Goal: Task Accomplishment & Management: Use online tool/utility

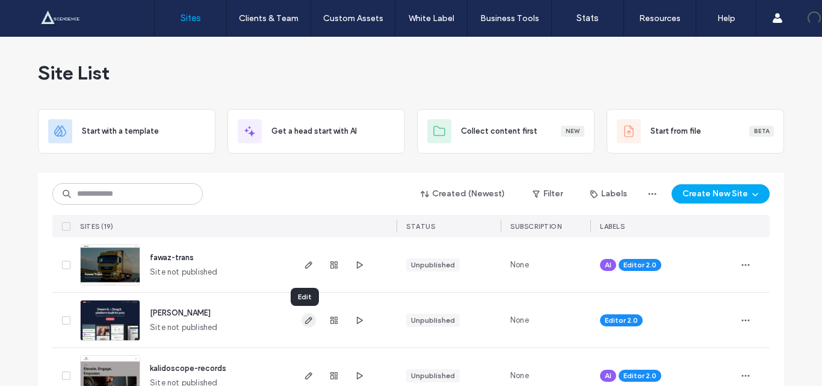
click at [305, 323] on use "button" at bounding box center [308, 320] width 7 height 7
click at [357, 322] on use "button" at bounding box center [360, 319] width 6 height 7
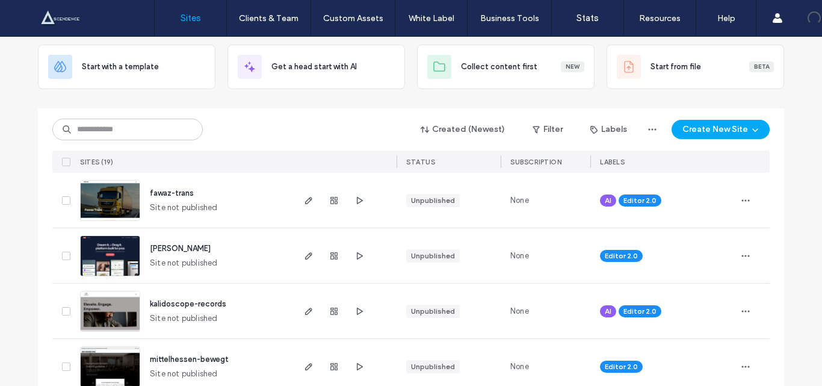
scroll to position [60, 0]
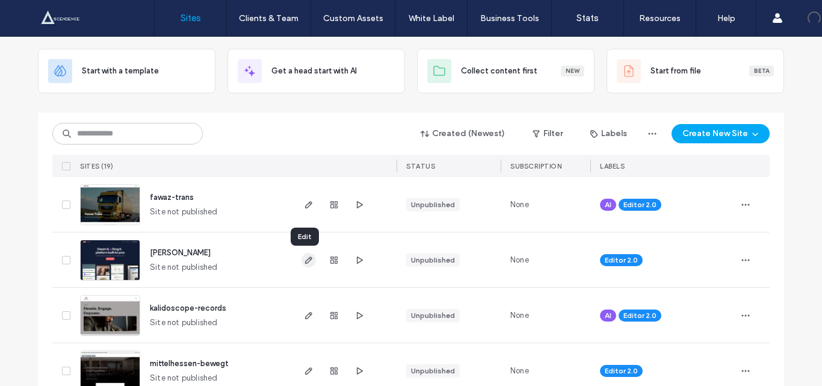
click at [304, 257] on icon "button" at bounding box center [309, 260] width 10 height 10
click at [355, 261] on icon "button" at bounding box center [360, 260] width 10 height 10
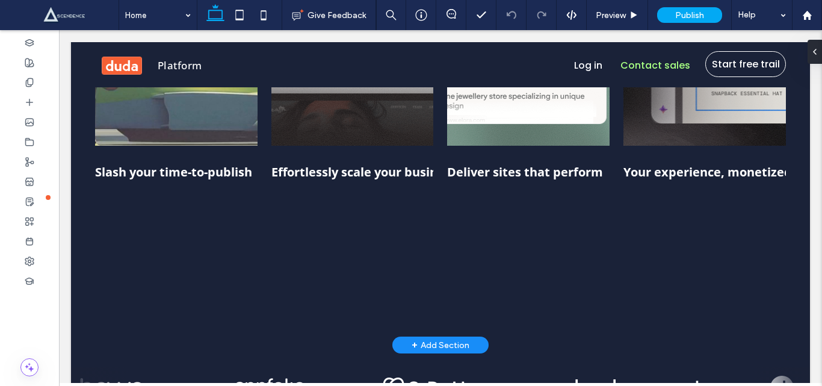
scroll to position [723, 0]
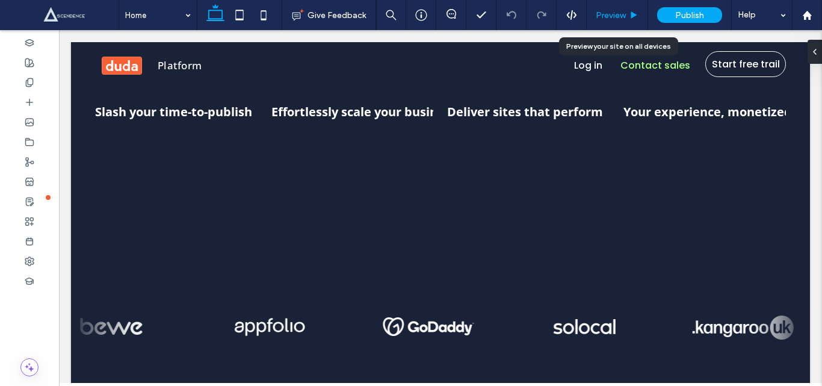
click at [606, 11] on span "Preview" at bounding box center [611, 15] width 30 height 10
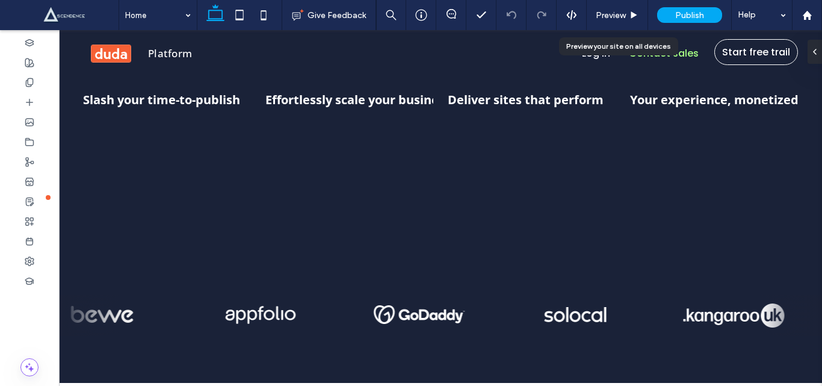
scroll to position [710, 0]
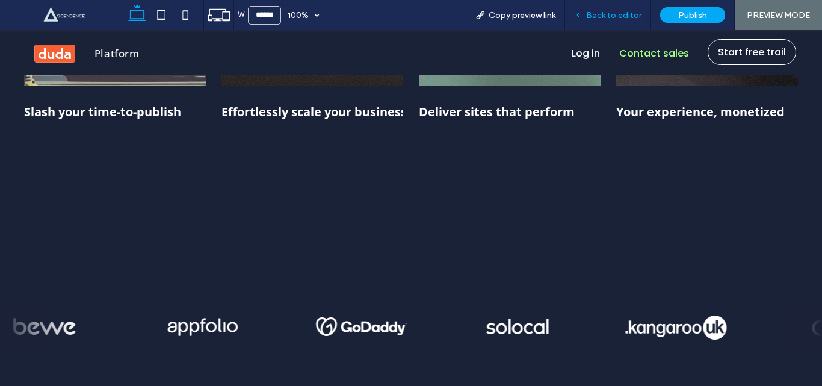
click at [609, 14] on span "Back to editor" at bounding box center [613, 15] width 55 height 10
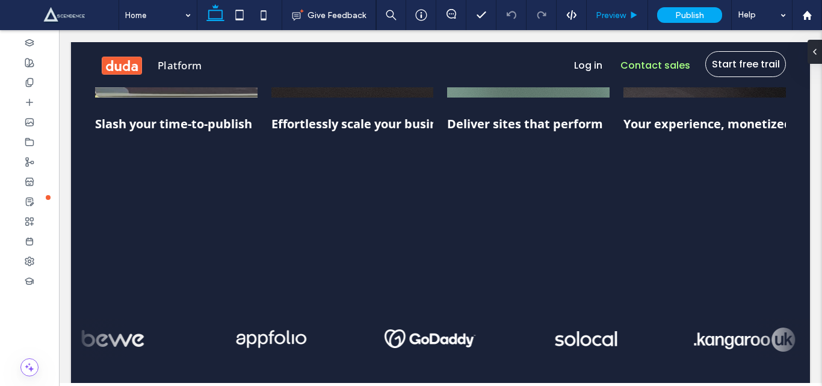
scroll to position [723, 0]
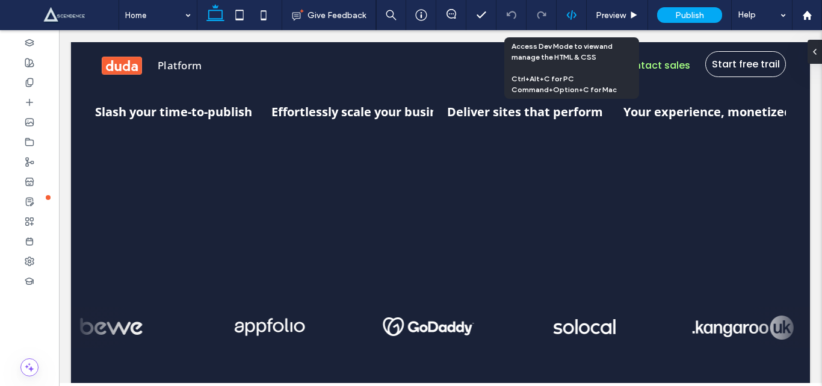
click at [568, 10] on icon at bounding box center [572, 15] width 11 height 11
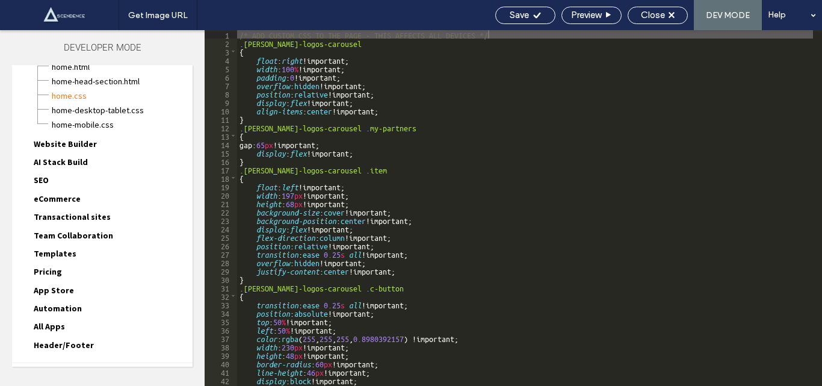
scroll to position [107, 0]
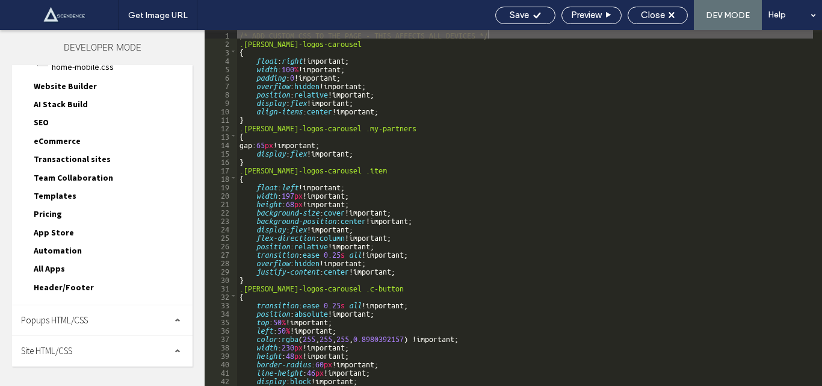
click at [61, 342] on div "Site HTML/CSS" at bounding box center [102, 351] width 181 height 30
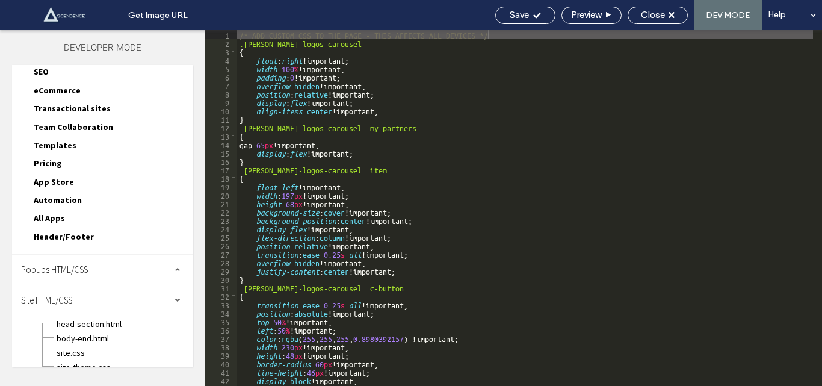
scroll to position [215, 0]
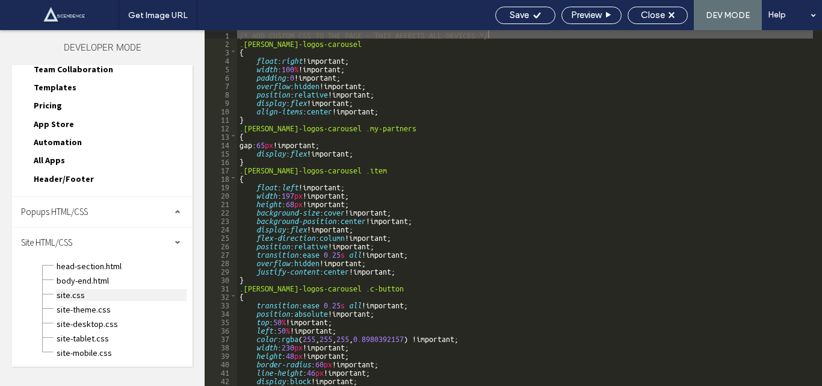
click at [72, 293] on span "site.css" at bounding box center [121, 295] width 131 height 12
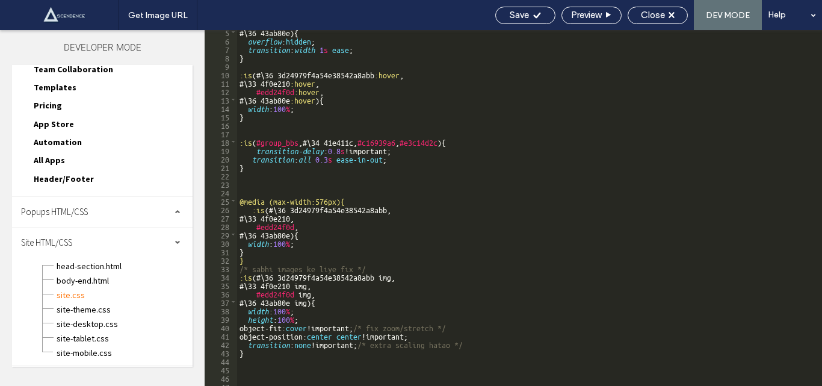
scroll to position [36, 0]
click at [252, 158] on div "#\ 36 43ab80e ) { overflow : hidden ; transition : width 1 s ease ; } :is (#\ 3…" at bounding box center [525, 214] width 576 height 373
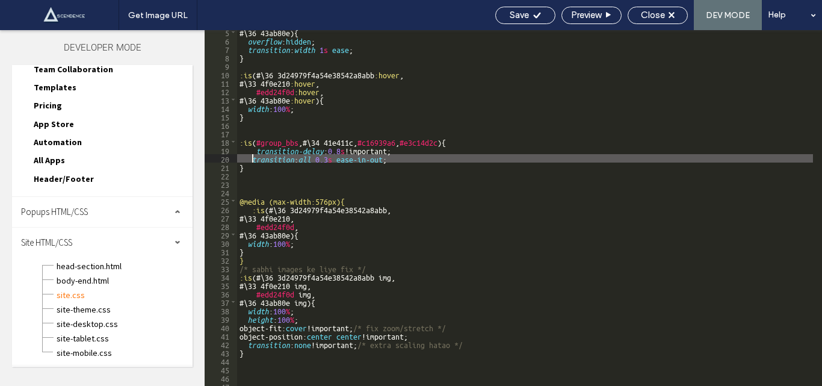
click at [393, 158] on div "#\ 36 43ab80e ) { overflow : hidden ; transition : width 1 s ease ; } :is (#\ 3…" at bounding box center [525, 214] width 576 height 373
click at [250, 156] on div "#\ 36 43ab80e ) { overflow : hidden ; transition : width 1 s ease ; } :is (#\ 3…" at bounding box center [525, 208] width 576 height 356
click at [388, 161] on div "#\ 36 43ab80e ) { overflow : hidden ; transition : width 1 s ease ; } :is (#\ 3…" at bounding box center [525, 214] width 576 height 373
click at [520, 17] on span "Save" at bounding box center [519, 15] width 19 height 11
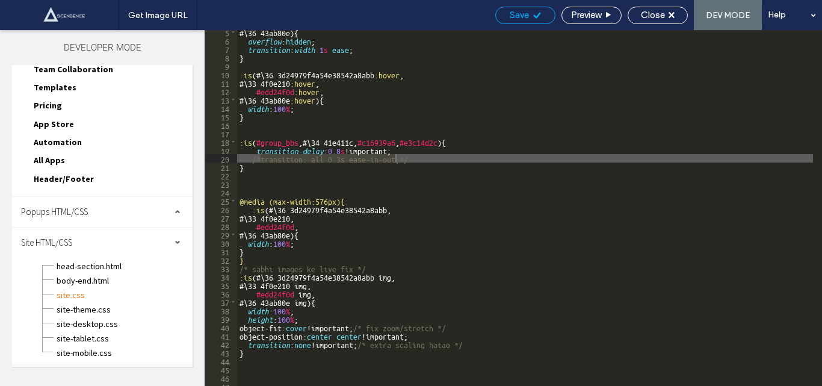
click at [520, 17] on span "Save" at bounding box center [519, 15] width 19 height 11
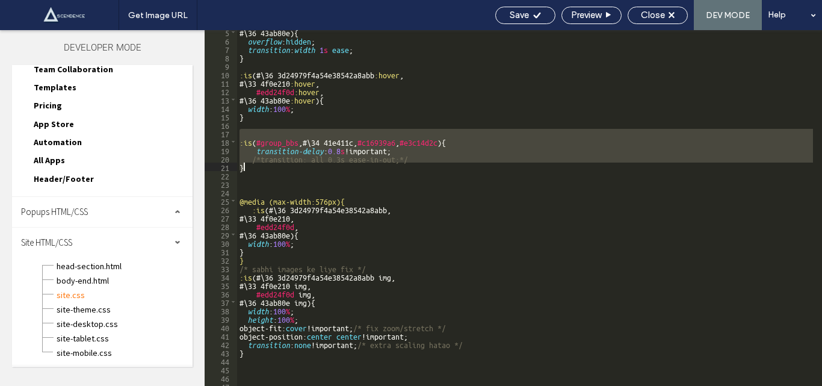
drag, startPoint x: 241, startPoint y: 134, endPoint x: 244, endPoint y: 167, distance: 33.9
click at [244, 167] on div "#\ 36 43ab80e ) { overflow : hidden ; transition : width 1 s ease ; } :is (#\ 3…" at bounding box center [525, 214] width 576 height 373
click at [528, 14] on div "Save" at bounding box center [525, 15] width 59 height 11
click at [528, 14] on div "Get Image URL Save Preview Close DEV MODE Help Design Panel Site Comments Team …" at bounding box center [411, 193] width 822 height 386
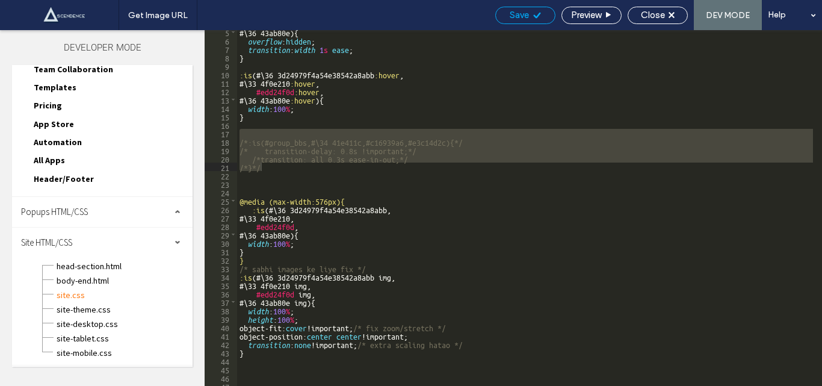
click at [528, 14] on div at bounding box center [411, 193] width 822 height 386
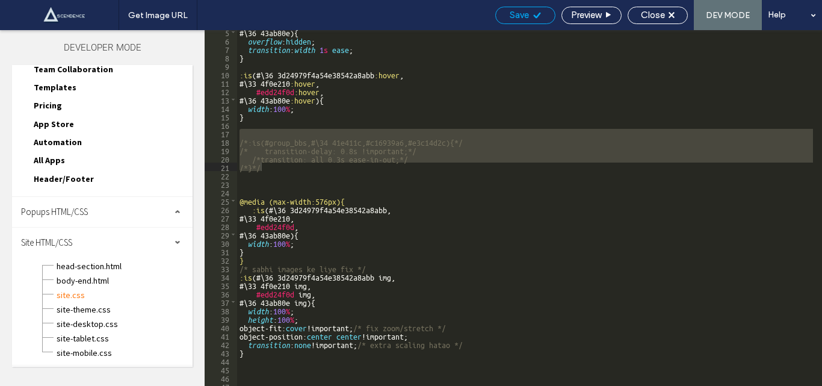
click at [528, 14] on div "Save" at bounding box center [525, 15] width 59 height 11
click at [518, 12] on span "Save" at bounding box center [519, 15] width 19 height 11
click at [529, 13] on div "Save" at bounding box center [525, 15] width 59 height 11
click at [527, 14] on span "Save" at bounding box center [519, 15] width 19 height 11
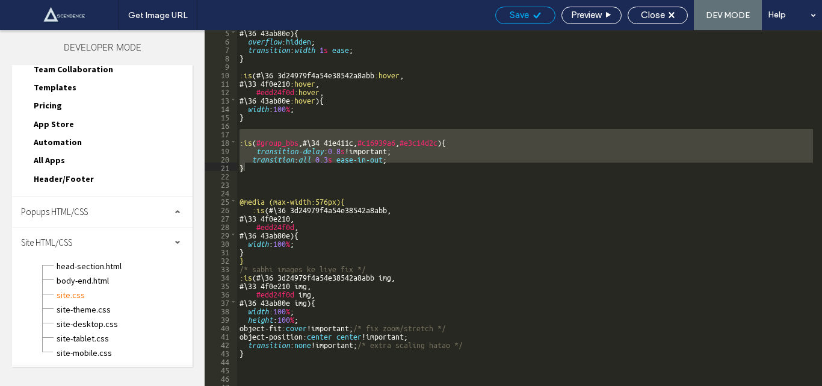
click at [527, 14] on span "Save" at bounding box center [519, 15] width 19 height 11
click at [526, 14] on span "Save" at bounding box center [519, 15] width 19 height 11
click at [518, 11] on span "Save" at bounding box center [519, 15] width 19 height 11
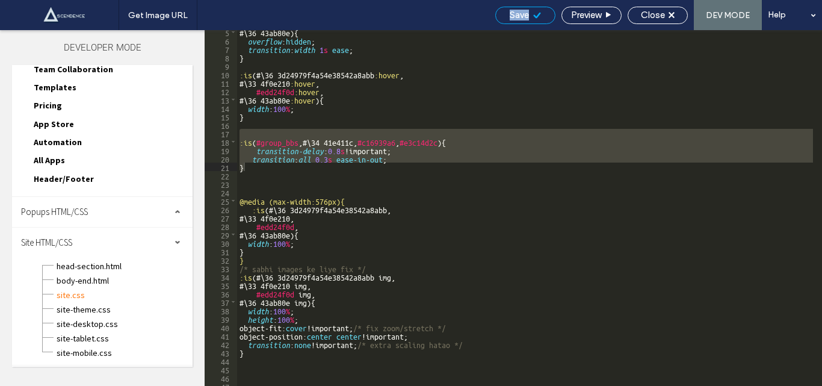
click at [518, 11] on span "Save" at bounding box center [519, 15] width 19 height 11
click at [662, 13] on span "Close" at bounding box center [653, 15] width 24 height 11
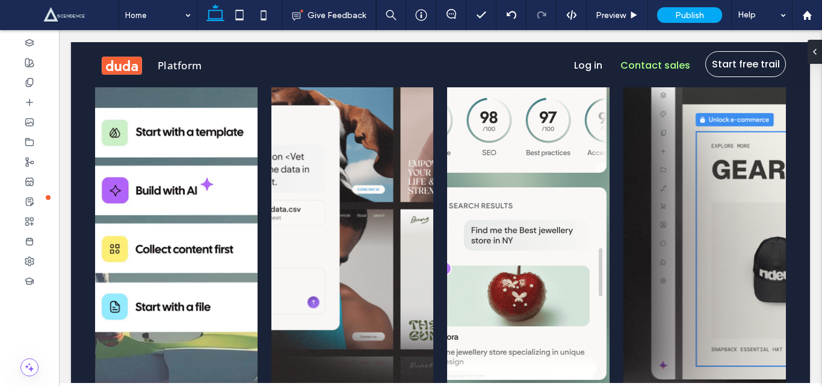
scroll to position [662, 0]
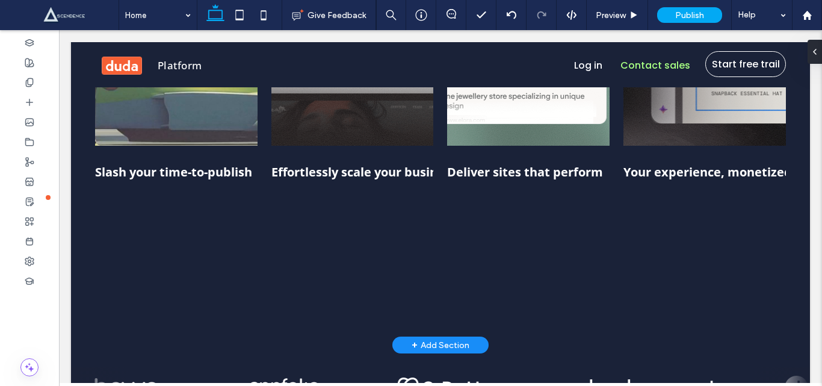
click at [184, 228] on span "Go from plan to published in a third of the time—days, not weeks—with time savi…" at bounding box center [139, 287] width 89 height 179
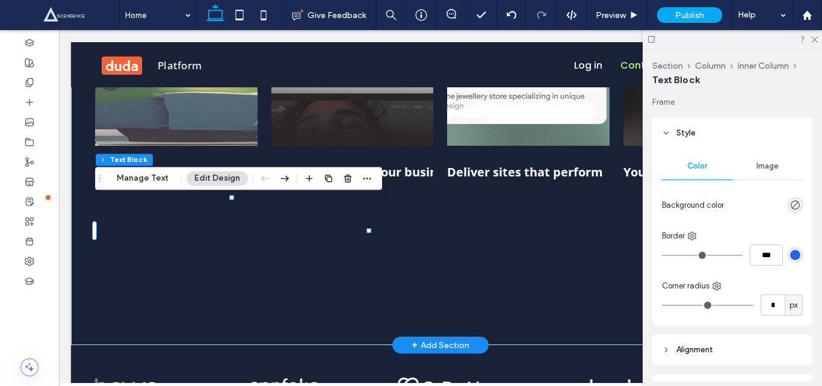
click at [258, 269] on div "Go from plan to published in a third of the time—days, not weeks—with time savi…" at bounding box center [176, 246] width 163 height 96
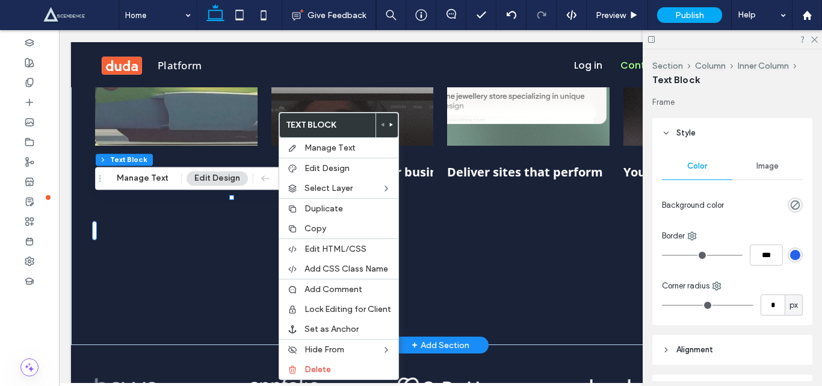
click at [258, 247] on div "Go from plan to published in a third of the time—days, not weeks—with time savi…" at bounding box center [176, 246] width 163 height 96
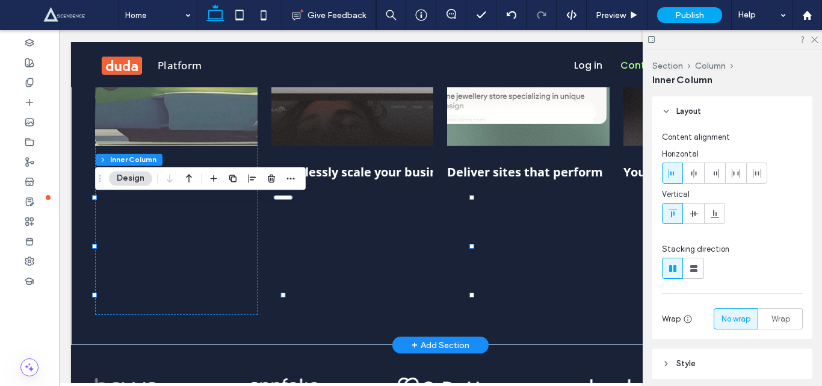
click at [258, 268] on div "Go from plan to published in a third of the time—days, not weeks—with time savi…" at bounding box center [176, 246] width 163 height 96
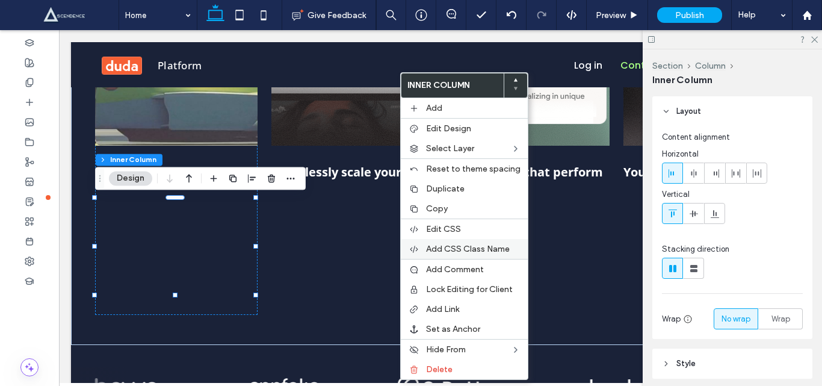
click at [456, 248] on span "Add CSS Class Name" at bounding box center [468, 249] width 84 height 10
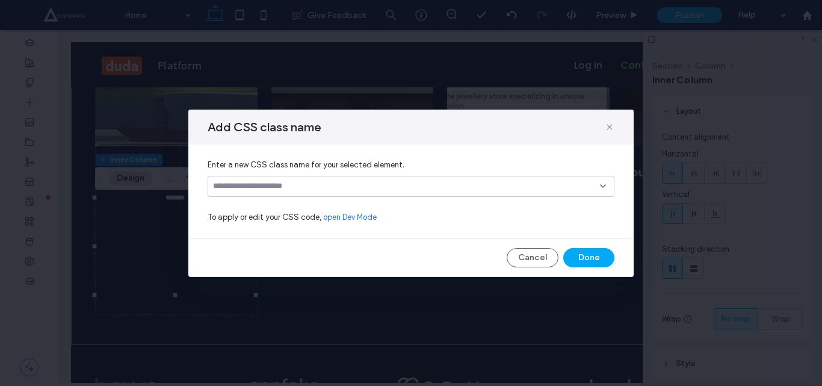
click at [298, 183] on input at bounding box center [406, 186] width 387 height 10
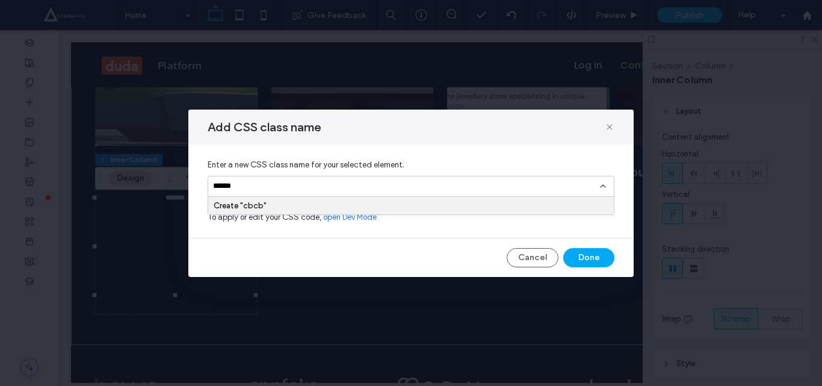
type input "*******"
click at [257, 184] on input "*******" at bounding box center [406, 186] width 387 height 10
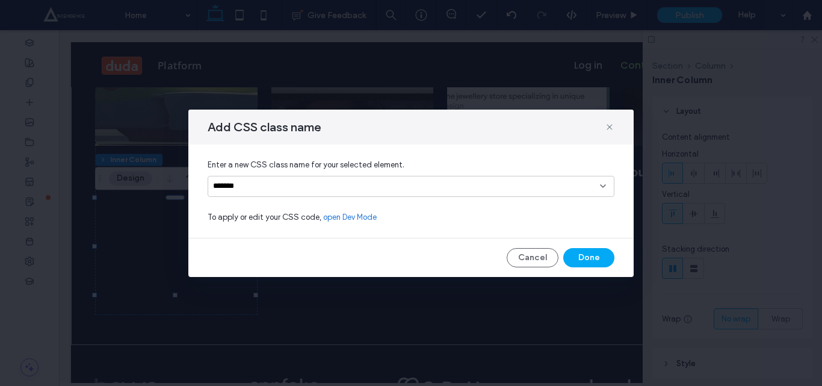
click at [263, 181] on input "*******" at bounding box center [406, 186] width 387 height 10
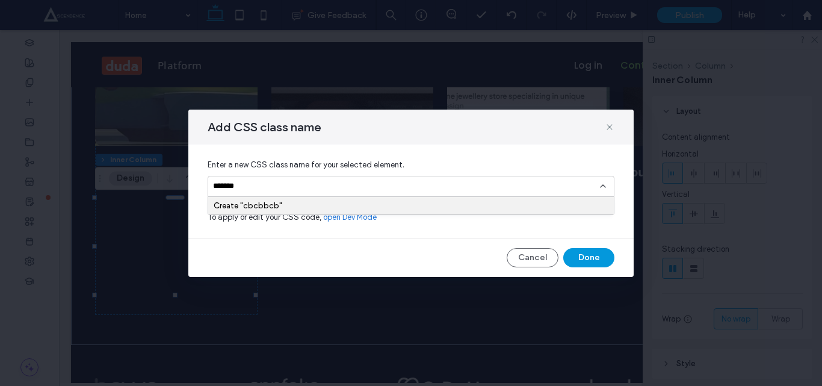
click at [591, 257] on button "Done" at bounding box center [589, 257] width 51 height 19
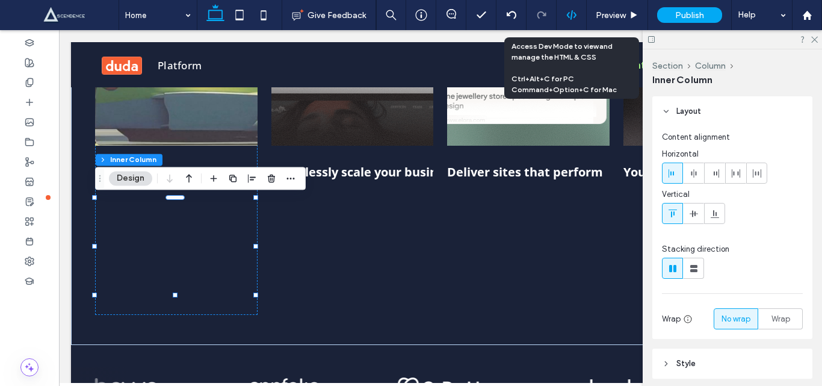
click at [573, 13] on use at bounding box center [572, 15] width 10 height 10
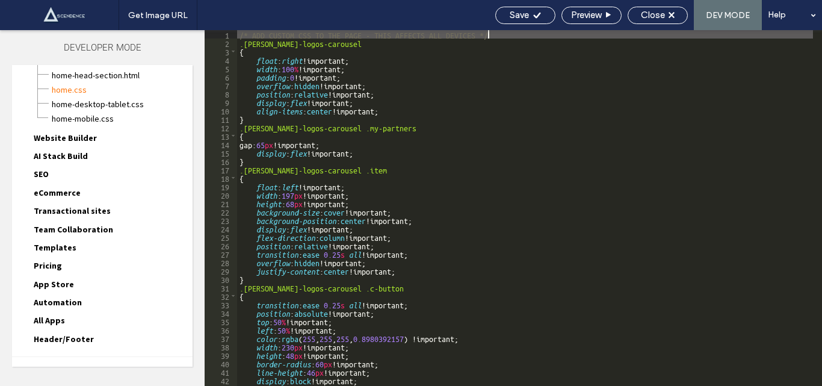
scroll to position [107, 0]
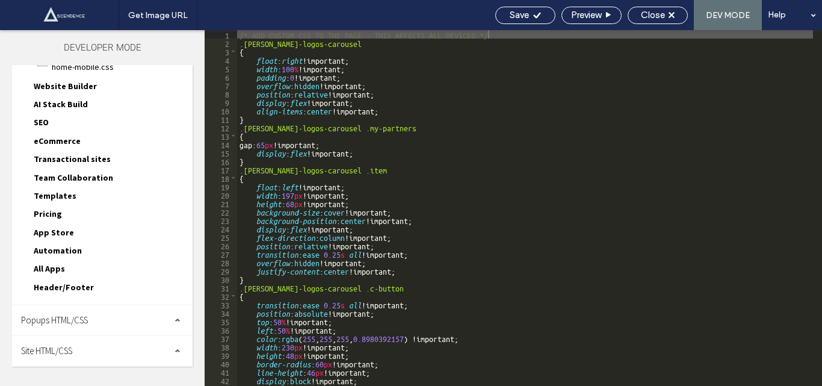
click at [103, 354] on div "Site HTML/CSS" at bounding box center [102, 351] width 181 height 30
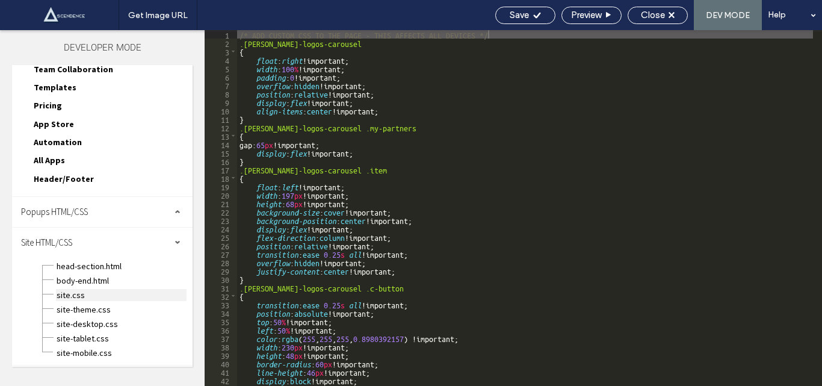
click at [89, 296] on span "site.css" at bounding box center [121, 295] width 131 height 12
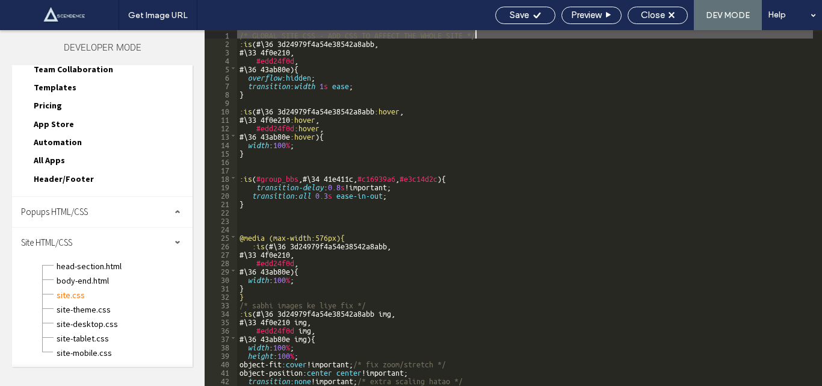
click at [272, 210] on div "/* GLOBAL SITE CSS - ADD CSS TO AFFECT THE WHOLE SITE */ :is (#\ 36 3d24979f4a5…" at bounding box center [525, 216] width 576 height 373
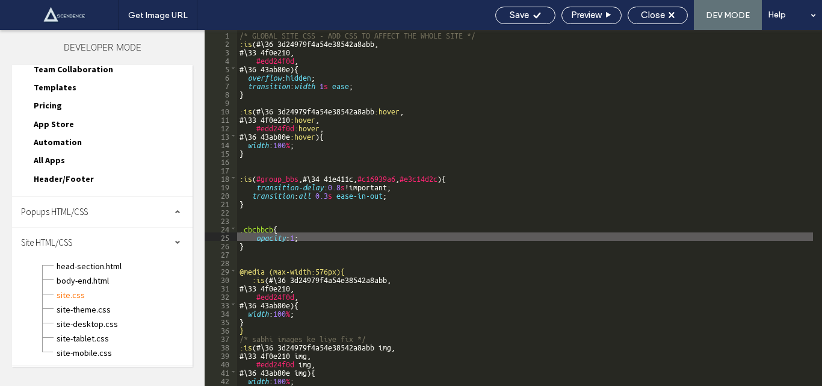
click at [298, 237] on div "/* GLOBAL SITE CSS - ADD CSS TO AFFECT THE WHOLE SITE */ :is (#\ 36 3d24979f4a5…" at bounding box center [525, 216] width 576 height 373
click at [520, 16] on span "Save" at bounding box center [519, 15] width 19 height 11
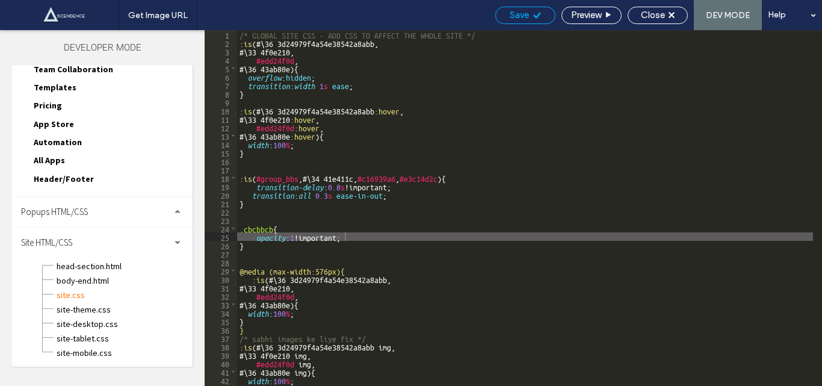
click at [520, 16] on span "Save" at bounding box center [519, 15] width 19 height 11
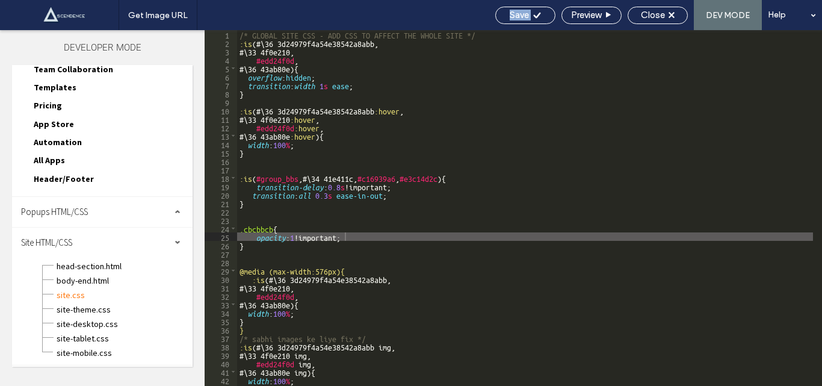
scroll to position [0, 0]
click at [255, 238] on div "/* GLOBAL SITE CSS - ADD CSS TO AFFECT THE WHOLE SITE */ :is (#\ 36 3d24979f4a5…" at bounding box center [525, 216] width 576 height 373
drag, startPoint x: 255, startPoint y: 238, endPoint x: 362, endPoint y: 235, distance: 107.8
click at [362, 235] on div "/* GLOBAL SITE CSS - ADD CSS TO AFFECT THE WHOLE SITE */ :is (#\ 36 3d24979f4a5…" at bounding box center [525, 216] width 576 height 373
click at [362, 235] on div "/* GLOBAL SITE CSS - ADD CSS TO AFFECT THE WHOLE SITE */ :is (#\ 36 3d24979f4a5…" at bounding box center [525, 208] width 576 height 356
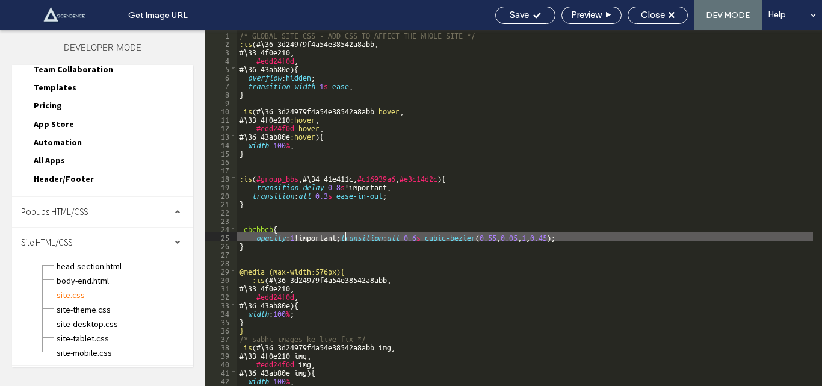
click at [347, 239] on div "/* GLOBAL SITE CSS - ADD CSS TO AFFECT THE WHOLE SITE */ :is (#\ 36 3d24979f4a5…" at bounding box center [525, 216] width 576 height 373
click at [347, 237] on div "/* GLOBAL SITE CSS - ADD CSS TO AFFECT THE WHOLE SITE */ :is (#\ 36 3d24979f4a5…" at bounding box center [525, 216] width 576 height 373
click at [255, 235] on div "/* GLOBAL SITE CSS - ADD CSS TO AFFECT THE WHOLE SITE */ :is (#\ 36 3d24979f4a5…" at bounding box center [525, 216] width 576 height 373
click at [330, 237] on div "/* GLOBAL SITE CSS - ADD CSS TO AFFECT THE WHOLE SITE */ :is (#\ 36 3d24979f4a5…" at bounding box center [525, 216] width 576 height 373
click at [332, 237] on div "/* GLOBAL SITE CSS - ADD CSS TO AFFECT THE WHOLE SITE */ :is (#\ 36 3d24979f4a5…" at bounding box center [525, 216] width 576 height 373
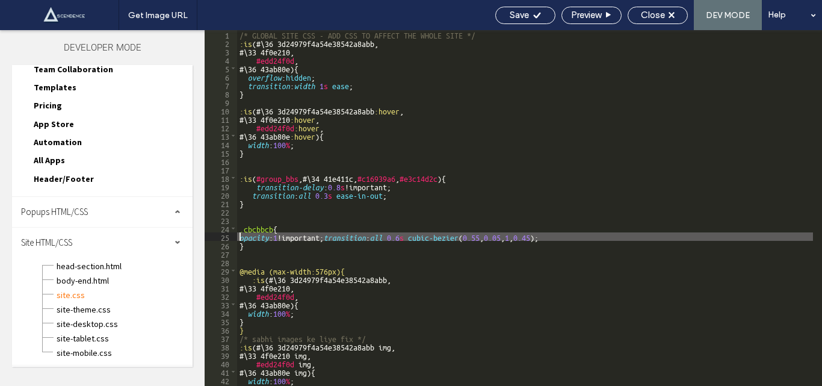
click at [239, 235] on div "/* GLOBAL SITE CSS - ADD CSS TO AFFECT THE WHOLE SITE */ :is (#\ 36 3d24979f4a5…" at bounding box center [525, 216] width 576 height 373
click at [332, 237] on div "/* GLOBAL SITE CSS - ADD CSS TO AFFECT THE WHOLE SITE */ :is (#\ 36 3d24979f4a5…" at bounding box center [525, 216] width 576 height 373
click at [522, 17] on span "Save" at bounding box center [519, 15] width 19 height 11
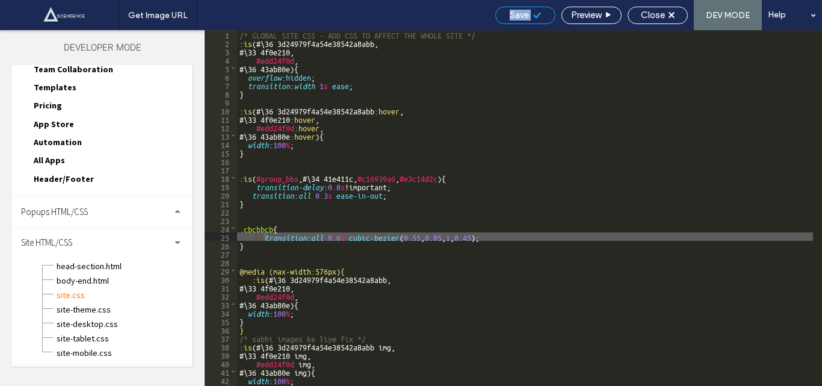
click at [522, 17] on div "Get Image URL Save Preview Close DEV MODE Help Design Panel Site Comments Team …" at bounding box center [411, 193] width 822 height 386
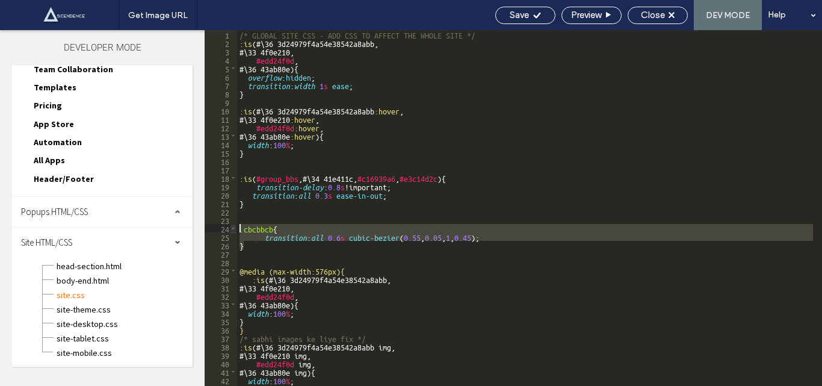
click at [235, 226] on div "** 1 2 3 4 5 6 7 8 9 10 11 12 13 14 15 16 17 18 19 20 21 22 23 24 25 26 27 28 2…" at bounding box center [514, 208] width 618 height 356
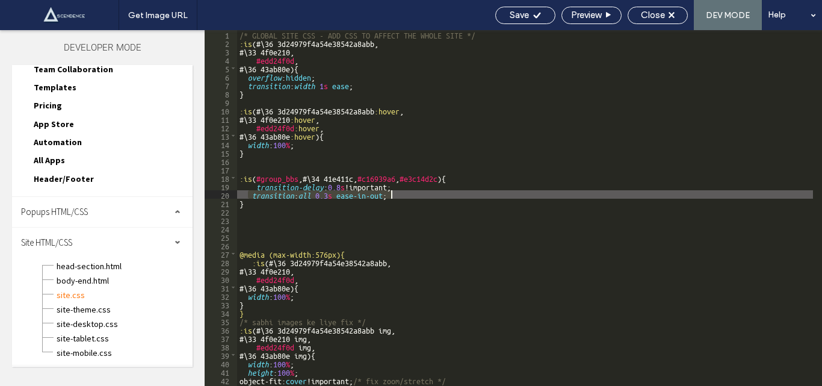
drag, startPoint x: 249, startPoint y: 195, endPoint x: 399, endPoint y: 194, distance: 149.3
click at [399, 194] on div "/* GLOBAL SITE CSS - ADD CSS TO AFFECT THE WHOLE SITE */ :is (#\ 36 3d24979f4a5…" at bounding box center [525, 216] width 576 height 373
click at [475, 196] on div "/* GLOBAL SITE CSS - ADD CSS TO AFFECT THE WHOLE SITE */ :is (#\ 36 3d24979f4a5…" at bounding box center [525, 216] width 576 height 373
click at [535, 9] on div "Save" at bounding box center [526, 15] width 60 height 17
click at [525, 10] on span "Save" at bounding box center [519, 15] width 19 height 11
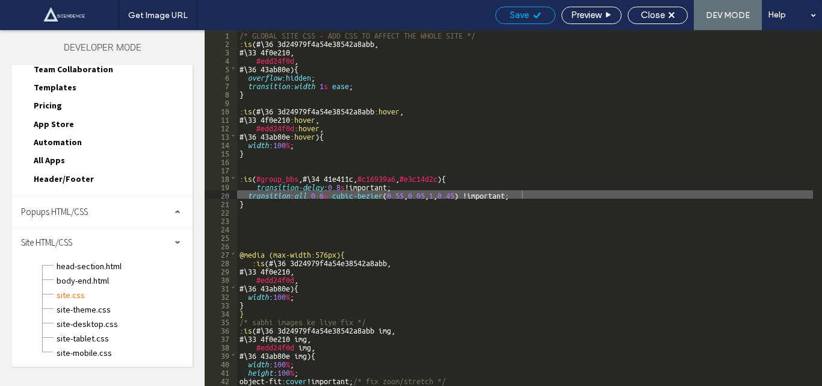
click at [525, 10] on span "Save" at bounding box center [519, 15] width 19 height 11
click at [525, 10] on div "Get Image URL Save Preview Close DEV MODE Help Design Panel Site Comments Team …" at bounding box center [411, 193] width 822 height 386
click at [525, 13] on div at bounding box center [411, 193] width 822 height 386
click at [328, 195] on div "/* GLOBAL SITE CSS - ADD CSS TO AFFECT THE WHOLE SITE */ :is (#\ 36 3d24979f4a5…" at bounding box center [525, 216] width 576 height 373
click at [524, 14] on span "Save" at bounding box center [519, 15] width 19 height 11
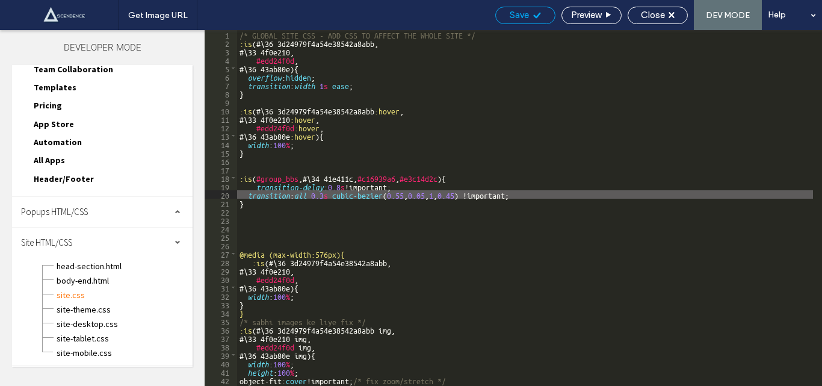
click at [524, 14] on span "Save" at bounding box center [519, 15] width 19 height 11
click at [524, 14] on div "Get Image URL Save Preview Close DEV MODE Help Design Panel Site Comments Team …" at bounding box center [411, 193] width 822 height 386
click at [512, 15] on span "Save" at bounding box center [519, 15] width 19 height 11
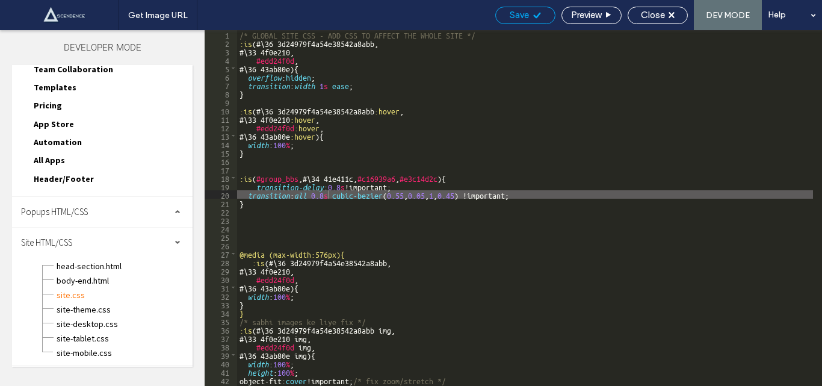
click at [512, 15] on span "Save" at bounding box center [519, 15] width 19 height 11
click at [512, 15] on div "Get Image URL Save Preview Close DEV MODE Help Design Panel Site Comments Team …" at bounding box center [411, 193] width 822 height 386
click at [512, 15] on span "Save" at bounding box center [519, 15] width 19 height 11
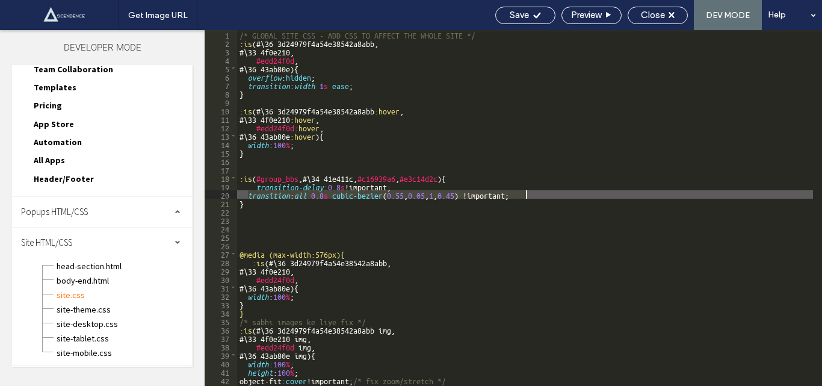
drag, startPoint x: 248, startPoint y: 195, endPoint x: 529, endPoint y: 195, distance: 281.2
click at [529, 195] on div "/* GLOBAL SITE CSS - ADD CSS TO AFFECT THE WHOLE SITE */ :is (#\ 36 3d24979f4a5…" at bounding box center [525, 216] width 576 height 373
click at [480, 191] on div "/* GLOBAL SITE CSS - ADD CSS TO AFFECT THE WHOLE SITE */ :is (#\ 36 3d24979f4a5…" at bounding box center [525, 208] width 576 height 356
click at [447, 198] on div "/* GLOBAL SITE CSS - ADD CSS TO AFFECT THE WHOLE SITE */ :is (#\ 36 3d24979f4a5…" at bounding box center [525, 216] width 576 height 373
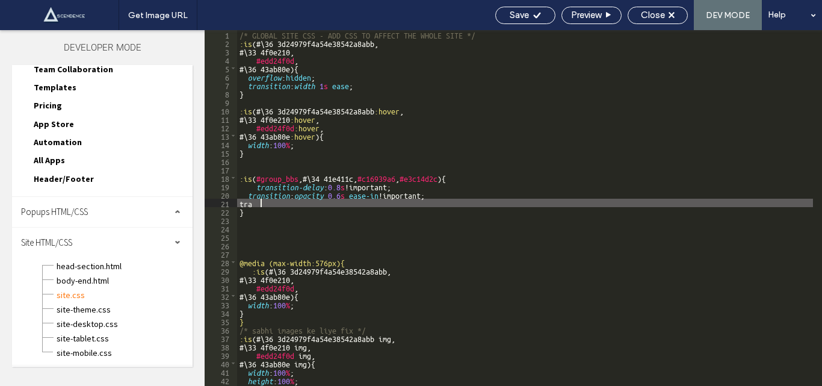
type textarea "**"
click at [515, 19] on span "Save" at bounding box center [519, 15] width 19 height 11
click at [515, 19] on div at bounding box center [411, 193] width 822 height 386
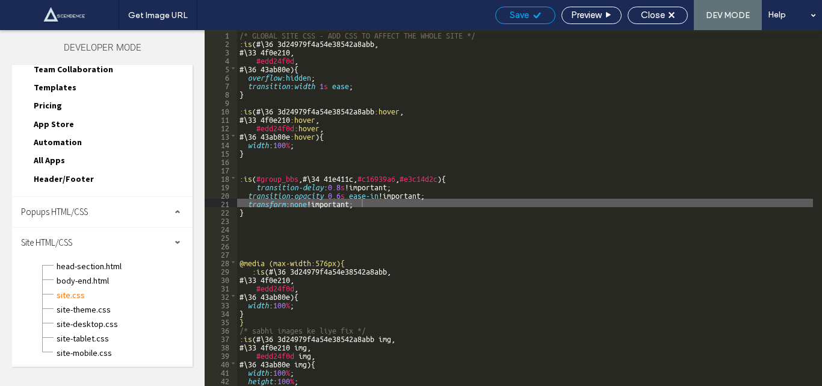
click at [515, 19] on span "Save" at bounding box center [519, 15] width 19 height 11
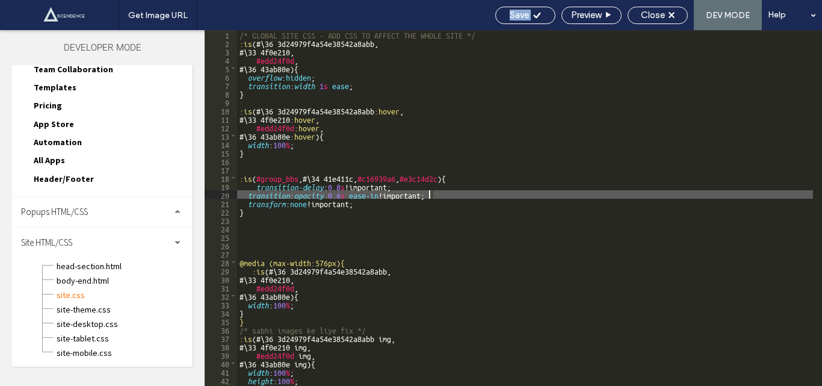
drag, startPoint x: 437, startPoint y: 199, endPoint x: 297, endPoint y: 194, distance: 140.4
click at [303, 195] on div "/* GLOBAL SITE CSS - ADD CSS TO AFFECT THE WHOLE SITE */ :is (#\ 36 3d24979f4a5…" at bounding box center [525, 216] width 576 height 373
click at [247, 194] on div "/* GLOBAL SITE CSS - ADD CSS TO AFFECT THE WHOLE SITE */ :is (#\ 36 3d24979f4a5…" at bounding box center [525, 216] width 576 height 373
click at [438, 193] on div "/* GLOBAL SITE CSS - ADD CSS TO AFFECT THE WHOLE SITE */ :is (#\ 36 3d24979f4a5…" at bounding box center [525, 216] width 576 height 373
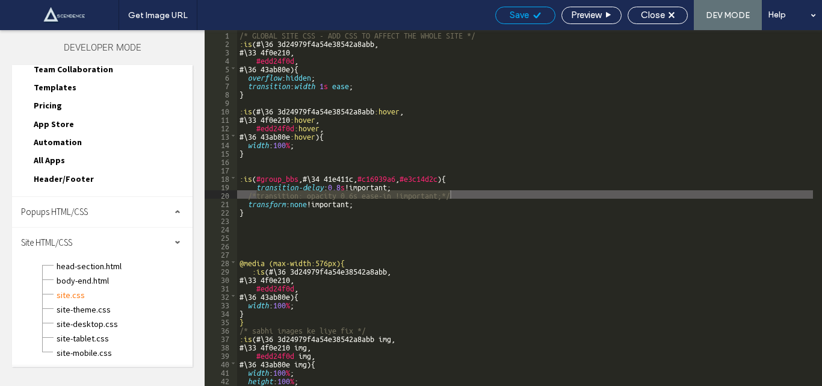
click at [514, 11] on span "Save" at bounding box center [519, 15] width 19 height 11
click at [512, 11] on span "Save" at bounding box center [519, 15] width 19 height 11
click at [512, 11] on div "Get Image URL Save Preview Close DEV MODE Help Design Panel Site Comments Team …" at bounding box center [411, 193] width 822 height 386
click at [512, 11] on div at bounding box center [411, 193] width 822 height 386
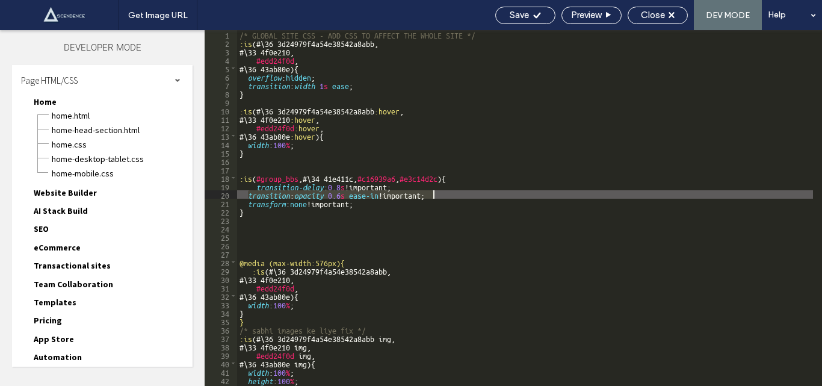
click at [296, 193] on div "/* GLOBAL SITE CSS - ADD CSS TO AFFECT THE WHOLE SITE */ :is (#\ 36 3d24979f4a5…" at bounding box center [525, 208] width 576 height 356
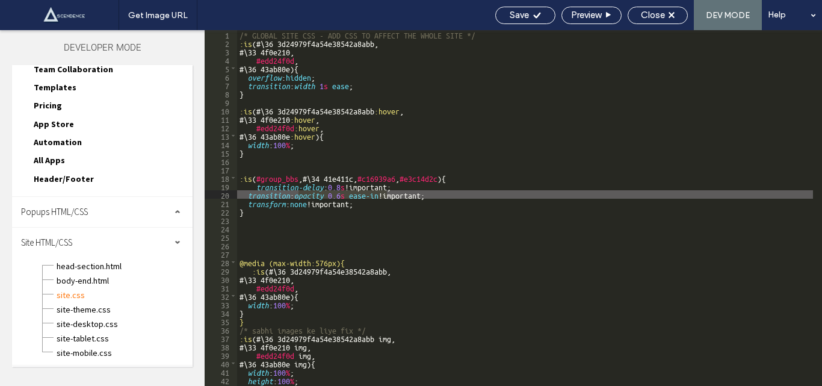
drag, startPoint x: 297, startPoint y: 193, endPoint x: 385, endPoint y: 194, distance: 87.9
click at [385, 194] on div "/* GLOBAL SITE CSS - ADD CSS TO AFFECT THE WHOLE SITE */ :is (#\ 36 3d24979f4a5…" at bounding box center [525, 216] width 576 height 373
paste textarea
click at [528, 10] on div "Save" at bounding box center [525, 15] width 59 height 11
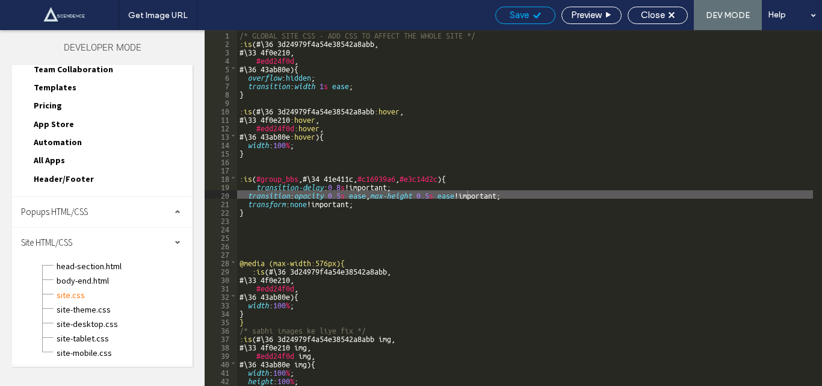
click at [528, 10] on div "Save" at bounding box center [525, 15] width 59 height 11
click at [528, 10] on div at bounding box center [411, 193] width 822 height 386
click at [526, 11] on div at bounding box center [411, 193] width 822 height 386
click at [527, 13] on span "Save" at bounding box center [519, 15] width 19 height 11
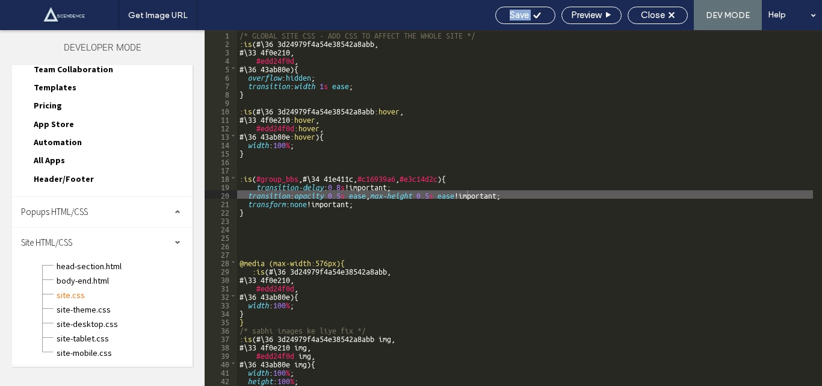
click at [527, 13] on span "Save" at bounding box center [519, 15] width 19 height 11
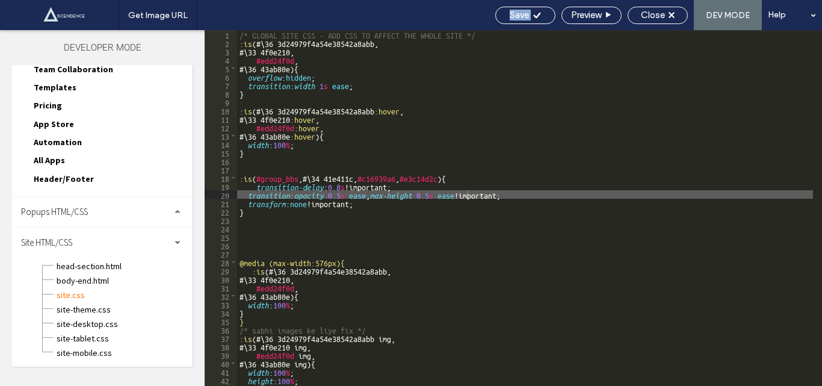
click at [247, 194] on div "/* GLOBAL SITE CSS - ADD CSS TO AFFECT THE WHOLE SITE */ :is (#\ 36 3d24979f4a5…" at bounding box center [525, 216] width 576 height 373
click at [513, 194] on div "/* GLOBAL SITE CSS - ADD CSS TO AFFECT THE WHOLE SITE */ :is (#\ 36 3d24979f4a5…" at bounding box center [525, 216] width 576 height 373
click at [246, 195] on div "/* GLOBAL SITE CSS - ADD CSS TO AFFECT THE WHOLE SITE */ :is (#\ 36 3d24979f4a5…" at bounding box center [525, 216] width 576 height 373
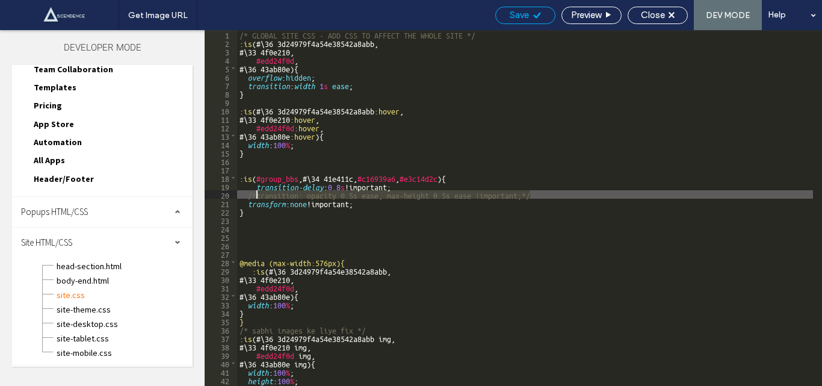
click at [513, 11] on span "Save" at bounding box center [519, 15] width 19 height 11
click at [512, 11] on span "Save" at bounding box center [519, 15] width 19 height 11
click at [512, 11] on div "Get Image URL Save Preview Close DEV MODE Help Design Panel Site Comments Team …" at bounding box center [411, 193] width 822 height 386
click at [252, 233] on div "/* GLOBAL SITE CSS - ADD CSS TO AFFECT THE WHOLE SITE */ :is (#\ 36 3d24979f4a5…" at bounding box center [525, 216] width 576 height 373
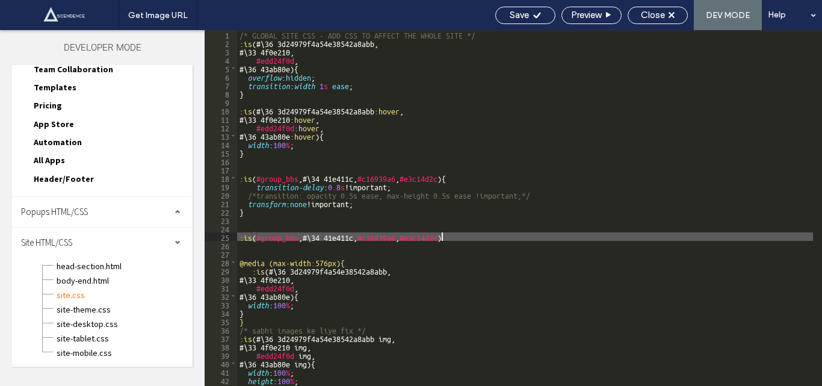
click at [417, 238] on div "/* GLOBAL SITE CSS - ADD CSS TO AFFECT THE WHOLE SITE */ :is (#\ 36 3d24979f4a5…" at bounding box center [525, 216] width 576 height 373
click at [447, 236] on div "/* GLOBAL SITE CSS - ADD CSS TO AFFECT THE WHOLE SITE */ :is (#\ 36 3d24979f4a5…" at bounding box center [525, 216] width 576 height 373
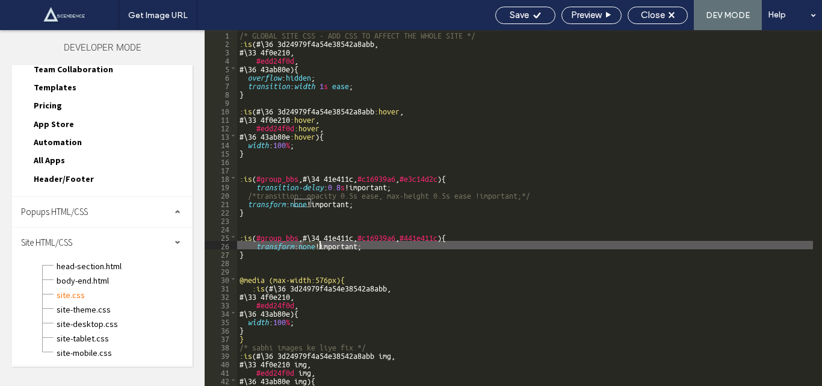
drag, startPoint x: 302, startPoint y: 247, endPoint x: 321, endPoint y: 246, distance: 19.4
click at [321, 246] on div "/* GLOBAL SITE CSS - ADD CSS TO AFFECT THE WHOLE SITE */ :is (#\ 36 3d24979f4a5…" at bounding box center [525, 216] width 576 height 373
click at [521, 10] on span "Save" at bounding box center [519, 15] width 19 height 11
click at [521, 10] on div "Get Image URL Save Preview Close DEV MODE Help Design Panel Site Comments Team …" at bounding box center [411, 193] width 822 height 386
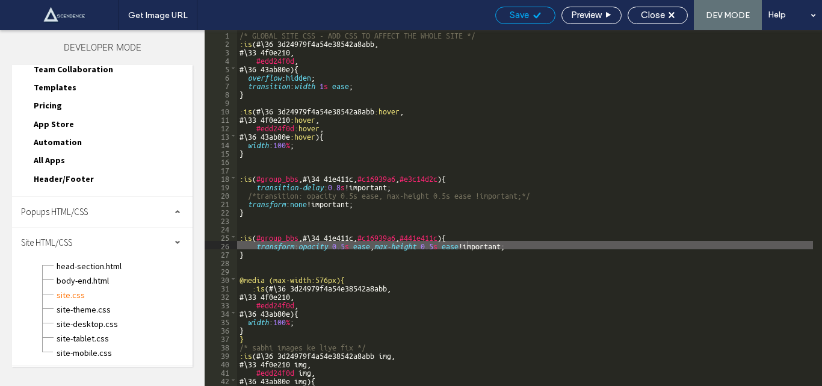
click at [521, 10] on div at bounding box center [411, 193] width 822 height 386
click at [524, 247] on div "/* GLOBAL SITE CSS - ADD CSS TO AFFECT THE WHOLE SITE */ :is (#\ 36 3d24979f4a5…" at bounding box center [525, 216] width 576 height 373
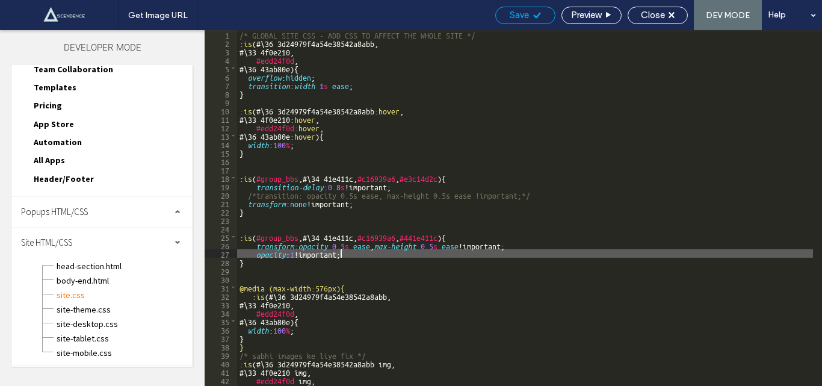
click at [524, 13] on span "Save" at bounding box center [519, 15] width 19 height 11
click at [524, 13] on div at bounding box center [411, 193] width 822 height 386
click at [248, 213] on div "/* GLOBAL SITE CSS - ADD CSS TO AFFECT THE WHOLE SITE */ :is (#\ 36 3d24979f4a5…" at bounding box center [525, 216] width 576 height 373
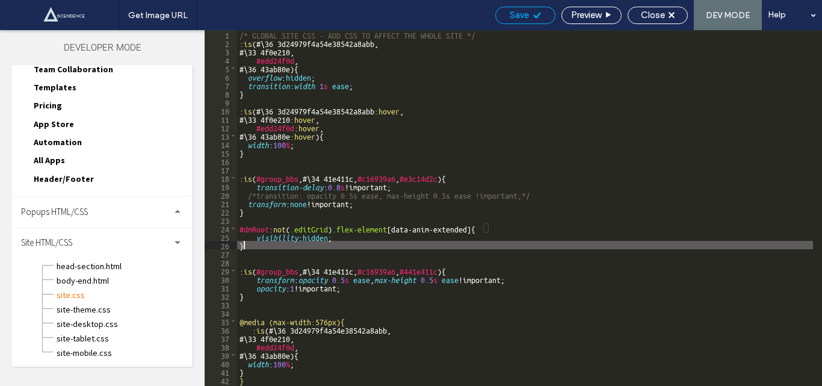
click at [523, 13] on span "Save" at bounding box center [519, 15] width 19 height 11
click at [523, 13] on div "Get Image URL Save Preview Close DEV MODE Help Design Panel Site Comments Team …" at bounding box center [411, 193] width 822 height 386
click at [523, 13] on div at bounding box center [411, 193] width 822 height 386
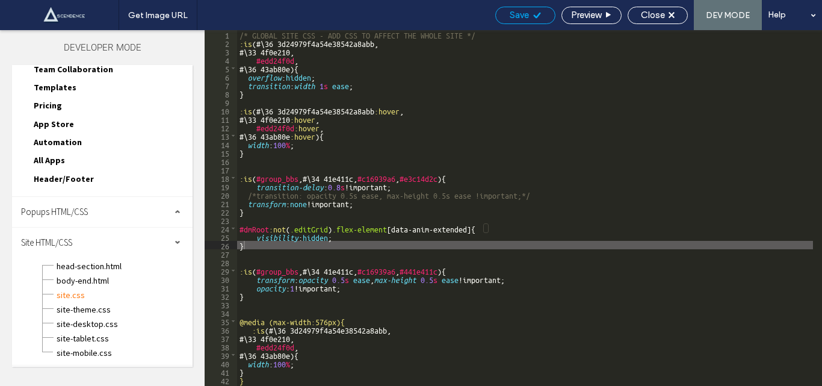
click at [523, 13] on div at bounding box center [411, 193] width 822 height 386
click at [521, 8] on div "Save" at bounding box center [526, 15] width 60 height 17
click at [520, 9] on div "Save" at bounding box center [526, 15] width 60 height 17
click at [520, 10] on span "Save" at bounding box center [519, 15] width 19 height 11
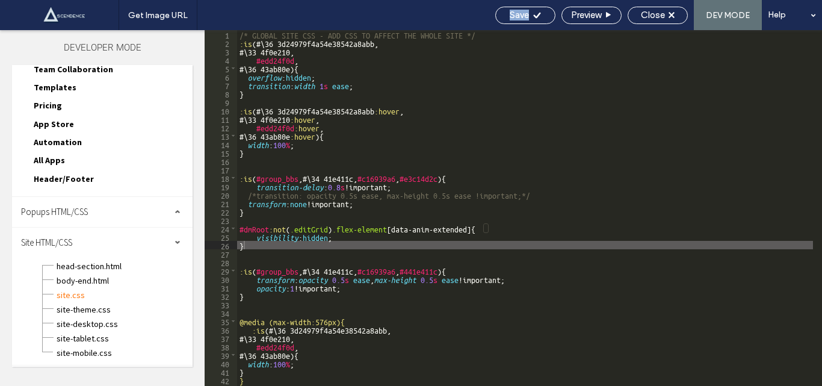
click at [333, 237] on div "/* GLOBAL SITE CSS - ADD CSS TO AFFECT THE WHOLE SITE */ :is (#\ 36 3d24979f4a5…" at bounding box center [525, 216] width 576 height 373
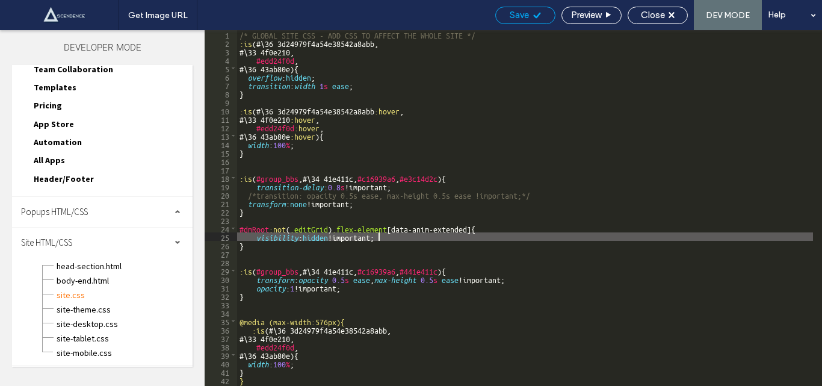
click at [528, 10] on div "Save" at bounding box center [525, 15] width 59 height 11
click at [527, 11] on div "Get Image URL Save Preview Close DEV MODE Help Design Panel Site Comments Team …" at bounding box center [411, 193] width 822 height 386
click at [520, 10] on span "Save" at bounding box center [519, 15] width 19 height 11
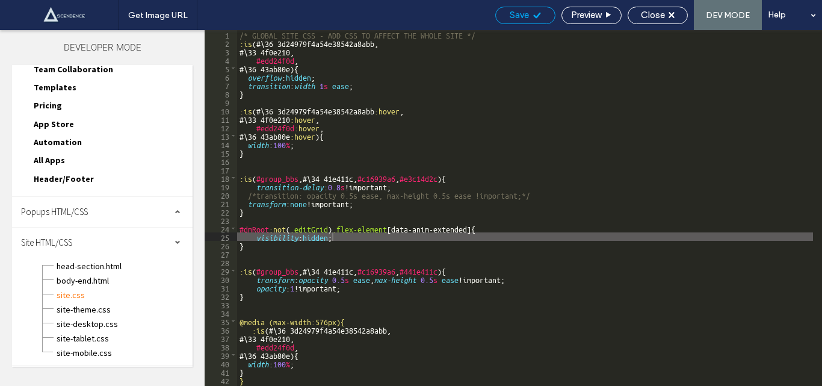
click at [520, 10] on span "Save" at bounding box center [519, 15] width 19 height 11
drag, startPoint x: 520, startPoint y: 10, endPoint x: 504, endPoint y: 1, distance: 18.9
click at [517, 9] on div "Save" at bounding box center [526, 15] width 60 height 17
click at [342, 238] on div "/* GLOBAL SITE CSS - ADD CSS TO AFFECT THE WHOLE SITE */ :is (#\ 36 3d24979f4a5…" at bounding box center [525, 216] width 576 height 373
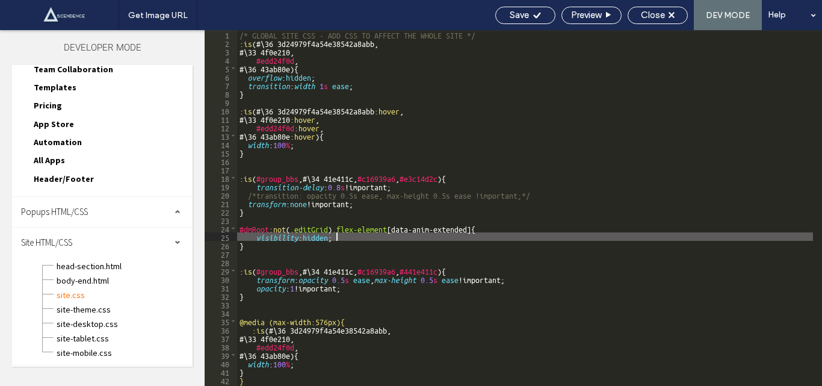
click at [257, 237] on div "/* GLOBAL SITE CSS - ADD CSS TO AFFECT THE WHOLE SITE */ :is (#\ 36 3d24979f4a5…" at bounding box center [525, 216] width 576 height 373
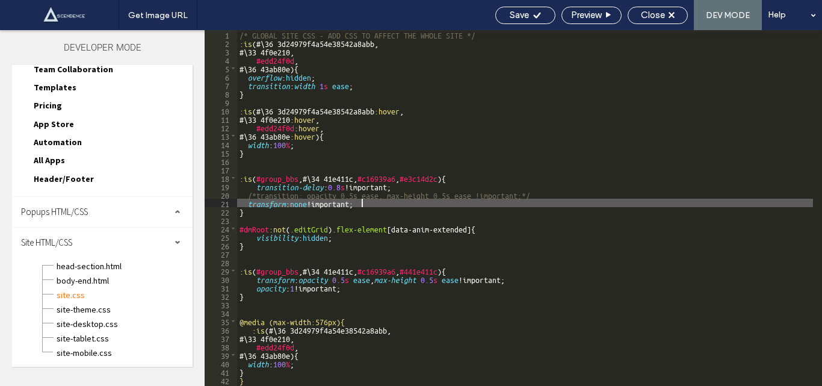
click at [365, 207] on div "/* GLOBAL SITE CSS - ADD CSS TO AFFECT THE WHOLE SITE */ :is (#\ 36 3d24979f4a5…" at bounding box center [525, 216] width 576 height 373
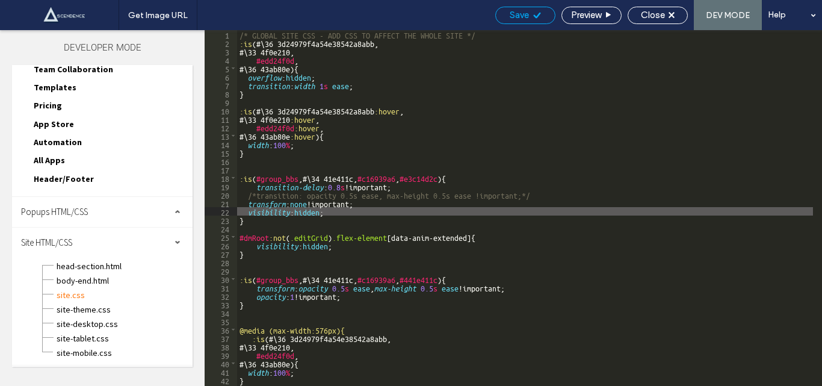
click at [523, 12] on span "Save" at bounding box center [519, 15] width 19 height 11
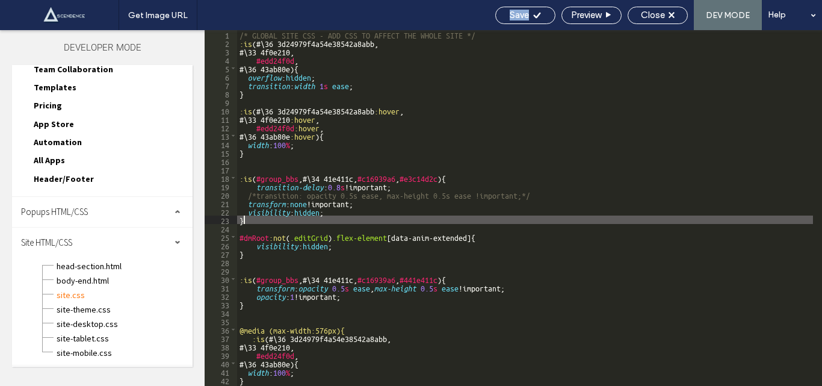
click at [248, 218] on div "/* GLOBAL SITE CSS - ADD CSS TO AFFECT THE WHOLE SITE */ :is (#\ 36 3d24979f4a5…" at bounding box center [525, 216] width 576 height 373
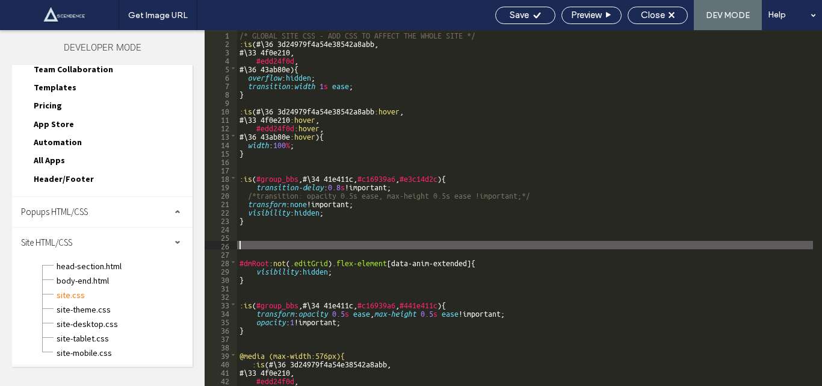
paste textarea
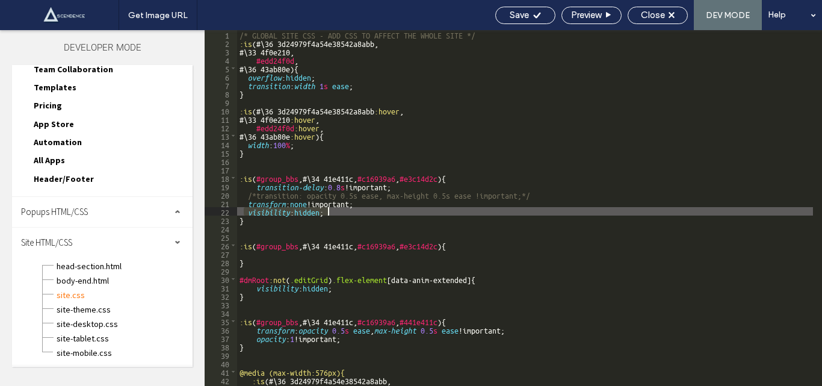
drag, startPoint x: 246, startPoint y: 213, endPoint x: 336, endPoint y: 214, distance: 90.3
click at [336, 214] on div "/* GLOBAL SITE CSS - ADD CSS TO AFFECT THE WHOLE SITE */ :is (#\ 36 3d24979f4a5…" at bounding box center [525, 216] width 576 height 373
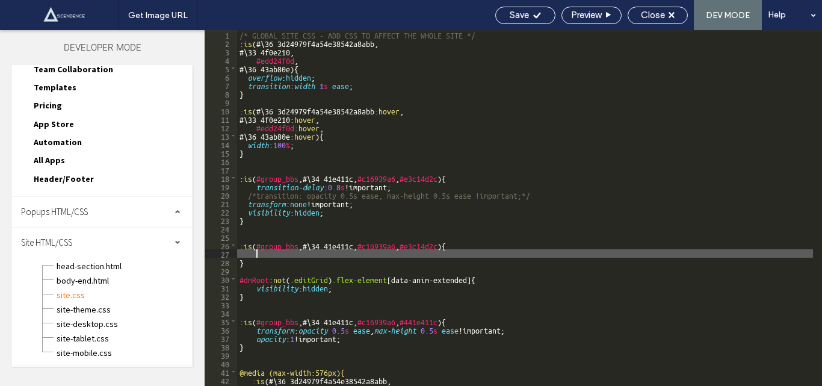
click at [285, 253] on div "/* GLOBAL SITE CSS - ADD CSS TO AFFECT THE WHOLE SITE */ :is (#\ 36 3d24979f4a5…" at bounding box center [525, 216] width 576 height 373
paste textarea
click at [518, 9] on div "Save" at bounding box center [526, 15] width 60 height 17
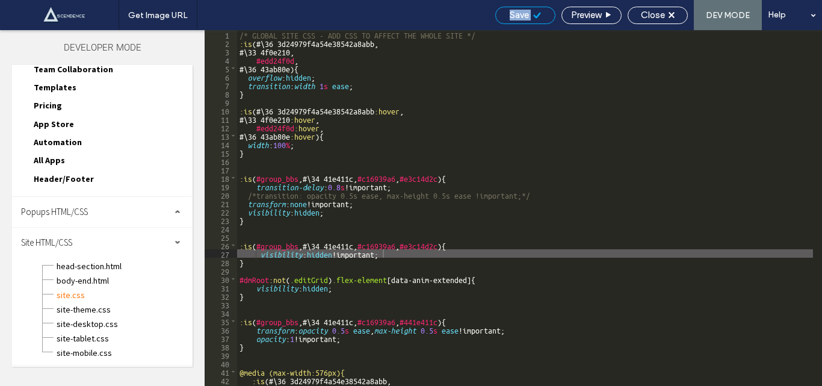
click at [518, 10] on span "Save" at bounding box center [519, 15] width 19 height 11
click at [518, 12] on span "Save" at bounding box center [519, 15] width 19 height 11
click at [518, 13] on span "Save" at bounding box center [519, 15] width 19 height 11
click at [518, 13] on div "Get Image URL Save Preview Close DEV MODE Help Design Panel Site Comments Team …" at bounding box center [411, 193] width 822 height 386
click at [240, 247] on div "/* GLOBAL SITE CSS - ADD CSS TO AFFECT THE WHOLE SITE */ :is (#\ 36 3d24979f4a5…" at bounding box center [525, 216] width 576 height 373
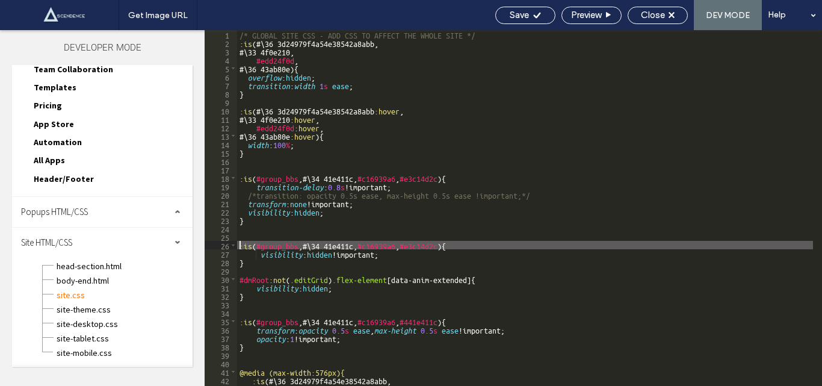
click at [441, 244] on div "/* GLOBAL SITE CSS - ADD CSS TO AFFECT THE WHOLE SITE */ :is (#\ 36 3d24979f4a5…" at bounding box center [525, 216] width 576 height 373
click at [322, 252] on div "/* GLOBAL SITE CSS - ADD CSS TO AFFECT THE WHOLE SITE */ :is (#\ 36 3d24979f4a5…" at bounding box center [525, 216] width 576 height 373
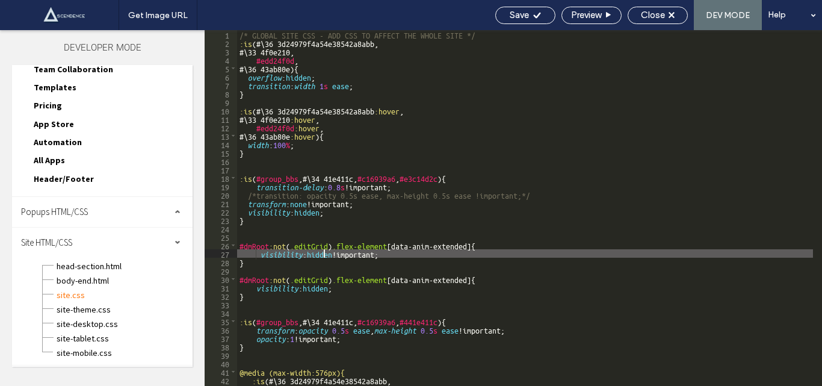
click at [322, 252] on div "/* GLOBAL SITE CSS - ADD CSS TO AFFECT THE WHOLE SITE */ :is (#\ 36 3d24979f4a5…" at bounding box center [525, 216] width 576 height 373
click at [520, 12] on span "Save" at bounding box center [519, 15] width 19 height 11
click at [518, 16] on span "Save" at bounding box center [519, 15] width 19 height 11
click at [518, 16] on div "Get Image URL Save Preview Close DEV MODE Help Design Panel Site Comments Team …" at bounding box center [411, 193] width 822 height 386
click at [518, 16] on div at bounding box center [411, 193] width 822 height 386
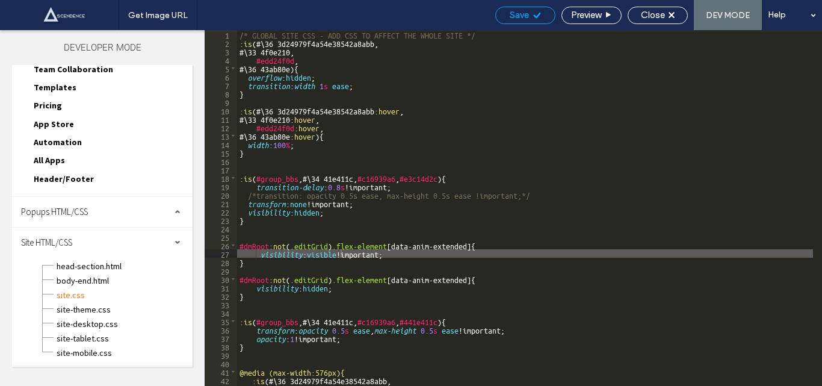
click at [518, 16] on div at bounding box center [411, 193] width 822 height 386
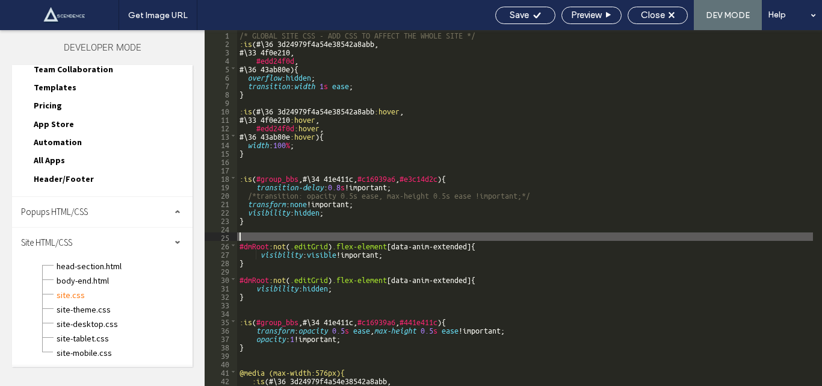
drag, startPoint x: 244, startPoint y: 253, endPoint x: 247, endPoint y: 266, distance: 12.4
click at [247, 266] on div "/* GLOBAL SITE CSS - ADD CSS TO AFFECT THE WHOLE SITE */ :is (#\ 36 3d24979f4a5…" at bounding box center [525, 216] width 576 height 373
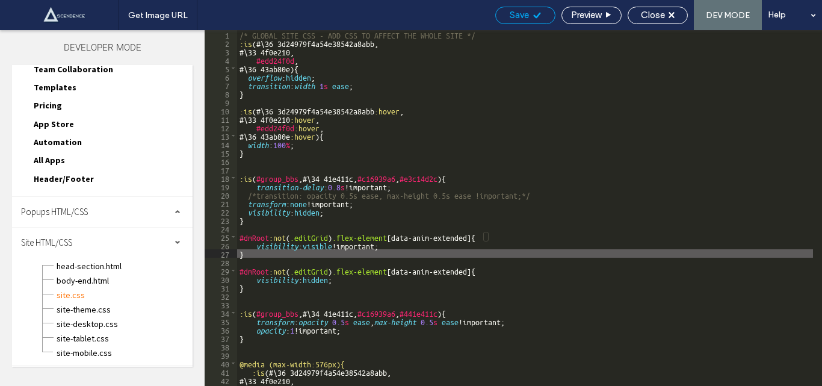
click at [513, 16] on span "Save" at bounding box center [519, 15] width 19 height 11
click at [513, 16] on div "Get Image URL Save Preview Close DEV MODE Help Design Panel Site Comments Team …" at bounding box center [411, 193] width 822 height 386
click at [513, 16] on div at bounding box center [411, 193] width 822 height 386
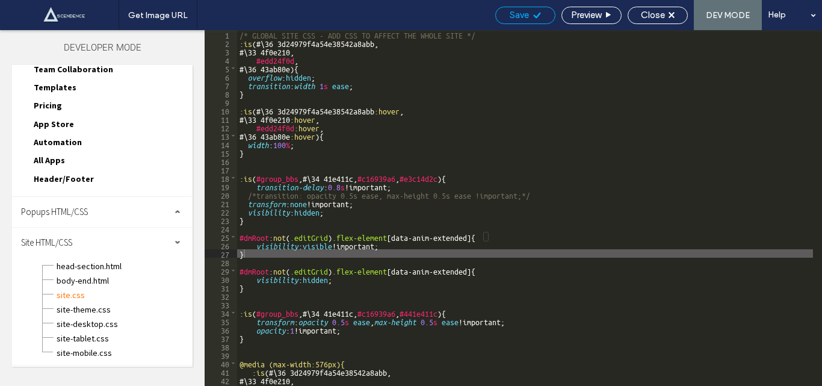
click at [513, 16] on div at bounding box center [411, 193] width 822 height 386
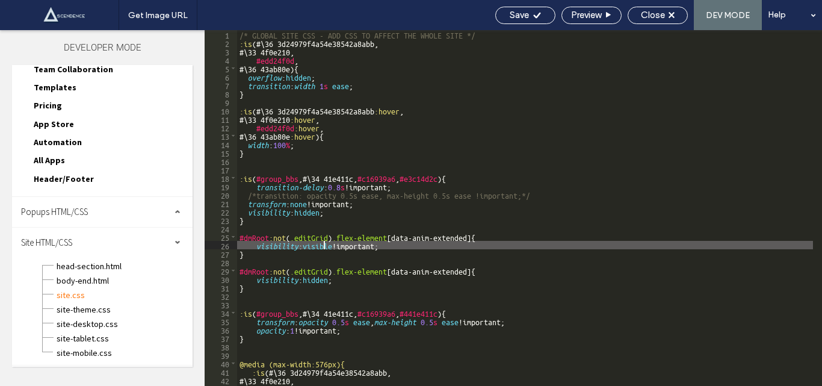
click at [322, 248] on div "/* GLOBAL SITE CSS - ADD CSS TO AFFECT THE WHOLE SITE */ :is (#\ 36 3d24979f4a5…" at bounding box center [525, 216] width 576 height 373
click at [524, 11] on span "Save" at bounding box center [519, 15] width 19 height 11
click at [522, 11] on span "Save" at bounding box center [519, 15] width 19 height 11
click at [522, 11] on div "Get Image URL Save Preview Close DEV MODE Help Design Panel Site Comments Team …" at bounding box center [411, 193] width 822 height 386
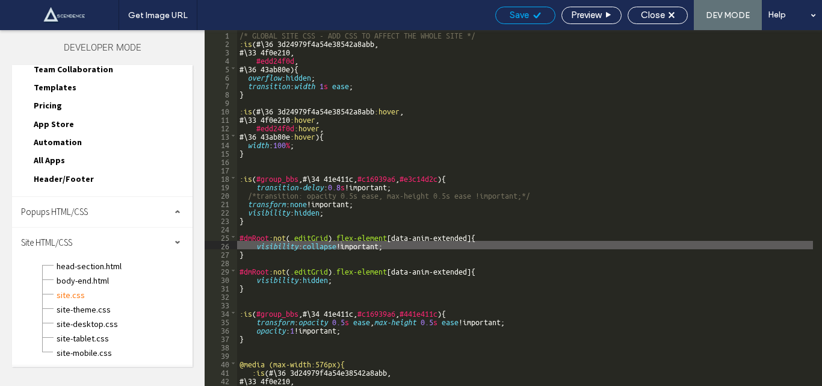
click at [522, 11] on div at bounding box center [411, 193] width 822 height 386
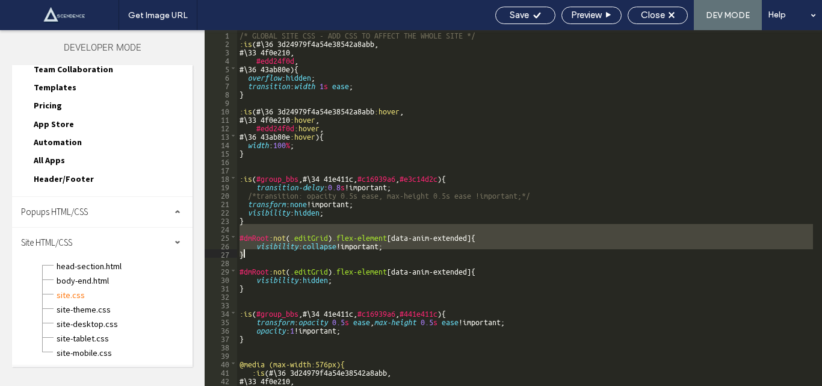
drag, startPoint x: 242, startPoint y: 228, endPoint x: 247, endPoint y: 255, distance: 27.6
click at [247, 255] on div "/* GLOBAL SITE CSS - ADD CSS TO AFFECT THE WHOLE SITE */ :is (#\ 36 3d24979f4a5…" at bounding box center [525, 216] width 576 height 373
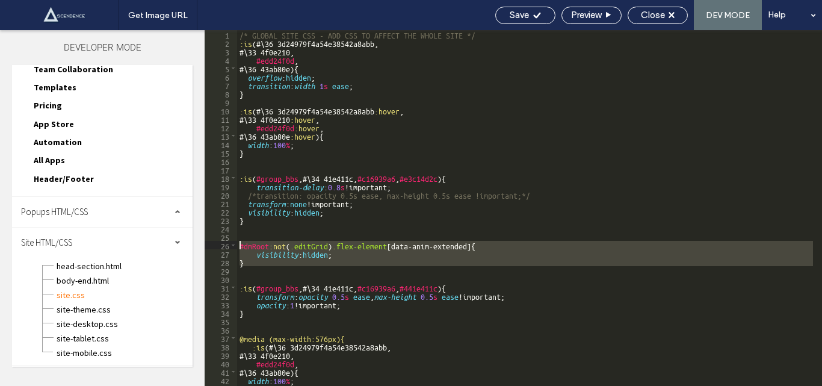
drag, startPoint x: 249, startPoint y: 267, endPoint x: 239, endPoint y: 241, distance: 27.1
click at [239, 241] on div "/* GLOBAL SITE CSS - ADD CSS TO AFFECT THE WHOLE SITE */ :is (#\ 36 3d24979f4a5…" at bounding box center [525, 216] width 576 height 373
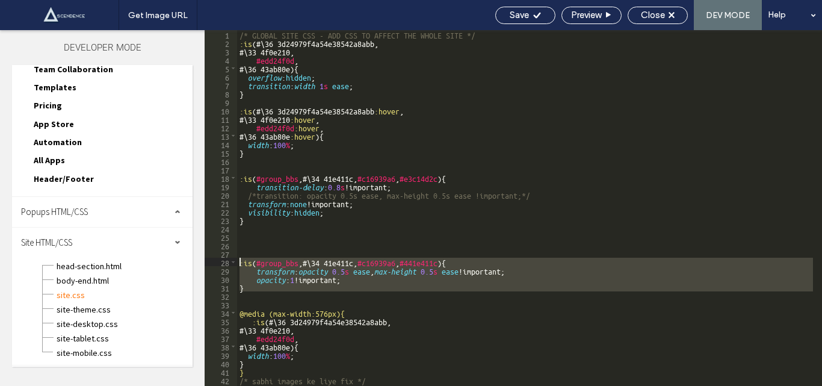
drag, startPoint x: 247, startPoint y: 295, endPoint x: 240, endPoint y: 260, distance: 36.4
click at [240, 260] on div "/* GLOBAL SITE CSS - ADD CSS TO AFFECT THE WHOLE SITE */ :is (#\ 36 3d24979f4a5…" at bounding box center [525, 216] width 576 height 373
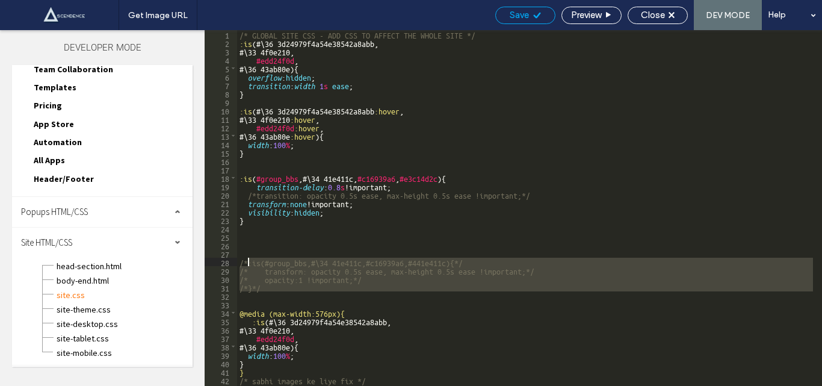
click at [519, 9] on div "Save" at bounding box center [526, 15] width 60 height 17
click at [520, 11] on span "Save" at bounding box center [519, 15] width 19 height 11
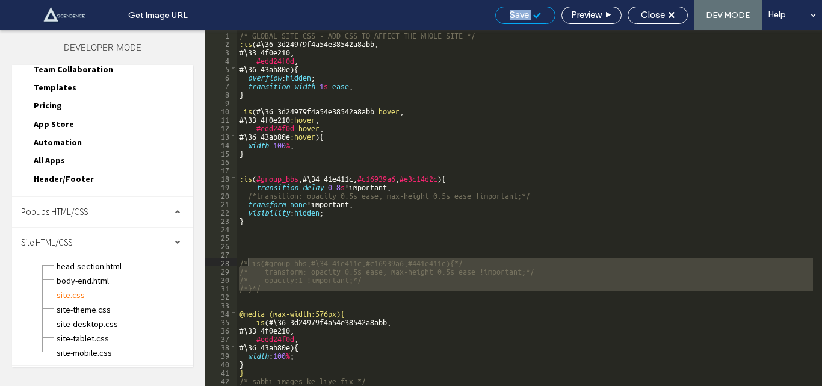
click at [520, 11] on span "Save" at bounding box center [519, 15] width 19 height 11
click at [520, 11] on div "Get Image URL Save Preview Close DEV MODE Help Design Panel Site Comments Team …" at bounding box center [411, 193] width 822 height 386
click at [520, 11] on div at bounding box center [411, 193] width 822 height 386
click at [520, 11] on span "Save" at bounding box center [519, 15] width 19 height 11
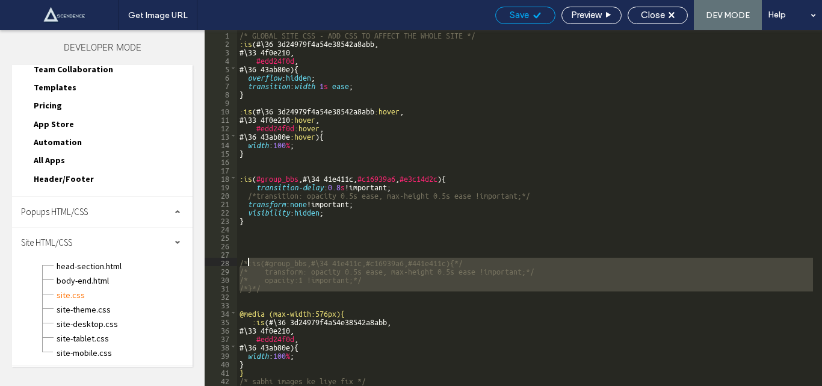
click at [520, 11] on span "Save" at bounding box center [519, 15] width 19 height 11
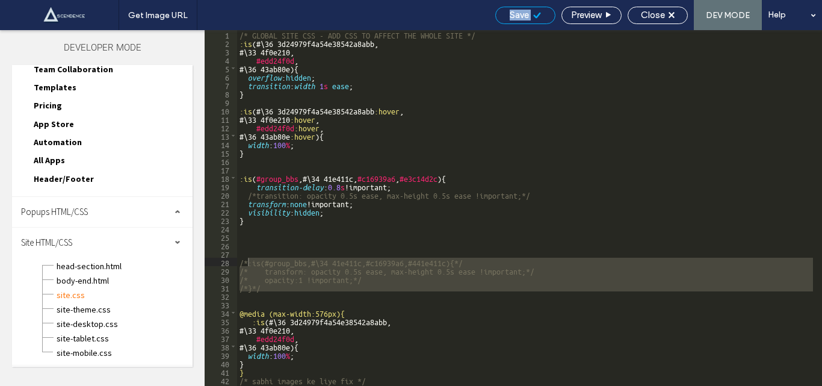
click at [520, 11] on span "Save" at bounding box center [519, 15] width 19 height 11
click at [518, 93] on div "/* GLOBAL SITE CSS - ADD CSS TO AFFECT THE WHOLE SITE */ :is (#\ 36 3d24979f4a5…" at bounding box center [525, 216] width 576 height 373
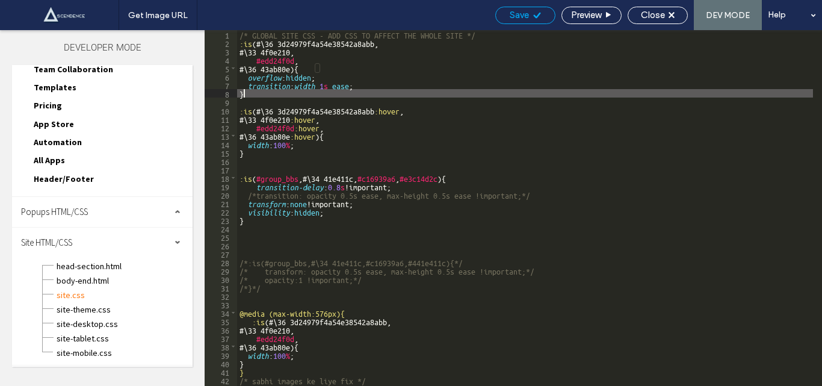
click at [521, 13] on span "Save" at bounding box center [519, 15] width 19 height 11
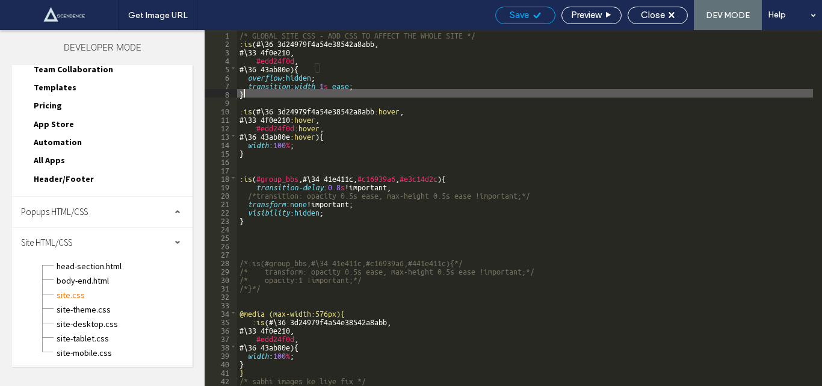
click at [521, 13] on span "Save" at bounding box center [519, 15] width 19 height 11
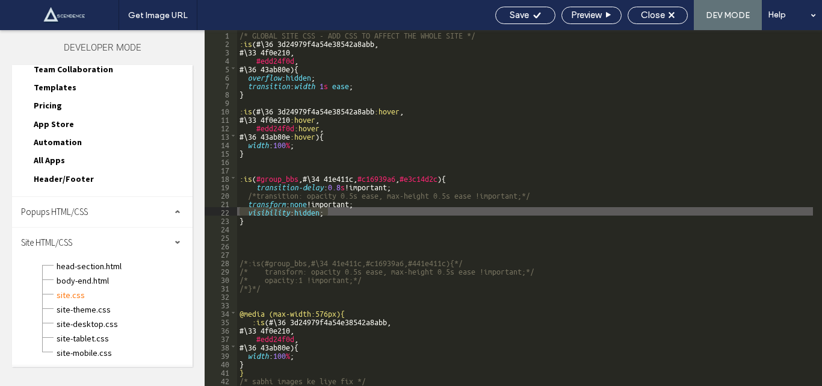
drag, startPoint x: 331, startPoint y: 214, endPoint x: 231, endPoint y: 208, distance: 99.5
click at [231, 208] on div "** 1 2 3 4 5 6 7 8 9 10 11 12 13 14 15 16 17 18 19 20 21 22 23 24 25 26 27 28 2…" at bounding box center [514, 208] width 618 height 356
click at [519, 16] on span "Save" at bounding box center [519, 15] width 19 height 11
click at [515, 89] on div "/* GLOBAL SITE CSS - ADD CSS TO AFFECT THE WHOLE SITE */ :is (#\ 36 3d24979f4a5…" at bounding box center [525, 216] width 576 height 373
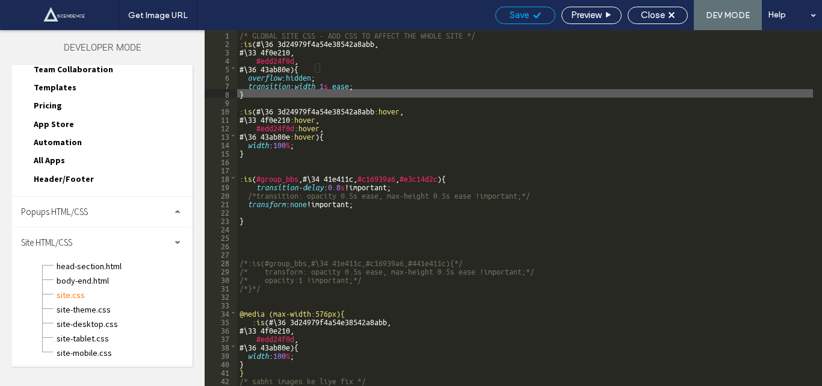
click at [517, 16] on span "Save" at bounding box center [519, 15] width 19 height 11
click at [259, 223] on div "/* GLOBAL SITE CSS - ADD CSS TO AFFECT THE WHOLE SITE */ :is (#\ 36 3d24979f4a5…" at bounding box center [525, 216] width 576 height 373
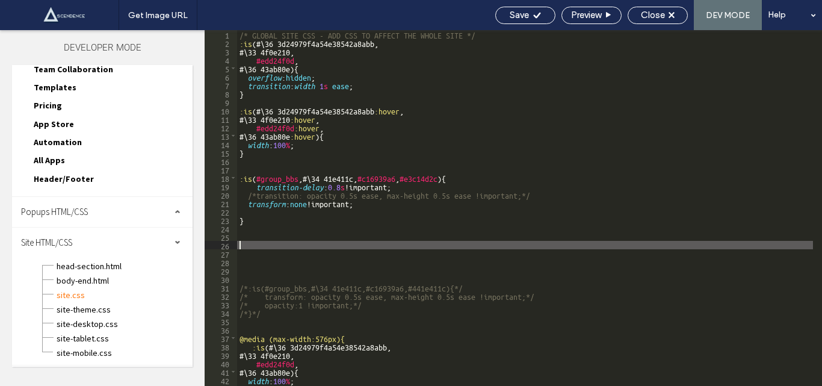
paste textarea
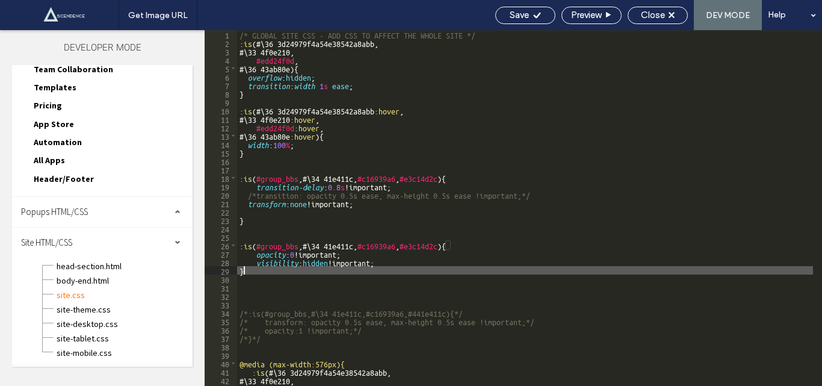
scroll to position [0, 0]
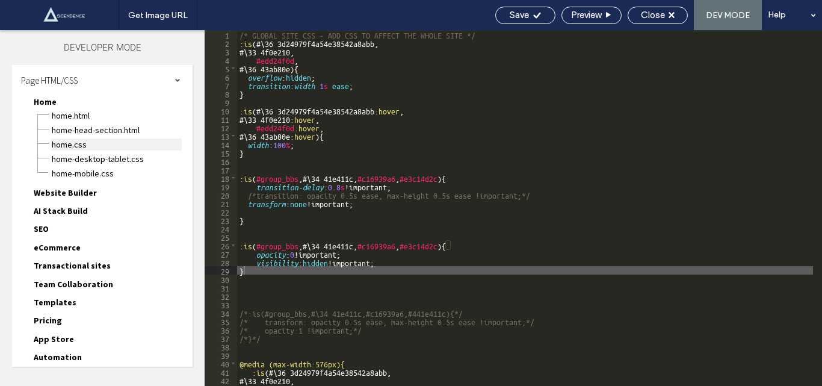
click at [72, 141] on span "Home.css" at bounding box center [116, 144] width 131 height 12
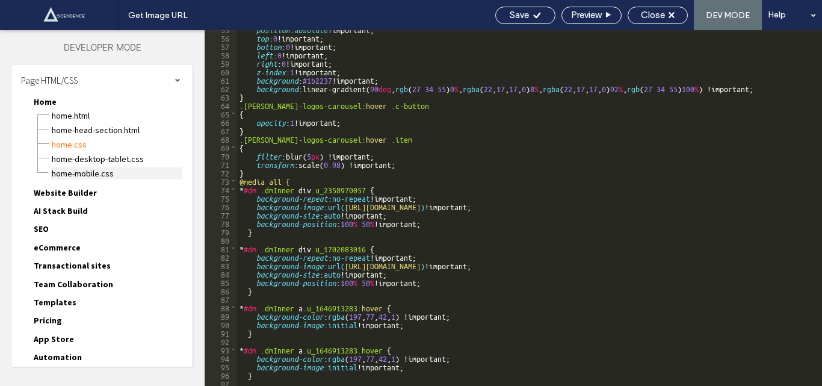
scroll to position [461, 0]
click at [92, 160] on span "Home-desktop-tablet.css" at bounding box center [116, 159] width 131 height 12
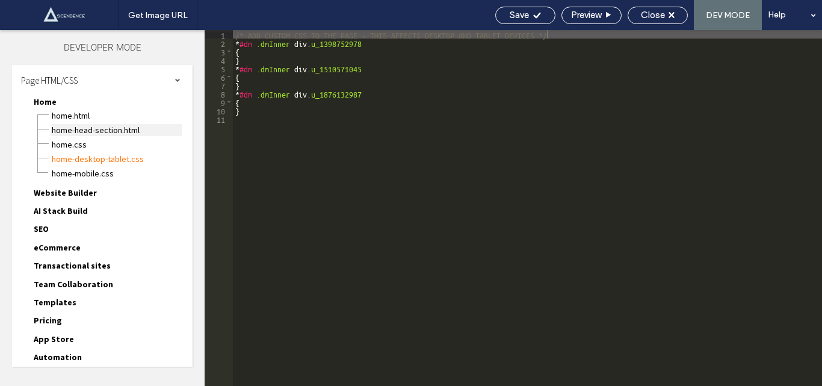
click at [72, 128] on span "Home-head-section.html" at bounding box center [116, 130] width 131 height 12
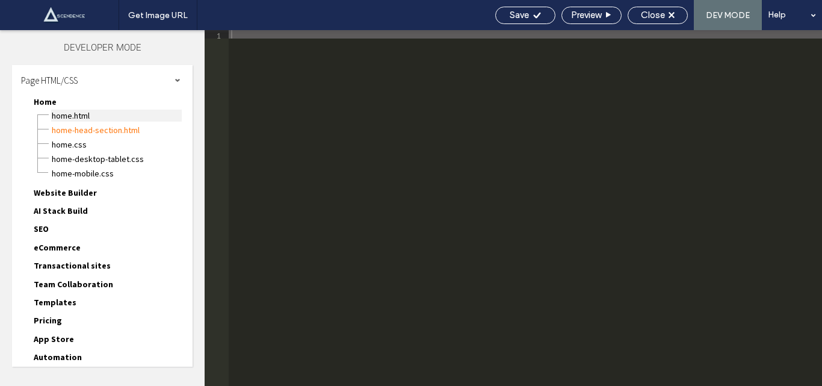
click at [88, 116] on span "Home.html" at bounding box center [116, 116] width 131 height 12
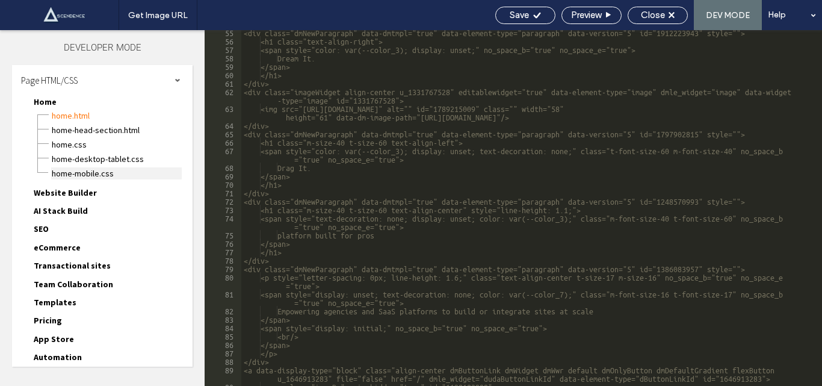
scroll to position [542, 0]
click at [75, 176] on span "Home-mobile.css" at bounding box center [116, 173] width 131 height 12
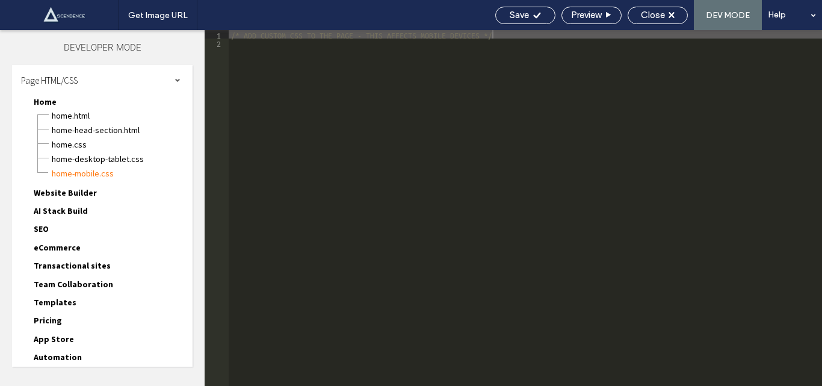
click at [46, 229] on span "SEO" at bounding box center [41, 228] width 15 height 11
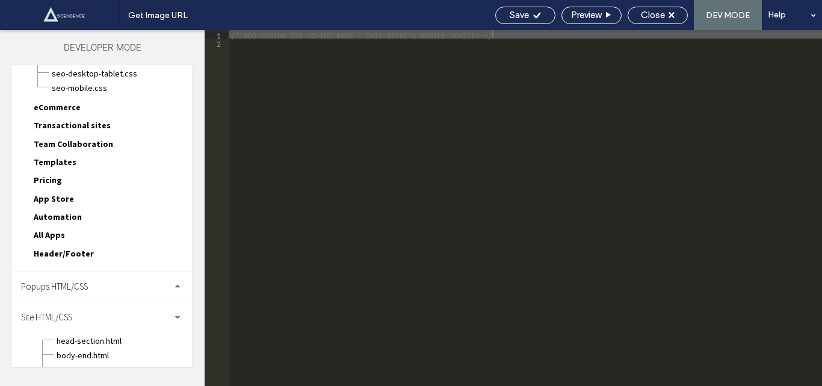
scroll to position [241, 0]
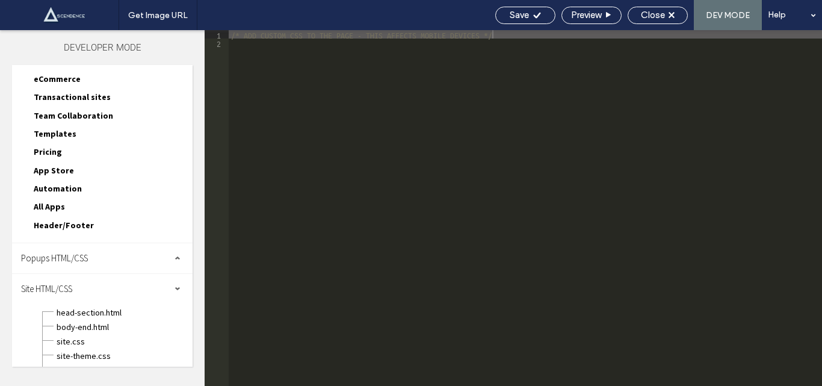
click at [76, 262] on span "Popups HTML/CSS" at bounding box center [54, 257] width 67 height 11
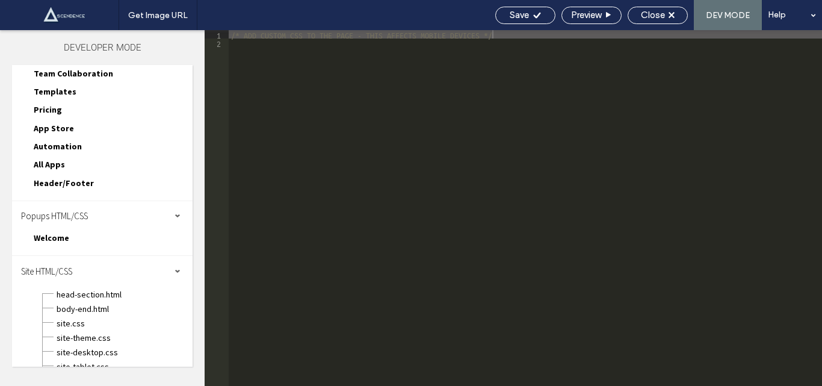
scroll to position [311, 0]
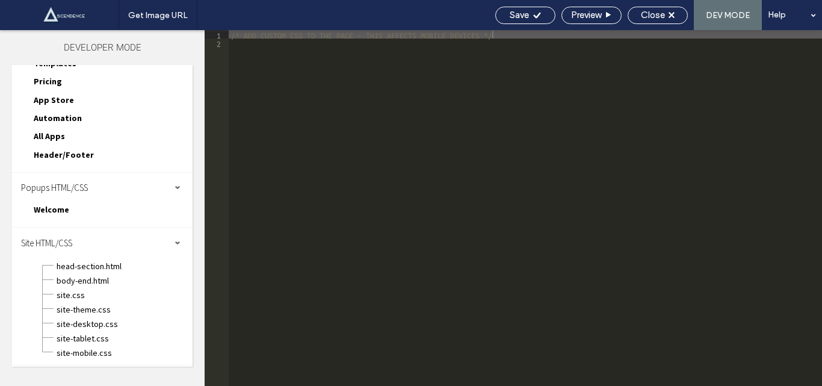
click at [72, 187] on span "Popups HTML/CSS" at bounding box center [54, 187] width 67 height 11
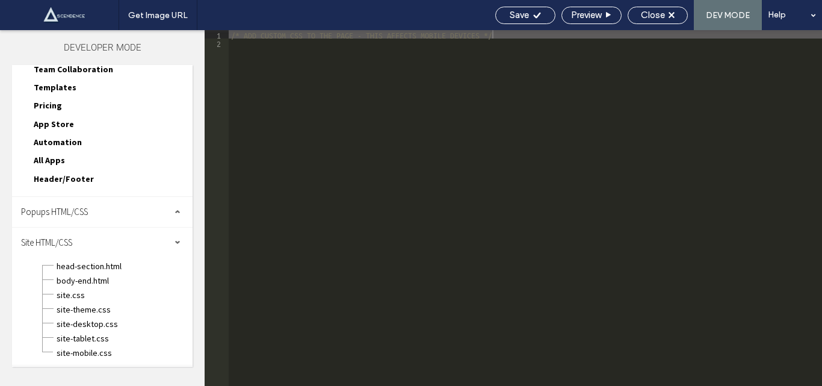
scroll to position [287, 0]
click at [69, 294] on span "site.css" at bounding box center [121, 295] width 131 height 12
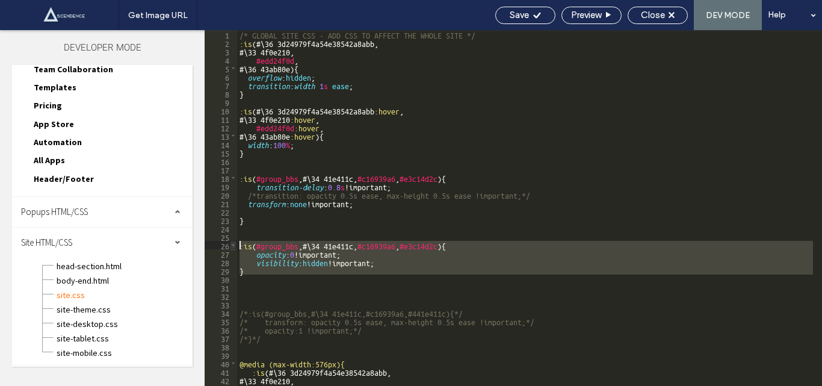
drag, startPoint x: 247, startPoint y: 279, endPoint x: 235, endPoint y: 244, distance: 36.4
click at [235, 244] on div "** 1 2 3 4 5 6 7 8 9 10 11 12 13 14 15 16 17 18 19 20 21 22 23 24 25 26 27 28 2…" at bounding box center [514, 208] width 618 height 356
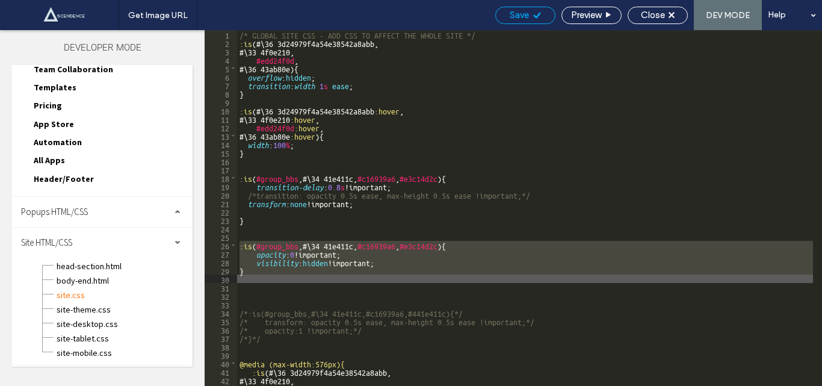
click at [518, 17] on span "Save" at bounding box center [519, 15] width 19 height 11
click at [516, 17] on span "Save" at bounding box center [519, 15] width 19 height 11
click at [89, 281] on span "body-end.html" at bounding box center [121, 281] width 131 height 12
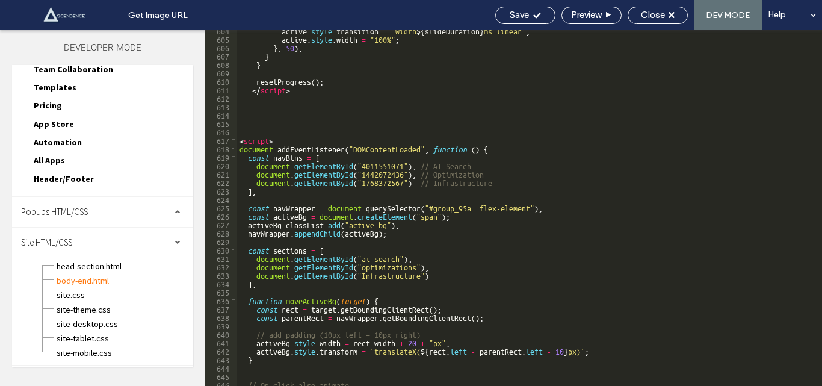
scroll to position [5275, 0]
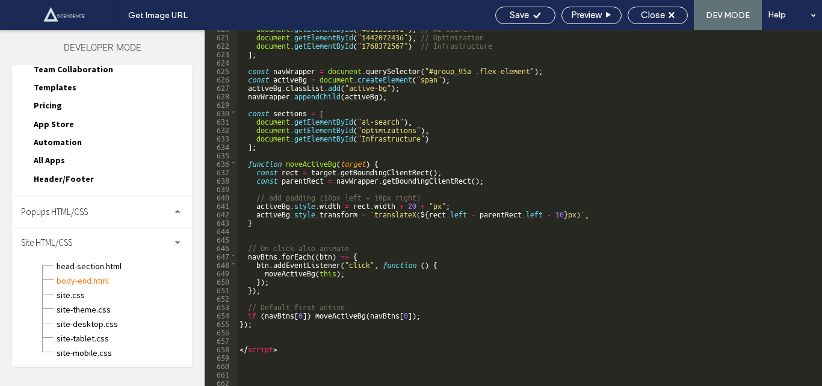
click at [267, 369] on div "document . getElementById ( "4011551071" ) , // AI Search document . getElement…" at bounding box center [525, 209] width 576 height 373
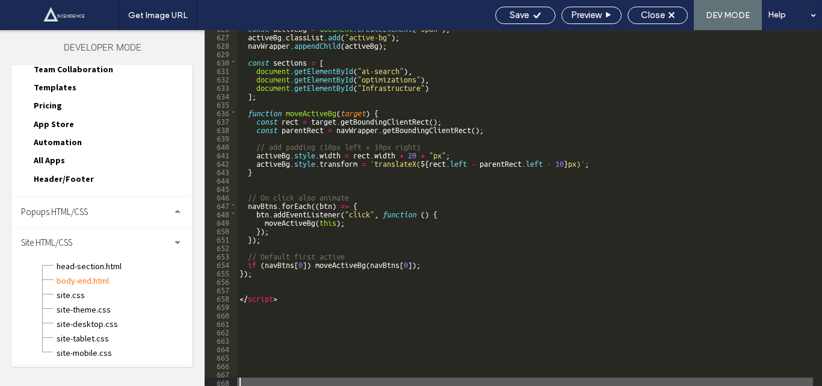
scroll to position [5326, 0]
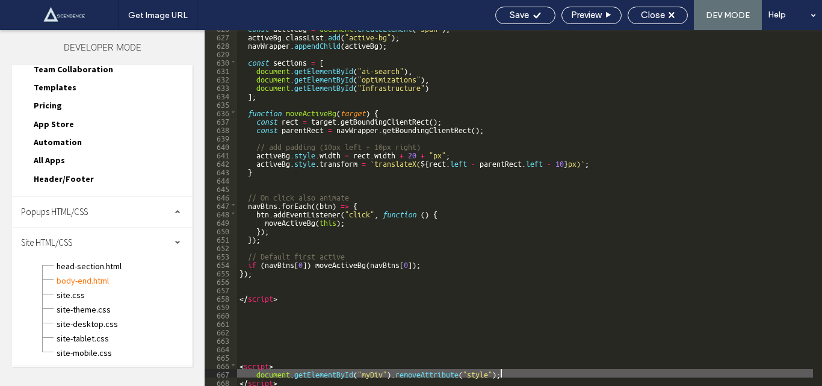
click at [368, 378] on div "const activeBg = document . createElement ( "span" ) ; activeBg . classList . a…" at bounding box center [525, 209] width 576 height 373
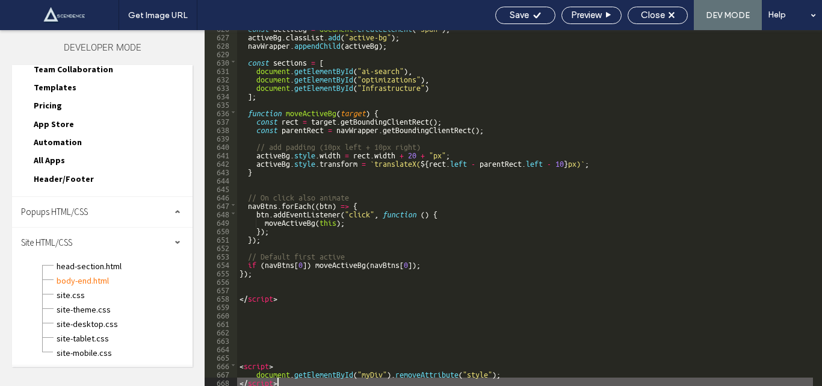
click at [368, 378] on div "const activeBg = document . createElement ( "span" ) ; activeBg . classList . a…" at bounding box center [525, 209] width 576 height 373
click at [372, 373] on div "const activeBg = document . createElement ( "span" ) ; activeBg . classList . a…" at bounding box center [525, 209] width 576 height 373
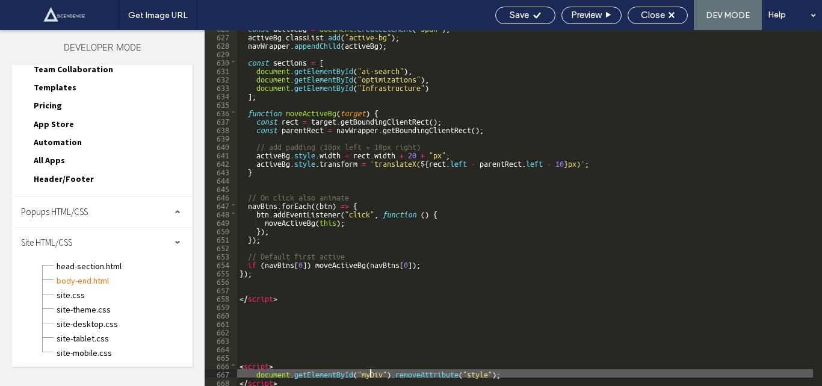
click at [372, 373] on div "const activeBg = document . createElement ( "span" ) ; activeBg . classList . a…" at bounding box center [525, 209] width 576 height 373
click at [521, 14] on span "Save" at bounding box center [519, 15] width 19 height 11
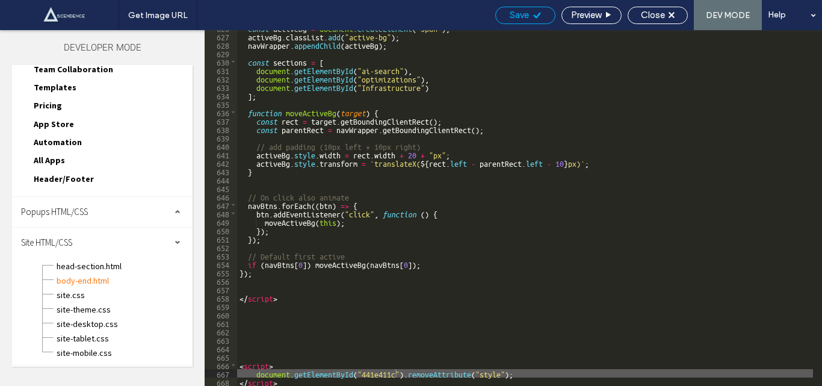
click at [521, 14] on span "Save" at bounding box center [519, 15] width 19 height 11
click at [249, 341] on div "const activeBg = document . createElement ( "span" ) ; activeBg . classList . a…" at bounding box center [525, 209] width 576 height 373
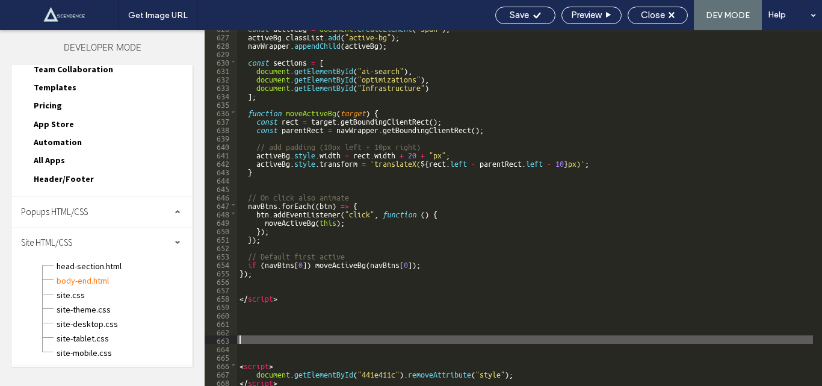
click at [277, 365] on div "const activeBg = document . createElement ( "span" ) ; activeBg . classList . a…" at bounding box center [525, 209] width 576 height 373
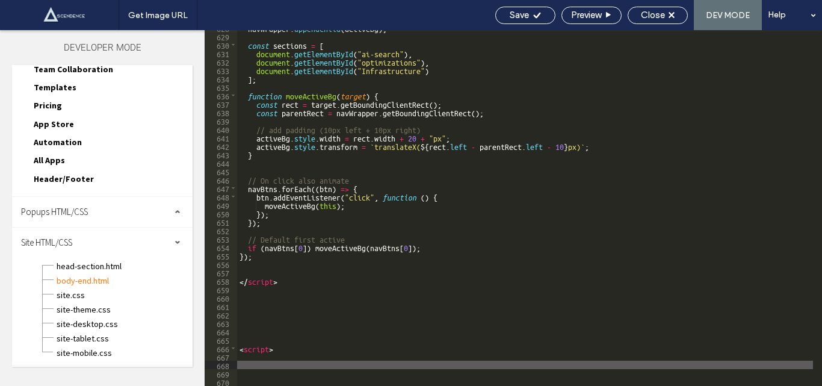
scroll to position [5385, 0]
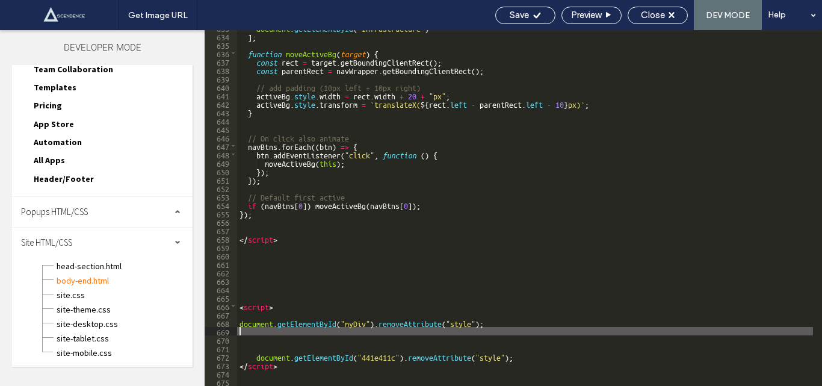
click at [356, 322] on div "document . getElementById ( "Infrastructure" ) ] ; function moveActiveBg ( targ…" at bounding box center [525, 209] width 576 height 373
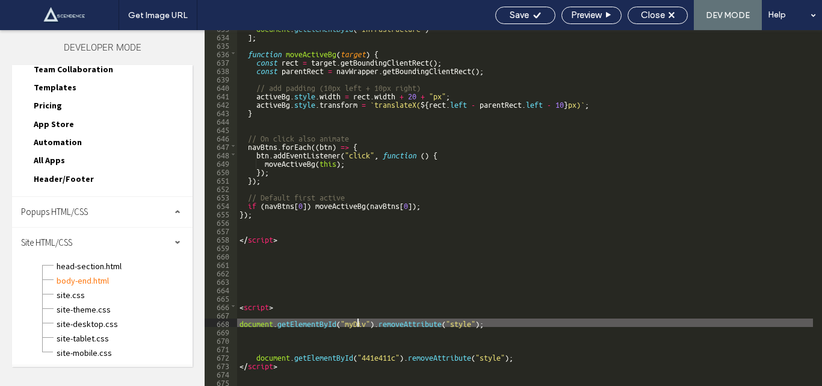
click at [356, 322] on div "document . getElementById ( "Infrastructure" ) ] ; function moveActiveBg ( targ…" at bounding box center [525, 209] width 576 height 373
click at [521, 14] on span "Save" at bounding box center [519, 15] width 19 height 11
click at [521, 14] on div "Get Image URL Save Preview Close DEV MODE Help Design Panel Site Comments Team …" at bounding box center [411, 193] width 822 height 386
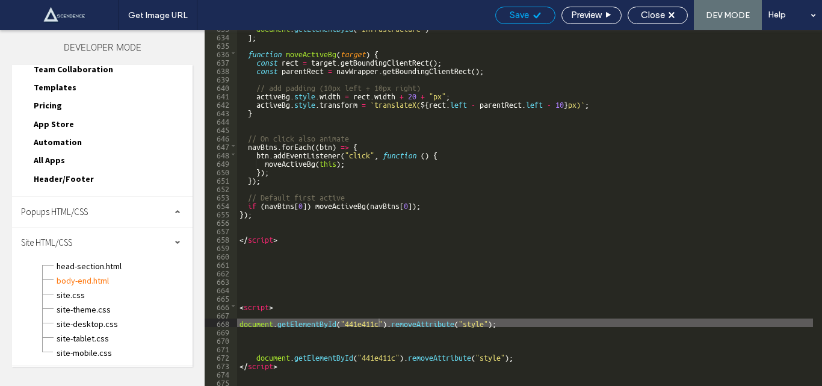
click at [521, 14] on div at bounding box center [411, 193] width 822 height 386
click at [521, 14] on div "Get Image URL Save Preview Close DEV MODE Help Design Panel Site Comments Team …" at bounding box center [411, 193] width 822 height 386
click at [521, 14] on span "Save" at bounding box center [519, 15] width 19 height 11
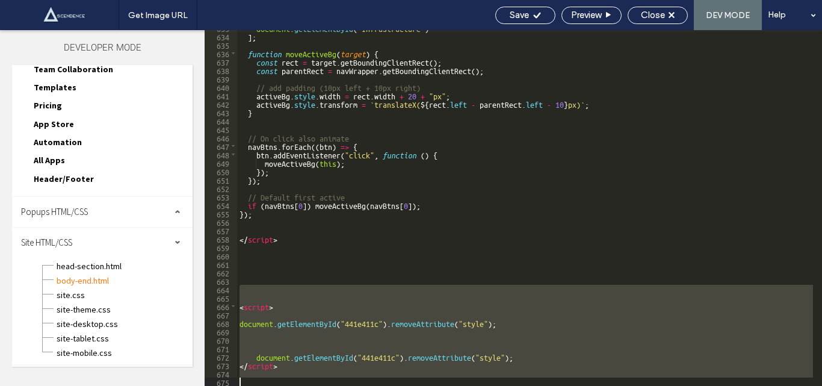
drag, startPoint x: 244, startPoint y: 287, endPoint x: 314, endPoint y: 382, distance: 117.5
click at [314, 385] on div "document . getElementById ( "Infrastructure" ) ] ; function moveActiveBg ( targ…" at bounding box center [525, 209] width 576 height 373
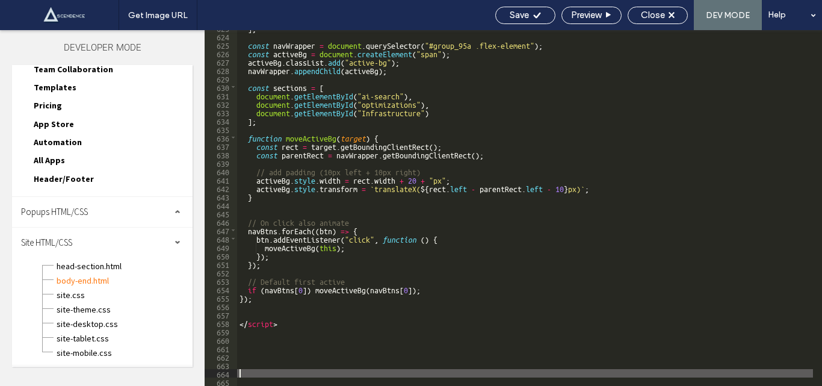
scroll to position [5300, 0]
click at [511, 15] on span "Save" at bounding box center [519, 15] width 19 height 11
click at [73, 298] on span "site.css" at bounding box center [121, 295] width 131 height 12
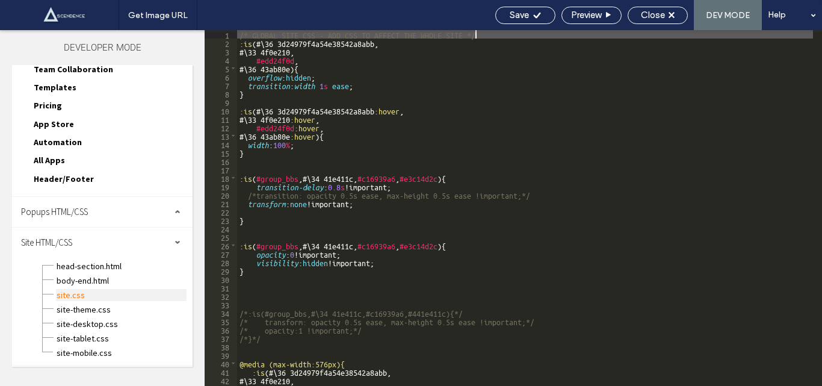
scroll to position [0, 0]
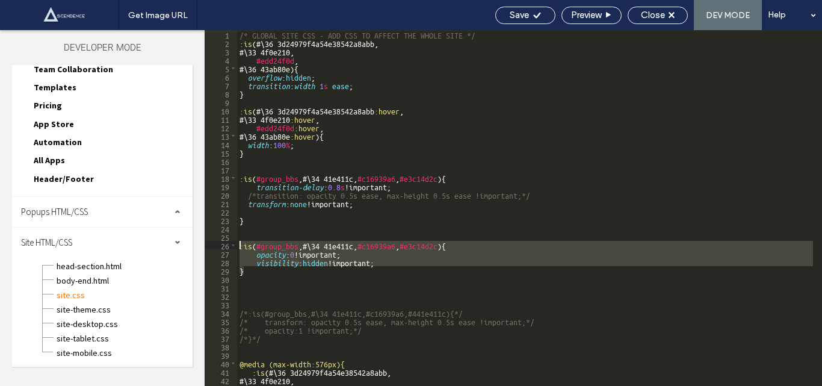
drag, startPoint x: 249, startPoint y: 273, endPoint x: 240, endPoint y: 241, distance: 33.3
click at [240, 241] on div "/* GLOBAL SITE CSS - ADD CSS TO AFFECT THE WHOLE SITE */ :is (#\ 36 3d24979f4a5…" at bounding box center [525, 216] width 576 height 373
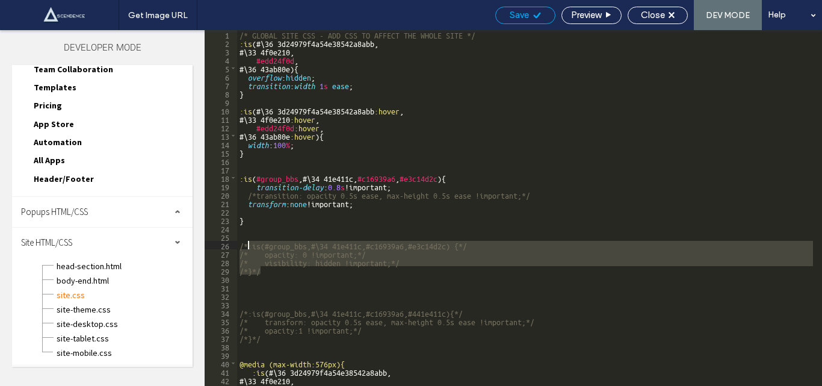
click at [514, 15] on span "Save" at bounding box center [519, 15] width 19 height 11
click at [514, 15] on div "Get Image URL Save Preview Close DEV MODE Help Design Panel Site Comments Team …" at bounding box center [411, 193] width 822 height 386
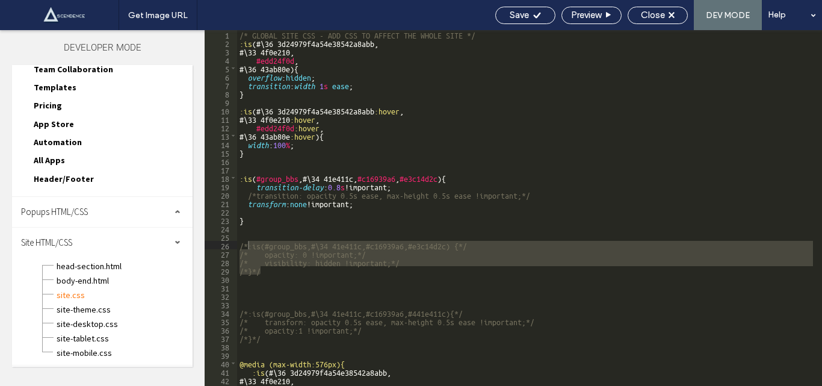
drag, startPoint x: 514, startPoint y: 15, endPoint x: 499, endPoint y: 6, distance: 17.6
click at [505, 9] on div at bounding box center [411, 193] width 822 height 386
click at [260, 219] on div "/* GLOBAL SITE CSS - ADD CSS TO AFFECT THE WHOLE SITE */ :is (#\ 36 3d24979f4a5…" at bounding box center [525, 216] width 576 height 373
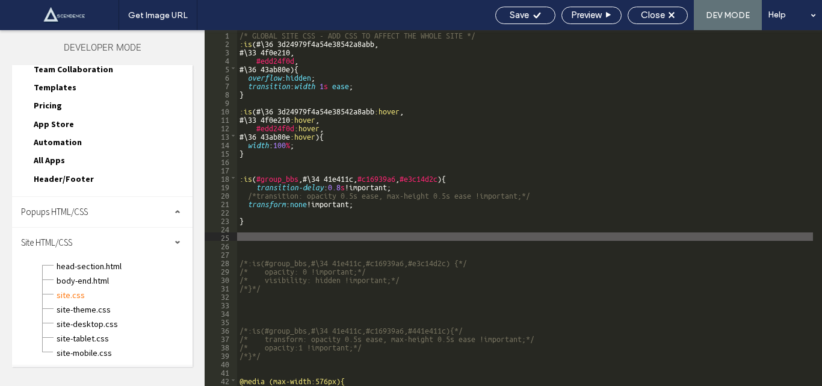
paste textarea
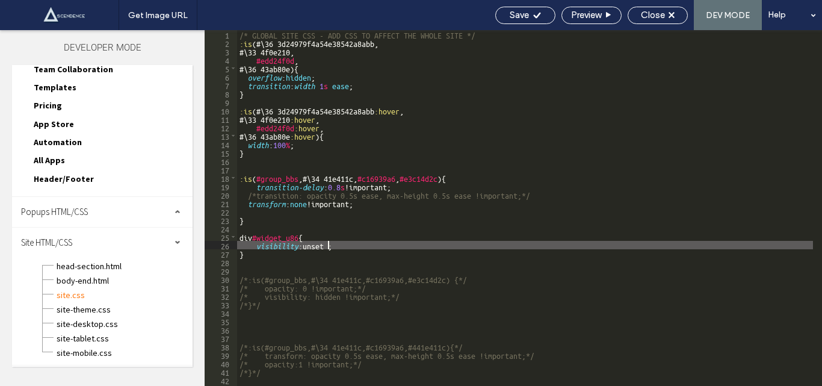
click at [300, 243] on div "/* GLOBAL SITE CSS - ADD CSS TO AFFECT THE WHOLE SITE */ :is (#\ 36 3d24979f4a5…" at bounding box center [525, 216] width 576 height 373
click at [302, 243] on div "/* GLOBAL SITE CSS - ADD CSS TO AFFECT THE WHOLE SITE */ :is (#\ 36 3d24979f4a5…" at bounding box center [525, 216] width 576 height 373
click at [328, 244] on div "/* GLOBAL SITE CSS - ADD CSS TO AFFECT THE WHOLE SITE */ :is (#\ 36 3d24979f4a5…" at bounding box center [525, 216] width 576 height 373
click at [332, 246] on div "/* GLOBAL SITE CSS - ADD CSS TO AFFECT THE WHOLE SITE */ :is (#\ 36 3d24979f4a5…" at bounding box center [525, 216] width 576 height 373
click at [512, 11] on span "Save" at bounding box center [519, 15] width 19 height 11
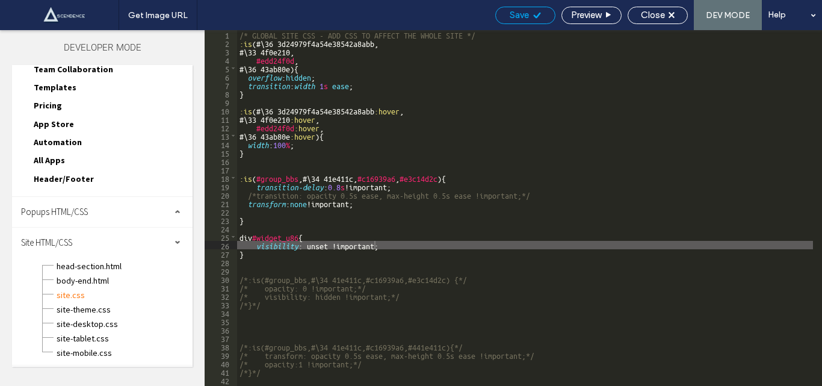
click at [512, 11] on span "Save" at bounding box center [519, 15] width 19 height 11
click at [512, 11] on div "Get Image URL Save Preview Close DEV MODE Help Design Panel Site Comments Team …" at bounding box center [411, 193] width 822 height 386
click at [512, 11] on div at bounding box center [411, 193] width 822 height 386
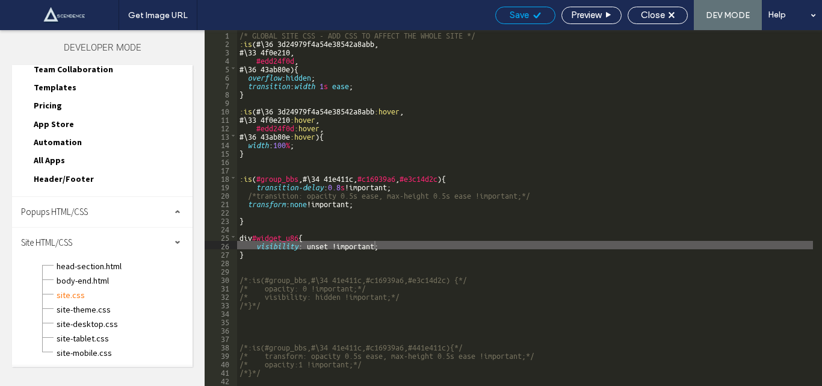
click at [512, 11] on div at bounding box center [411, 193] width 822 height 386
click at [512, 11] on div "Get Image URL Save Preview Close DEV MODE Help Design Panel Site Comments Team …" at bounding box center [411, 193] width 822 height 386
click at [385, 247] on div "/* GLOBAL SITE CSS - ADD CSS TO AFFECT THE WHOLE SITE */ :is (#\ 36 3d24979f4a5…" at bounding box center [525, 216] width 576 height 373
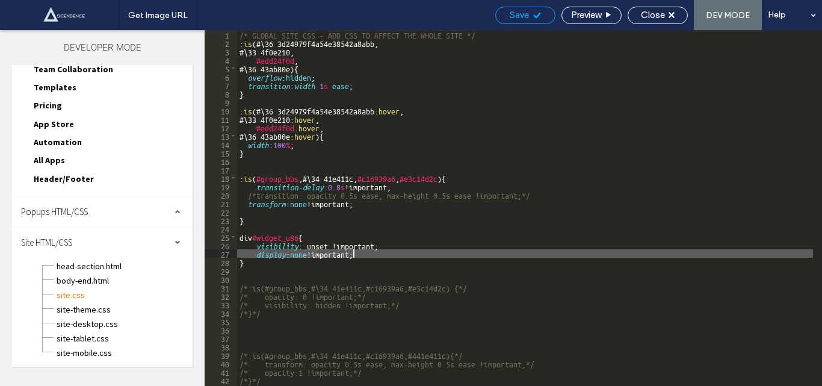
click at [521, 7] on div "Save" at bounding box center [526, 15] width 60 height 17
drag, startPoint x: 517, startPoint y: 17, endPoint x: 475, endPoint y: 0, distance: 45.1
click at [516, 17] on span "Save" at bounding box center [519, 15] width 19 height 11
click at [295, 251] on div "/* GLOBAL SITE CSS - ADD CSS TO AFFECT THE WHOLE SITE */ :is (#\ 36 3d24979f4a5…" at bounding box center [525, 216] width 576 height 373
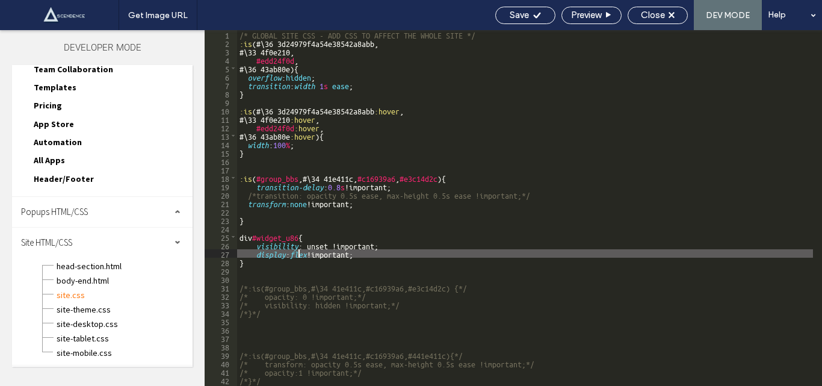
click at [298, 253] on div "/* GLOBAL SITE CSS - ADD CSS TO AFFECT THE WHOLE SITE */ :is (#\ 36 3d24979f4a5…" at bounding box center [525, 216] width 576 height 373
click at [298, 253] on div "/* GLOBAL SITE CSS - ADD CSS TO AFFECT THE WHOLE SITE */ :is (#\ 36 3d24979f4a5…" at bounding box center [525, 208] width 576 height 356
click at [298, 253] on div "/* GLOBAL SITE CSS - ADD CSS TO AFFECT THE WHOLE SITE */ :is (#\ 36 3d24979f4a5…" at bounding box center [525, 216] width 576 height 373
type textarea "**"
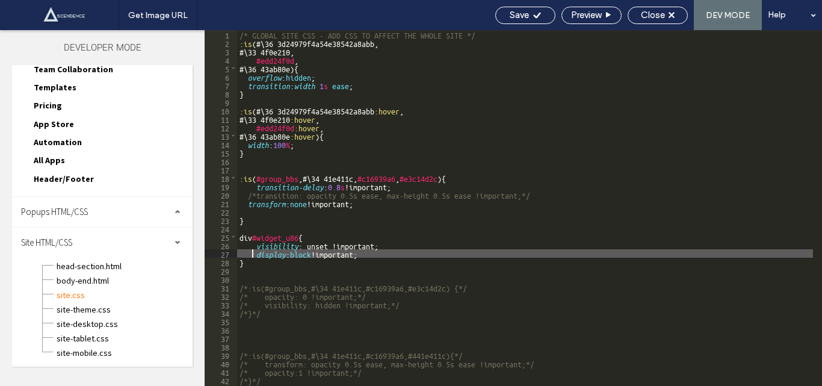
drag, startPoint x: 280, startPoint y: 252, endPoint x: 370, endPoint y: 255, distance: 89.8
click at [370, 255] on div "/* GLOBAL SITE CSS - ADD CSS TO AFFECT THE WHOLE SITE */ :is (#\ 36 3d24979f4a5…" at bounding box center [525, 216] width 576 height 373
click at [658, 14] on span "Close" at bounding box center [653, 15] width 24 height 11
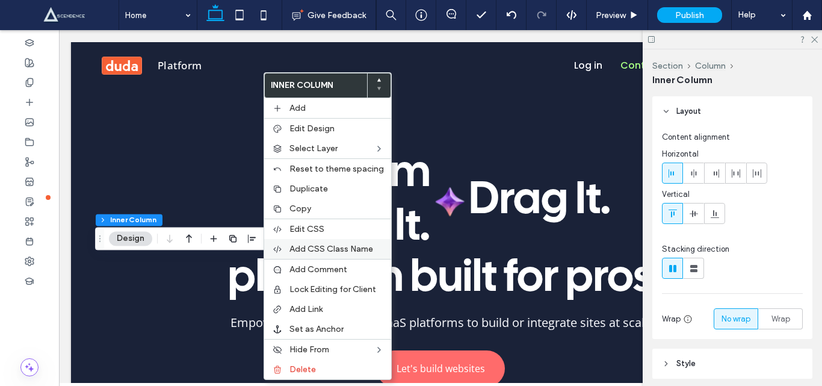
click at [341, 247] on span "Add CSS Class Name" at bounding box center [332, 249] width 84 height 10
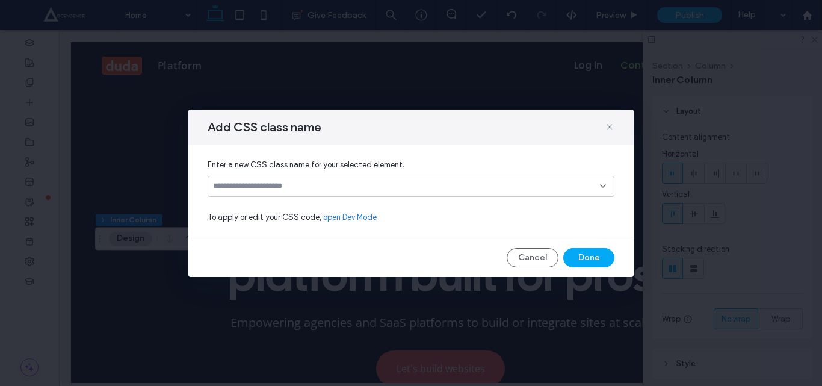
click at [600, 186] on icon at bounding box center [604, 186] width 10 height 10
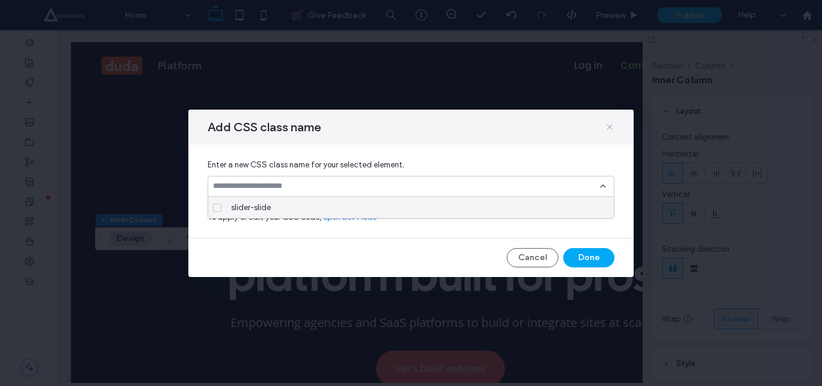
click at [608, 124] on icon at bounding box center [610, 127] width 10 height 10
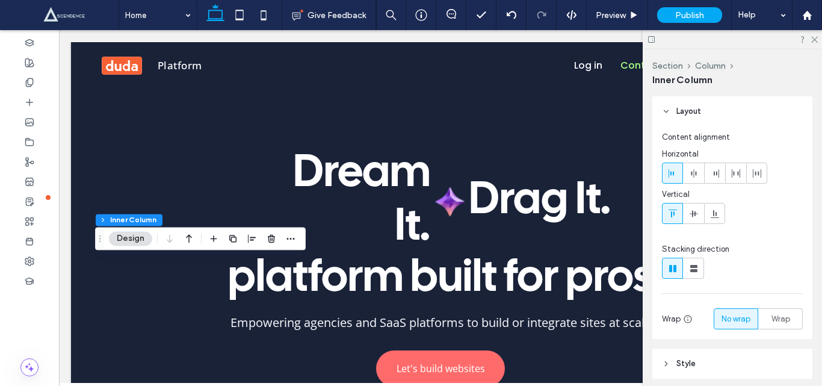
click at [817, 42] on use at bounding box center [815, 40] width 7 height 7
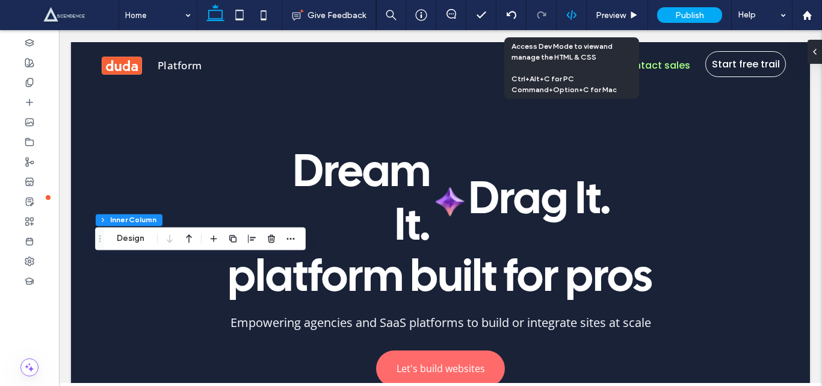
click at [570, 14] on icon at bounding box center [572, 15] width 11 height 11
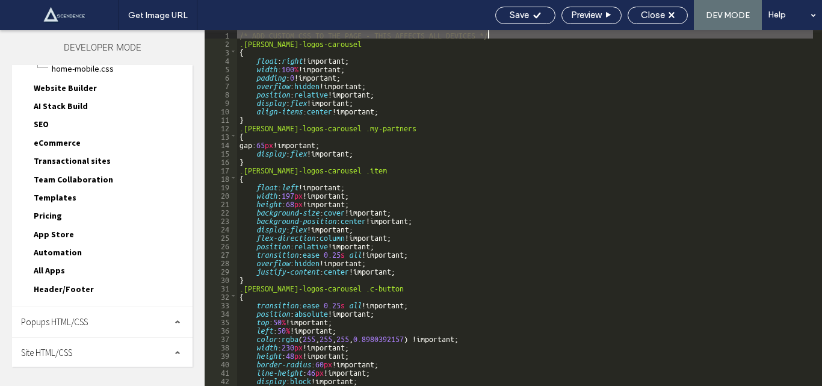
scroll to position [107, 0]
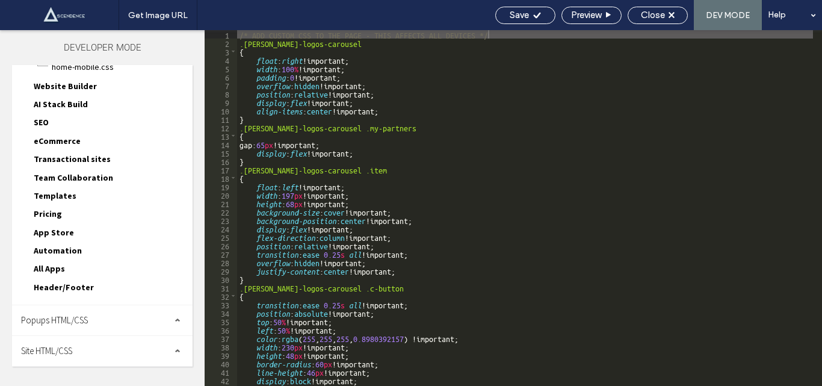
click at [50, 349] on span "Site HTML/CSS" at bounding box center [46, 350] width 51 height 11
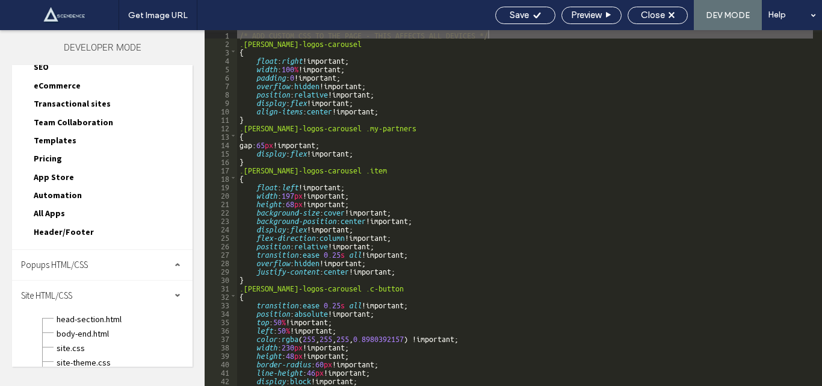
scroll to position [215, 0]
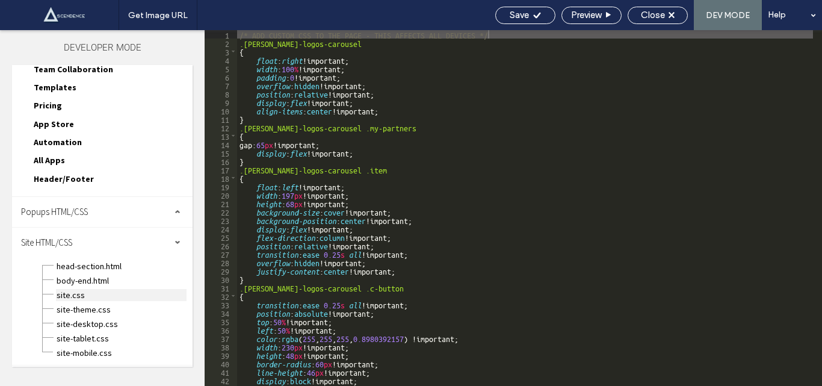
click at [69, 292] on span "site.css" at bounding box center [121, 295] width 131 height 12
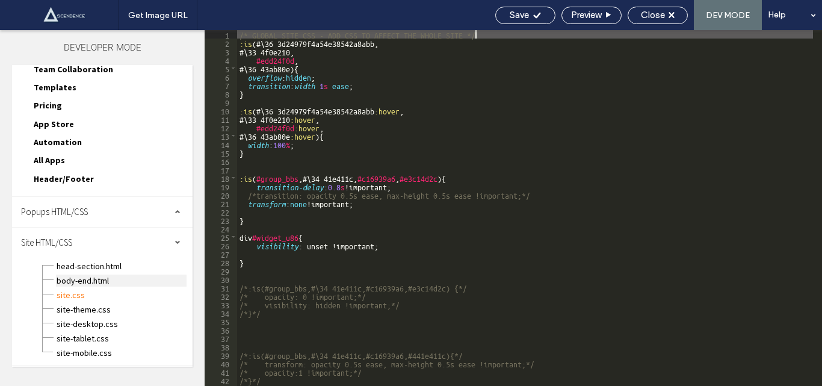
click at [78, 278] on span "body-end.html" at bounding box center [121, 281] width 131 height 12
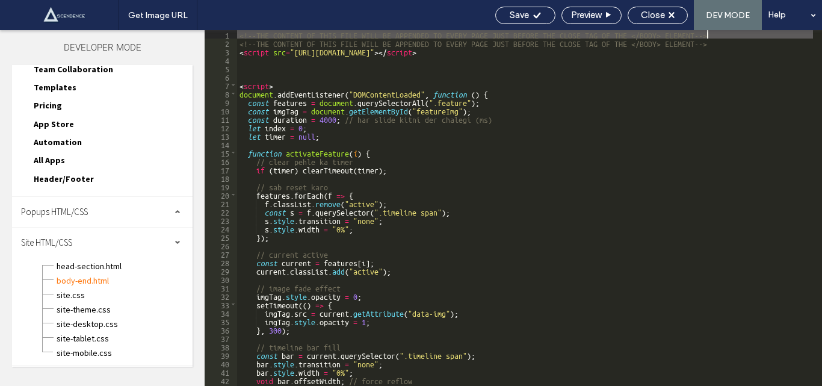
click at [252, 68] on div "<!--THE CONTENT OF THIS FILE WILL BE APPENDED TO EVERY PAGE JUST BEFORE THE CLO…" at bounding box center [525, 216] width 576 height 373
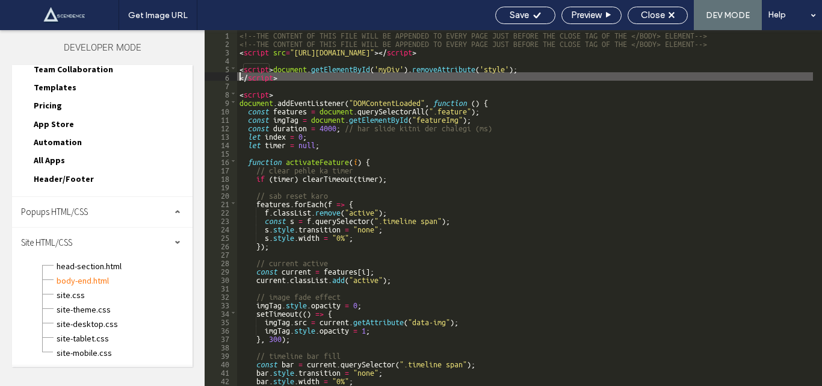
click at [390, 67] on div "<!--THE CONTENT OF THIS FILE WILL BE APPENDED TO EVERY PAGE JUST BEFORE THE CLO…" at bounding box center [525, 216] width 576 height 373
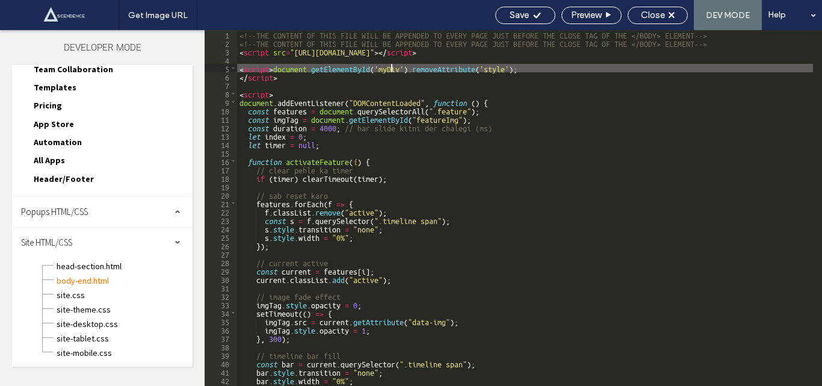
click at [390, 67] on div "<!--THE CONTENT OF THIS FILE WILL BE APPENDED TO EVERY PAGE JUST BEFORE THE CLO…" at bounding box center [525, 216] width 576 height 373
click at [517, 14] on span "Save" at bounding box center [519, 15] width 19 height 11
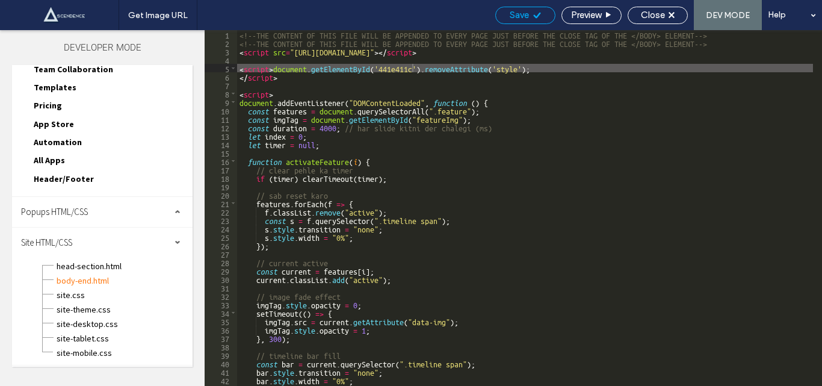
click at [517, 14] on span "Save" at bounding box center [519, 15] width 19 height 11
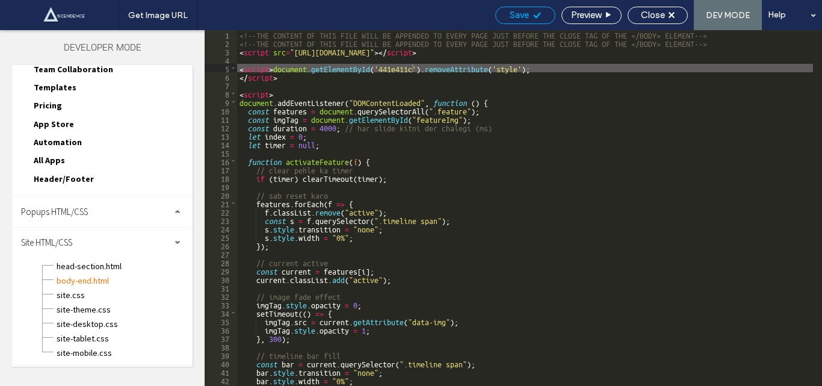
click at [517, 14] on span "Save" at bounding box center [519, 15] width 19 height 11
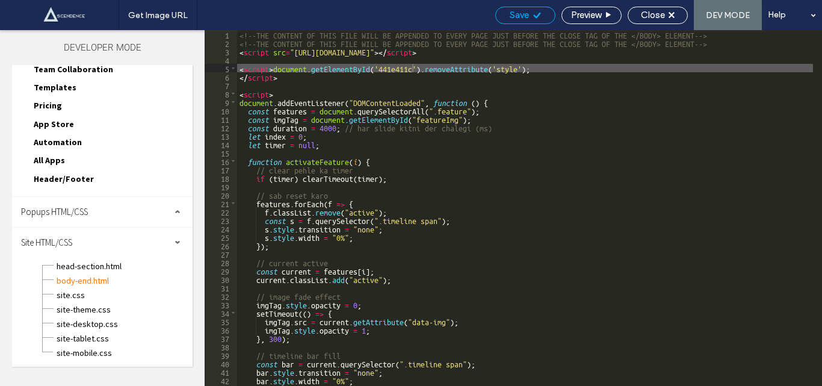
click at [517, 14] on span "Save" at bounding box center [519, 15] width 19 height 11
click at [396, 69] on div "<!--THE CONTENT OF THIS FILE WILL BE APPENDED TO EVERY PAGE JUST BEFORE THE CLO…" at bounding box center [525, 216] width 576 height 373
click at [523, 14] on span "Save" at bounding box center [519, 15] width 19 height 11
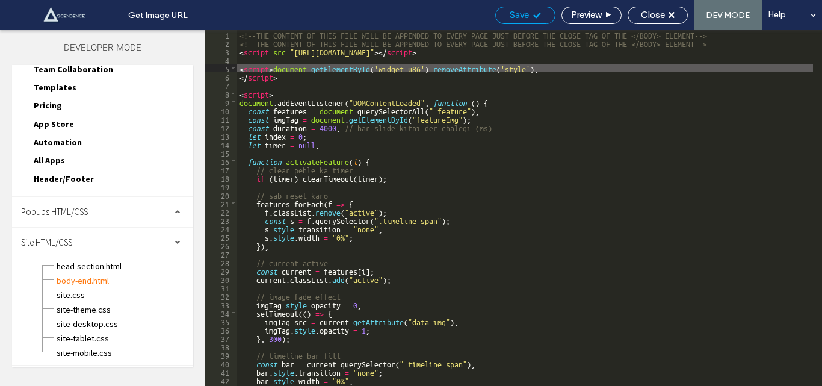
click at [523, 14] on span "Save" at bounding box center [519, 15] width 19 height 11
click at [523, 14] on div "Get Image URL Save Preview Close DEV MODE Help Design Panel Site Comments Team …" at bounding box center [411, 193] width 822 height 386
click at [523, 14] on div at bounding box center [411, 193] width 822 height 386
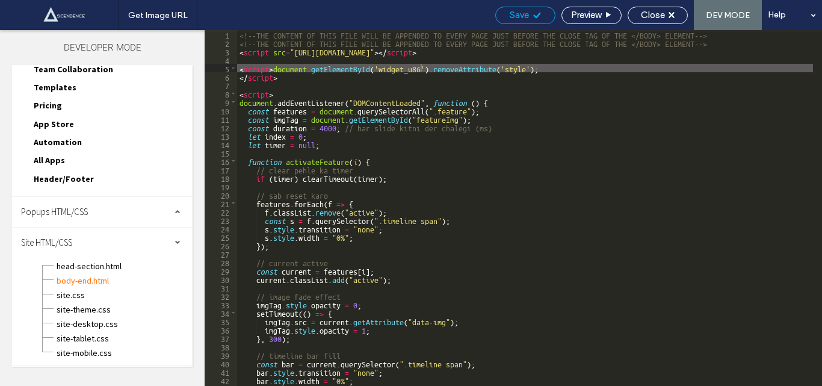
click at [523, 14] on div at bounding box center [411, 193] width 822 height 386
click at [526, 68] on div "<!--THE CONTENT OF THIS FILE WILL BE APPENDED TO EVERY PAGE JUST BEFORE THE CLO…" at bounding box center [525, 216] width 576 height 373
drag, startPoint x: 429, startPoint y: 67, endPoint x: 497, endPoint y: 71, distance: 68.2
click at [497, 71] on div "<!--THE CONTENT OF THIS FILE WILL BE APPENDED TO EVERY PAGE JUST BEFORE THE CLO…" at bounding box center [525, 216] width 576 height 373
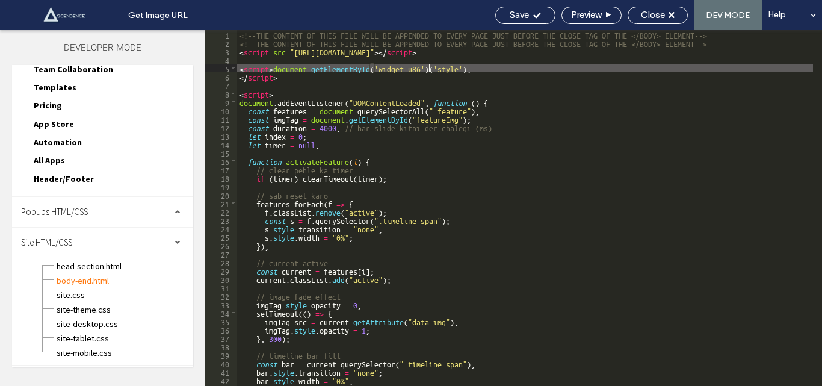
click at [434, 66] on div "<!--THE CONTENT OF THIS FILE WILL BE APPENDED TO EVERY PAGE JUST BEFORE THE CLO…" at bounding box center [525, 216] width 576 height 373
click at [432, 70] on div "<!--THE CONTENT OF THIS FILE WILL BE APPENDED TO EVERY PAGE JUST BEFORE THE CLO…" at bounding box center [525, 216] width 576 height 373
click at [454, 66] on div "<!--THE CONTENT OF THIS FILE WILL BE APPENDED TO EVERY PAGE JUST BEFORE THE CLO…" at bounding box center [525, 216] width 576 height 373
click at [521, 13] on span "Save" at bounding box center [519, 15] width 19 height 11
click at [523, 25] on div "Save Preview Close DEV MODE Help" at bounding box center [656, 15] width 333 height 30
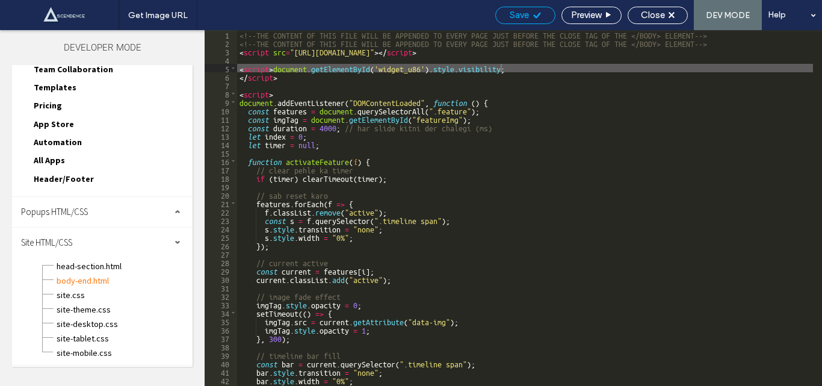
click at [520, 16] on span "Save" at bounding box center [519, 15] width 19 height 11
click at [519, 16] on span "Save" at bounding box center [519, 15] width 19 height 11
click at [470, 77] on div "<!--THE CONTENT OF THIS FILE WILL BE APPENDED TO EVERY PAGE JUST BEFORE THE CLO…" at bounding box center [525, 216] width 576 height 373
click at [523, 16] on span "Save" at bounding box center [519, 15] width 19 height 11
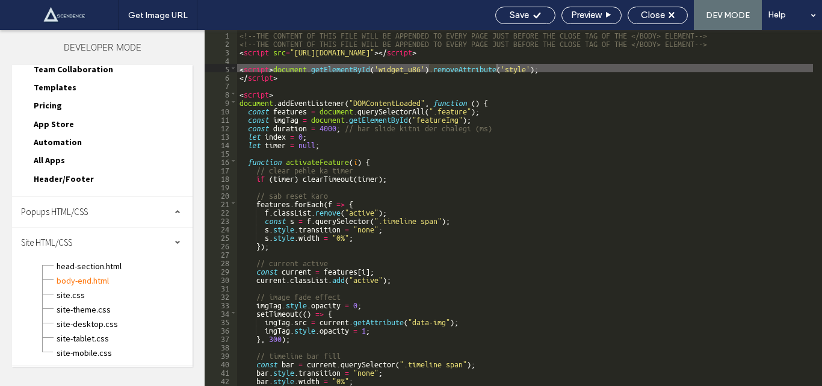
drag, startPoint x: 522, startPoint y: 17, endPoint x: 468, endPoint y: 1, distance: 55.8
click at [519, 16] on span "Save" at bounding box center [519, 15] width 19 height 11
click at [273, 66] on div "<!--THE CONTENT OF THIS FILE WILL BE APPENDED TO EVERY PAGE JUST BEFORE THE CLO…" at bounding box center [525, 216] width 576 height 373
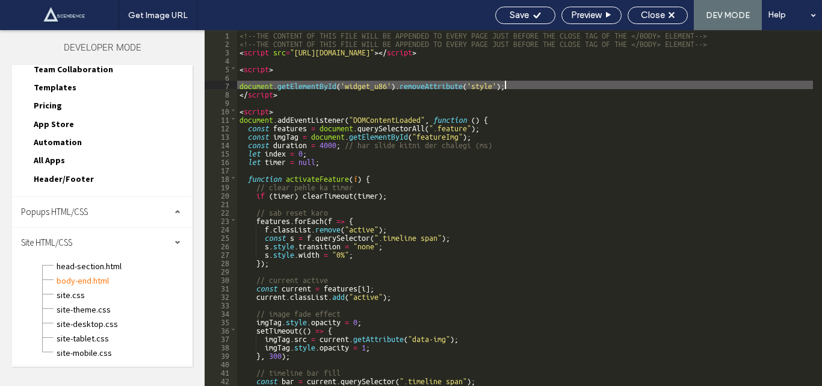
click at [517, 83] on div "<!--THE CONTENT OF THIS FILE WILL BE APPENDED TO EVERY PAGE JUST BEFORE THE CLO…" at bounding box center [525, 216] width 576 height 373
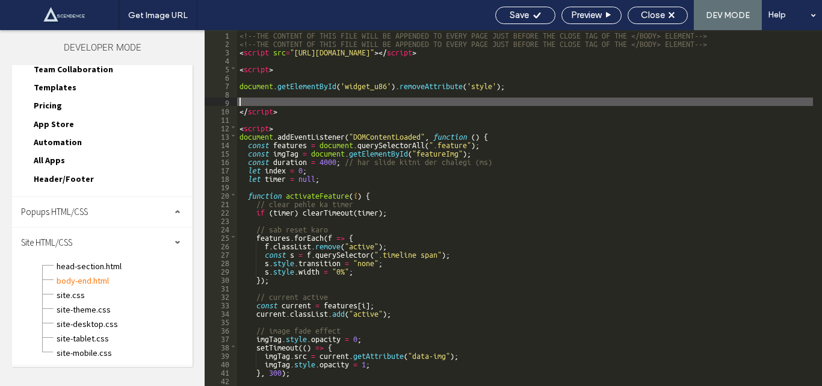
type textarea "**"
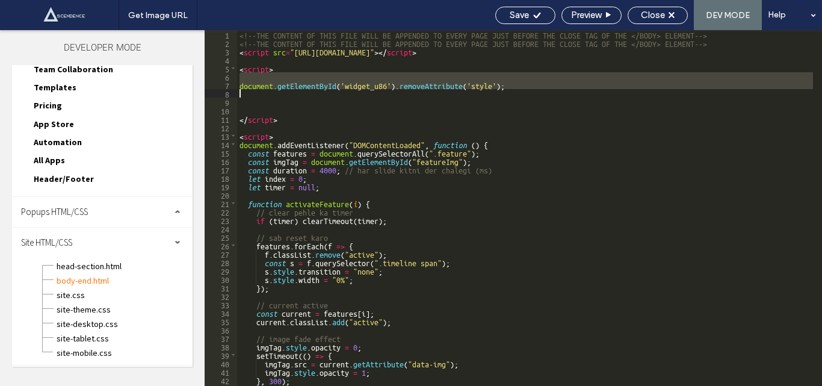
drag, startPoint x: 238, startPoint y: 78, endPoint x: 270, endPoint y: 94, distance: 36.4
click at [270, 94] on div "<!--THE CONTENT OF THIS FILE WILL BE APPENDED TO EVERY PAGE JUST BEFORE THE CLO…" at bounding box center [525, 216] width 576 height 373
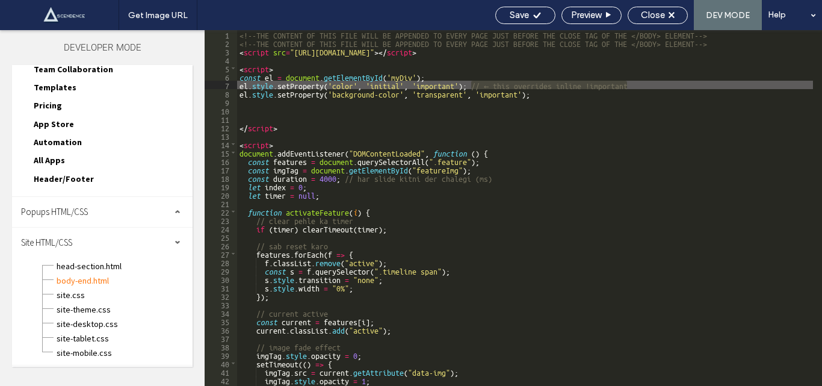
drag, startPoint x: 470, startPoint y: 84, endPoint x: 633, endPoint y: 85, distance: 162.6
click at [633, 85] on div "<!--THE CONTENT OF THIS FILE WILL BE APPENDED TO EVERY PAGE JUST BEFORE THE CLO…" at bounding box center [525, 216] width 576 height 373
click at [403, 76] on div "<!--THE CONTENT OF THIS FILE WILL BE APPENDED TO EVERY PAGE JUST BEFORE THE CLO…" at bounding box center [525, 216] width 576 height 373
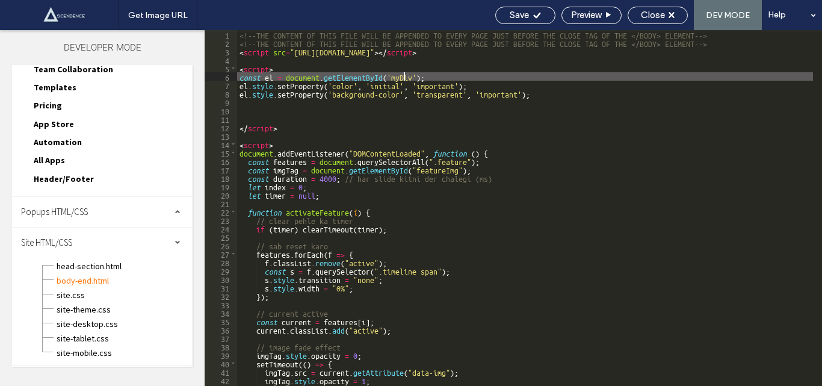
click at [403, 76] on div "<!--THE CONTENT OF THIS FILE WILL BE APPENDED TO EVERY PAGE JUST BEFORE THE CLO…" at bounding box center [525, 216] width 576 height 373
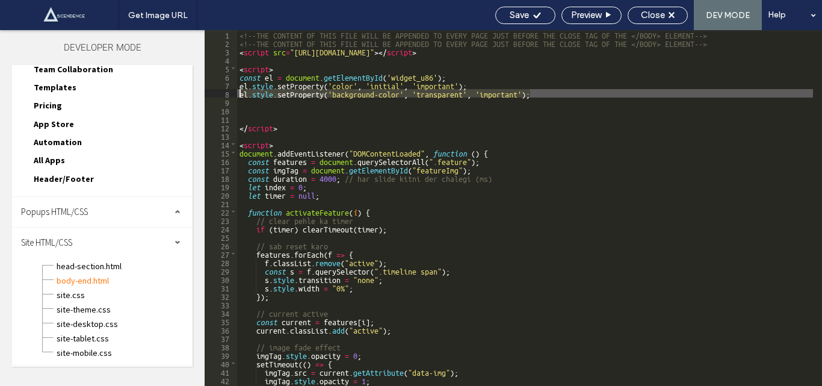
drag, startPoint x: 533, startPoint y: 93, endPoint x: 234, endPoint y: 91, distance: 298.7
click at [234, 91] on div "** 1 2 3 4 5 6 7 8 9 10 11 12 13 14 15 16 17 18 19 20 21 22 23 24 25 26 27 28 2…" at bounding box center [514, 208] width 618 height 356
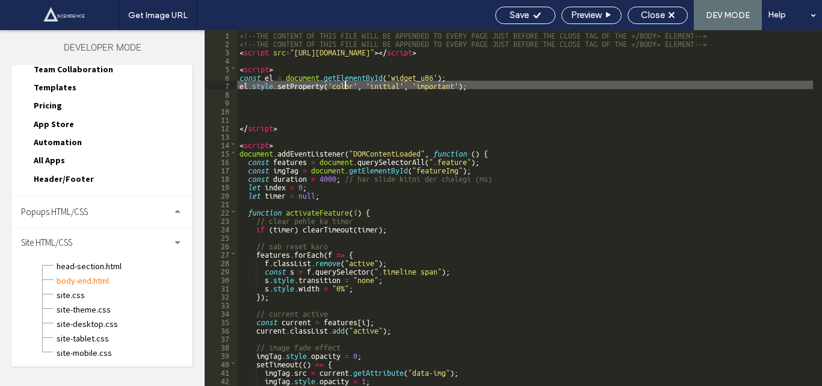
click at [346, 84] on div "<!--THE CONTENT OF THIS FILE WILL BE APPENDED TO EVERY PAGE JUST BEFORE THE CLO…" at bounding box center [525, 216] width 576 height 373
click at [400, 89] on div "<!--THE CONTENT OF THIS FILE WILL BE APPENDED TO EVERY PAGE JUST BEFORE THE CLO…" at bounding box center [525, 216] width 576 height 373
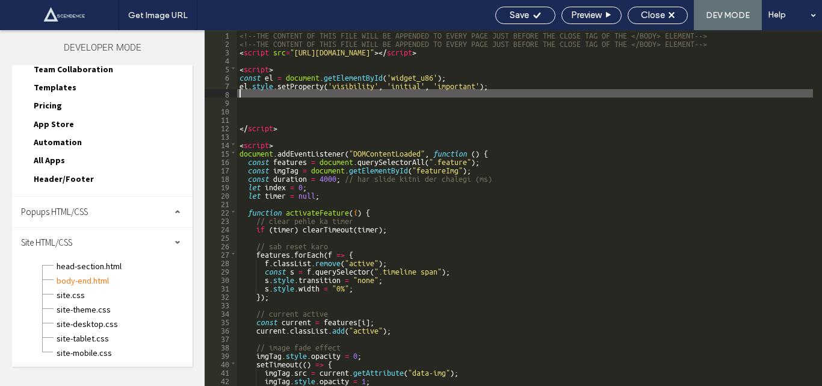
click at [400, 89] on div "<!--THE CONTENT OF THIS FILE WILL BE APPENDED TO EVERY PAGE JUST BEFORE THE CLO…" at bounding box center [525, 216] width 576 height 373
click at [403, 84] on div "<!--THE CONTENT OF THIS FILE WILL BE APPENDED TO EVERY PAGE JUST BEFORE THE CLO…" at bounding box center [525, 216] width 576 height 373
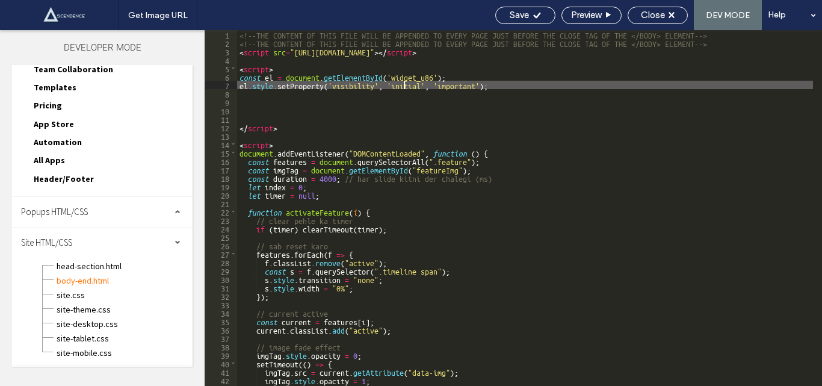
click at [403, 84] on div "<!--THE CONTENT OF THIS FILE WILL BE APPENDED TO EVERY PAGE JUST BEFORE THE CLO…" at bounding box center [525, 216] width 576 height 373
click at [514, 11] on div "Save" at bounding box center [526, 15] width 60 height 17
click at [514, 11] on span "Save" at bounding box center [519, 15] width 19 height 11
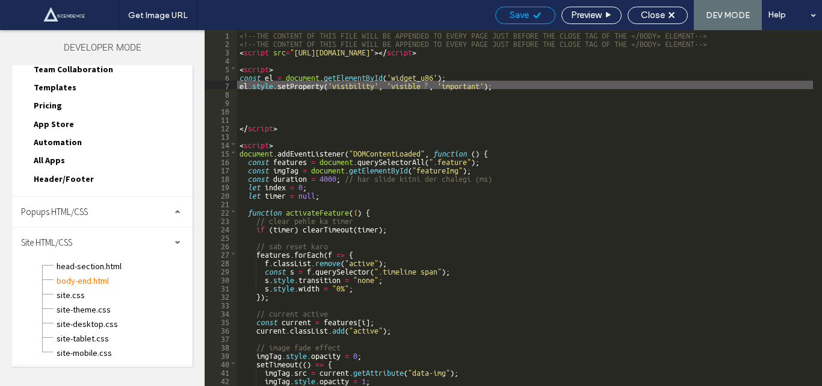
click at [514, 11] on span "Save" at bounding box center [519, 15] width 19 height 11
click at [514, 11] on div "Get Image URL Save Preview Close DEV MODE Help Design Panel Site Comments Team …" at bounding box center [411, 193] width 822 height 386
click at [514, 11] on div at bounding box center [411, 193] width 822 height 386
click at [288, 108] on div "<!--THE CONTENT OF THIS FILE WILL BE APPENDED TO EVERY PAGE JUST BEFORE THE CLO…" at bounding box center [525, 216] width 576 height 373
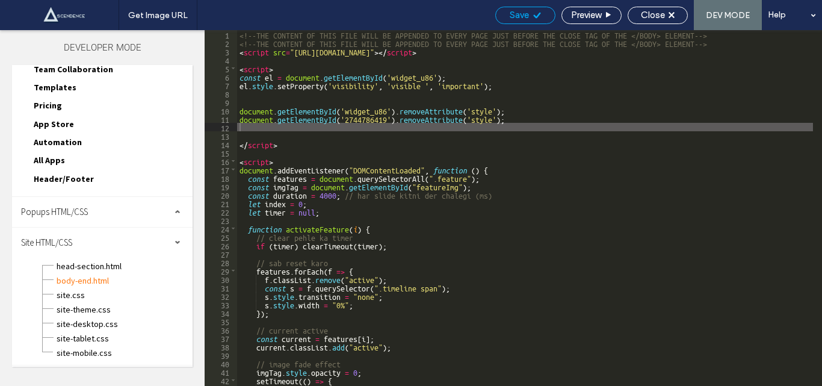
click at [519, 19] on span "Save" at bounding box center [519, 15] width 19 height 11
click at [519, 19] on div "Get Image URL Save Preview Close DEV MODE Help Design Panel Site Comments Team …" at bounding box center [411, 193] width 822 height 386
click at [519, 19] on div at bounding box center [411, 193] width 822 height 386
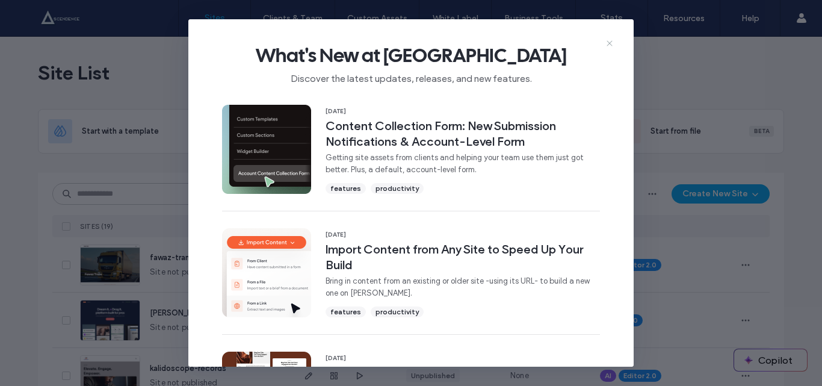
click at [611, 43] on use at bounding box center [609, 43] width 5 height 5
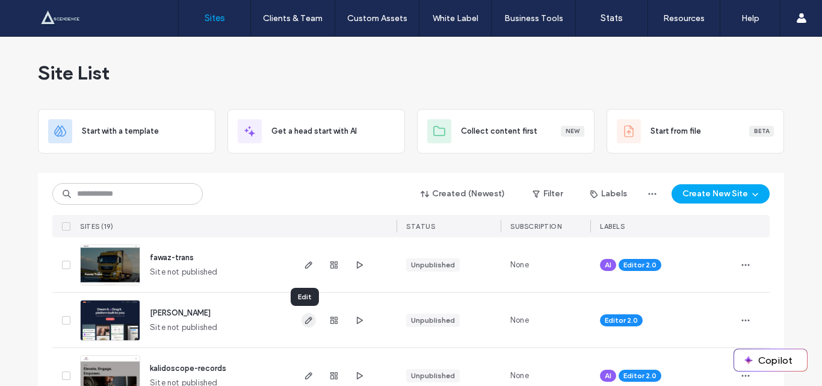
click at [305, 320] on use "button" at bounding box center [308, 320] width 7 height 7
click at [355, 319] on icon "button" at bounding box center [360, 321] width 10 height 10
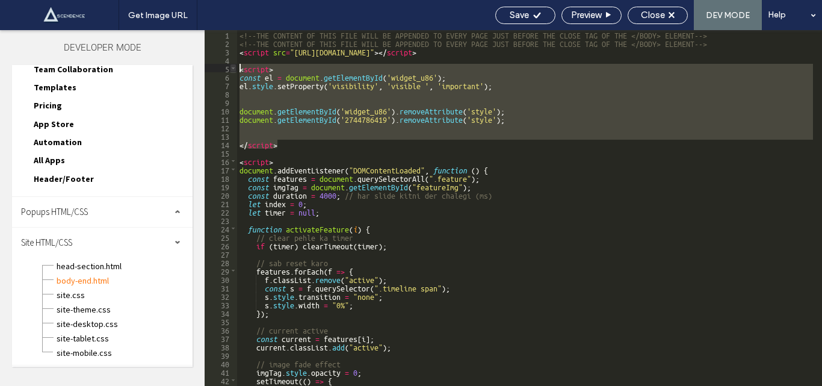
drag, startPoint x: 290, startPoint y: 144, endPoint x: 231, endPoint y: 70, distance: 94.7
click at [231, 70] on div "** 1 2 3 4 5 6 7 8 9 10 11 12 13 14 15 16 17 18 19 20 21 22 23 24 25 26 27 28 2…" at bounding box center [514, 208] width 618 height 356
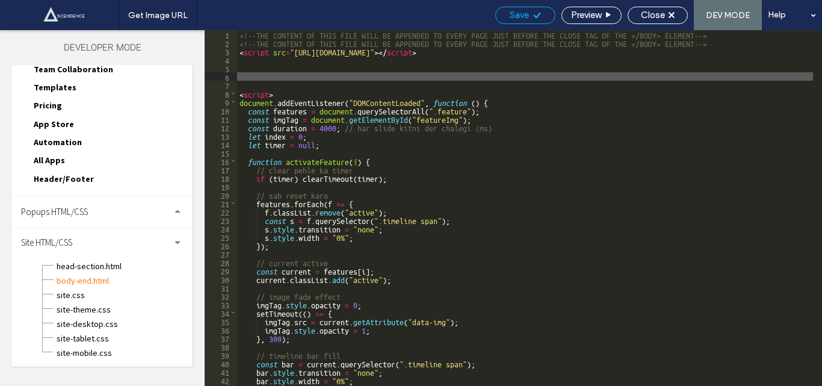
click at [514, 14] on span "Save" at bounding box center [519, 15] width 19 height 11
click at [511, 18] on div "Get Image URL Save Preview Close DEV MODE Help Design Panel Site Comments Team …" at bounding box center [411, 193] width 822 height 386
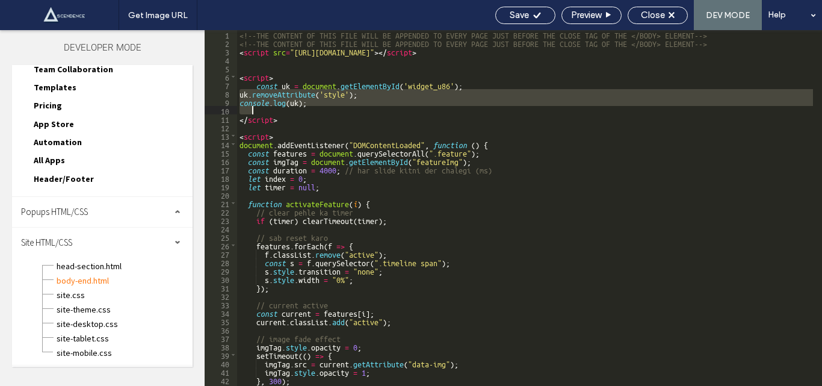
drag, startPoint x: 238, startPoint y: 95, endPoint x: 253, endPoint y: 107, distance: 19.7
click at [253, 107] on div "<!--THE CONTENT OF THIS FILE WILL BE APPENDED TO EVERY PAGE JUST BEFORE THE CLO…" at bounding box center [525, 216] width 576 height 373
drag, startPoint x: 525, startPoint y: 14, endPoint x: 524, endPoint y: 22, distance: 7.9
click at [524, 22] on div "Save" at bounding box center [526, 15] width 60 height 17
click at [518, 16] on span "Save" at bounding box center [519, 15] width 19 height 11
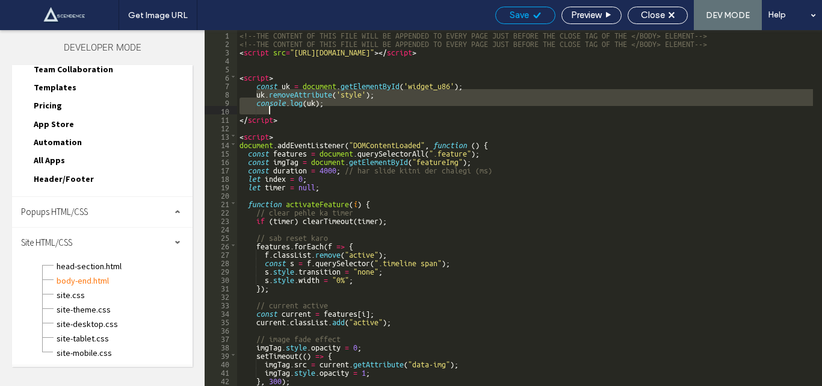
click at [518, 16] on span "Save" at bounding box center [519, 15] width 19 height 11
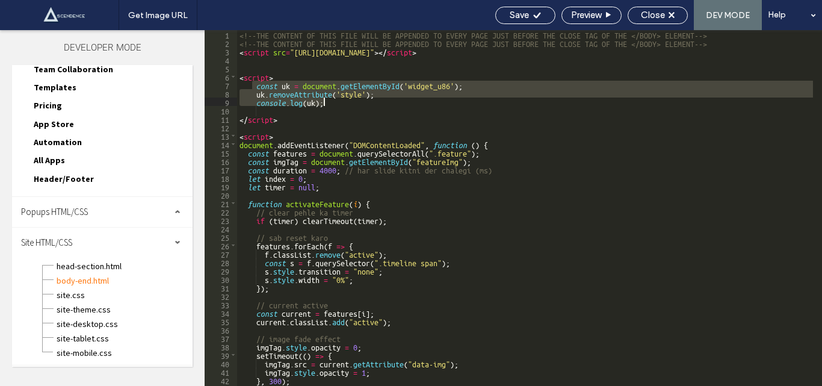
drag, startPoint x: 255, startPoint y: 85, endPoint x: 343, endPoint y: 103, distance: 90.3
click at [343, 103] on div "<!--THE CONTENT OF THIS FILE WILL BE APPENDED TO EVERY PAGE JUST BEFORE THE CLO…" at bounding box center [525, 216] width 576 height 373
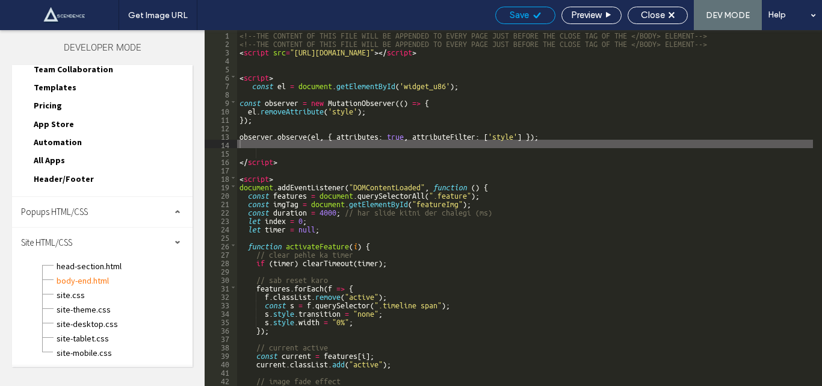
click at [510, 14] on span "Save" at bounding box center [519, 15] width 19 height 11
click at [509, 14] on div "Get Image URL Save Preview Close DEV MODE Help Design Panel Site Comments Team …" at bounding box center [411, 193] width 822 height 386
click at [509, 14] on div at bounding box center [411, 193] width 822 height 386
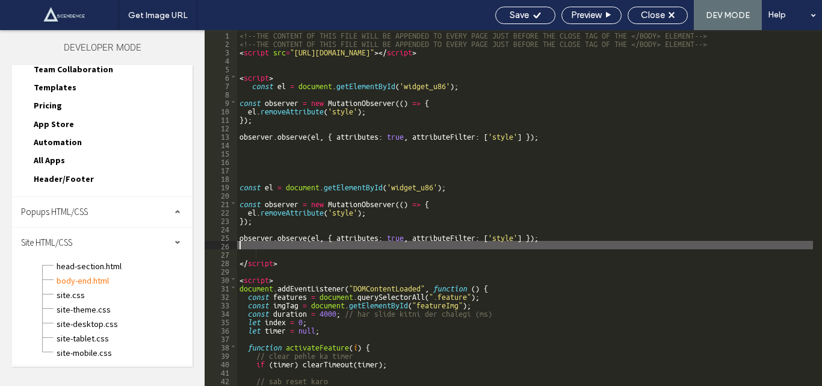
click at [272, 184] on div "<!--THE CONTENT OF THIS FILE WILL BE APPENDED TO EVERY PAGE JUST BEFORE THE CLO…" at bounding box center [525, 216] width 576 height 373
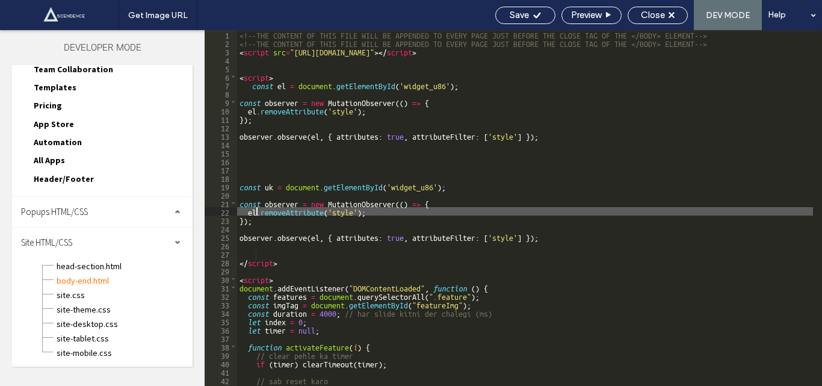
click at [257, 209] on div "<!--THE CONTENT OF THIS FILE WILL BE APPENDED TO EVERY PAGE JUST BEFORE THE CLO…" at bounding box center [525, 216] width 576 height 373
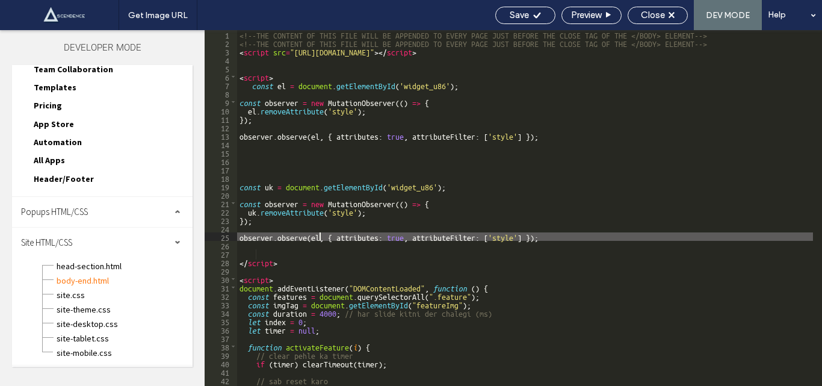
click at [320, 235] on div "<!--THE CONTENT OF THIS FILE WILL BE APPENDED TO EVERY PAGE JUST BEFORE THE CLO…" at bounding box center [525, 216] width 576 height 373
click at [408, 187] on div "<!--THE CONTENT OF THIS FILE WILL BE APPENDED TO EVERY PAGE JUST BEFORE THE CLO…" at bounding box center [525, 216] width 576 height 373
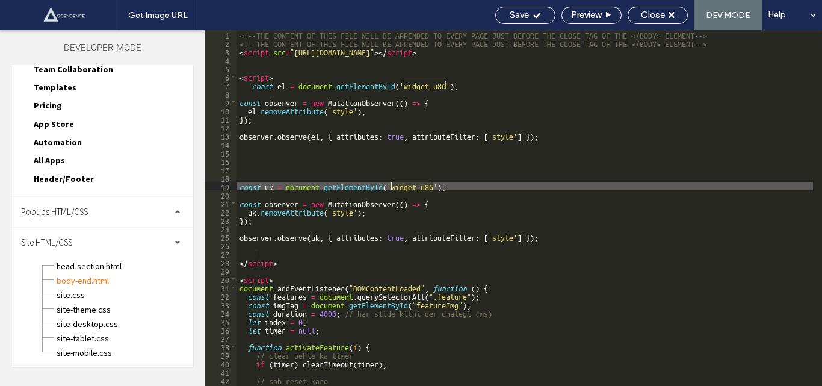
click at [408, 187] on div "<!--THE CONTENT OF THIS FILE WILL BE APPENDED TO EVERY PAGE JUST BEFORE THE CLO…" at bounding box center [525, 216] width 576 height 373
click at [520, 9] on div "Save" at bounding box center [526, 15] width 60 height 17
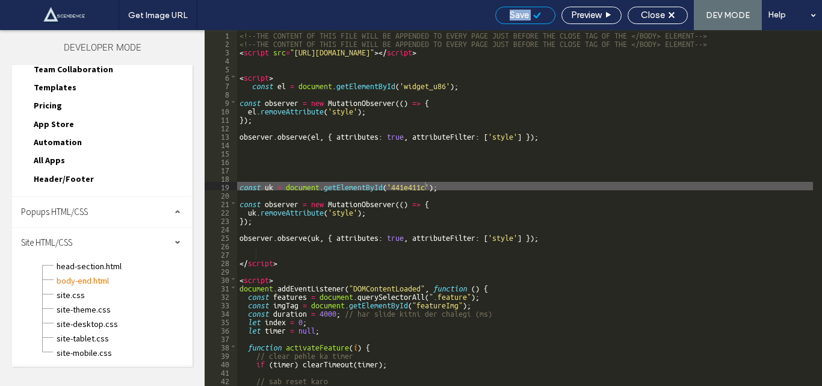
click at [520, 9] on div "Save" at bounding box center [526, 15] width 60 height 17
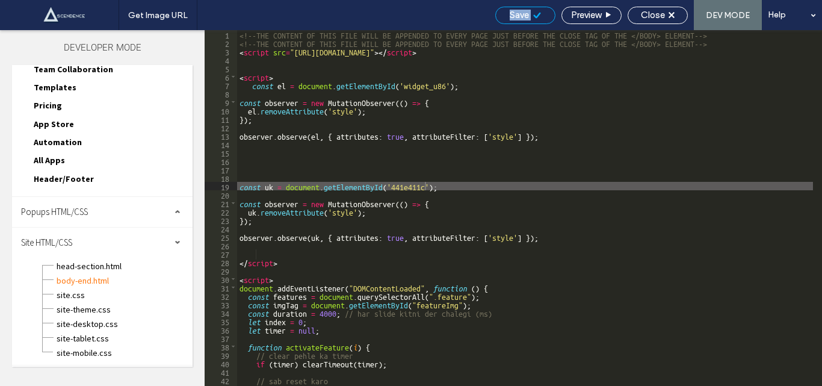
click at [520, 9] on div "Save" at bounding box center [526, 15] width 60 height 17
drag, startPoint x: 568, startPoint y: 118, endPoint x: 566, endPoint y: 108, distance: 9.8
click at [568, 117] on div "<!--THE CONTENT OF THIS FILE WILL BE APPENDED TO EVERY PAGE JUST BEFORE THE CLO…" at bounding box center [525, 216] width 576 height 373
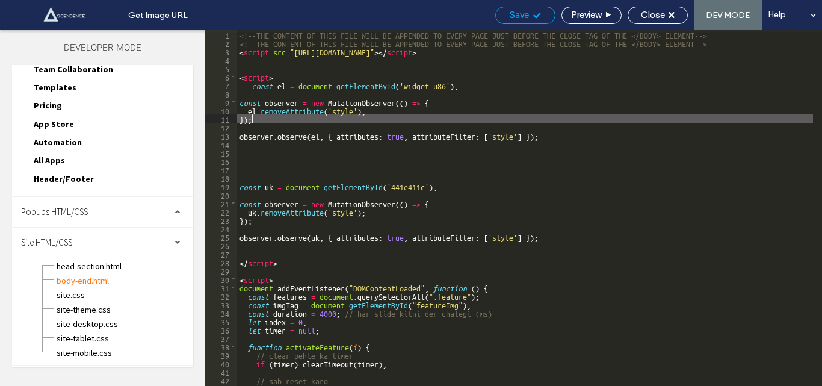
click at [524, 17] on span "Save" at bounding box center [519, 15] width 19 height 11
click at [512, 13] on span "Save" at bounding box center [519, 15] width 19 height 11
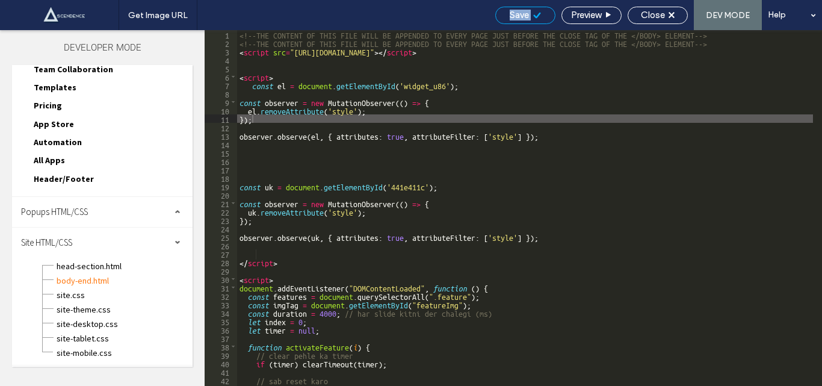
click at [512, 13] on span "Save" at bounding box center [519, 15] width 19 height 11
click at [510, 13] on span "Save" at bounding box center [519, 15] width 19 height 11
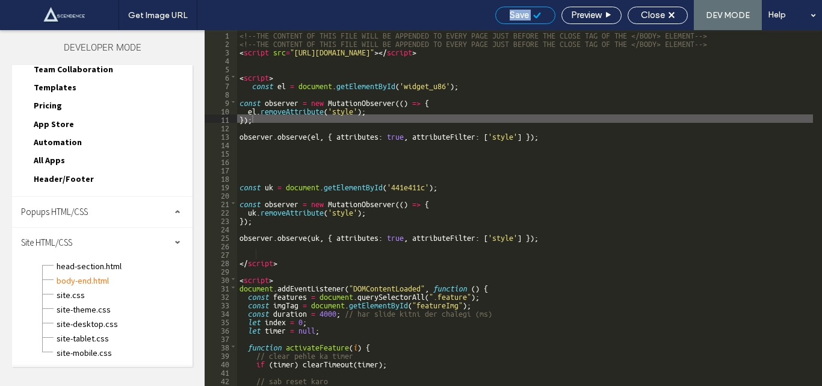
click at [510, 13] on span "Save" at bounding box center [519, 15] width 19 height 11
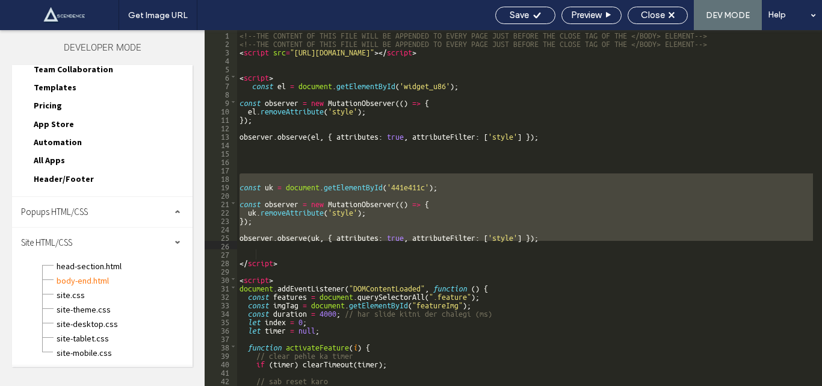
drag, startPoint x: 241, startPoint y: 175, endPoint x: 291, endPoint y: 248, distance: 89.2
click at [291, 248] on div "<!--THE CONTENT OF THIS FILE WILL BE APPENDED TO EVERY PAGE JUST BEFORE THE CLO…" at bounding box center [525, 216] width 576 height 373
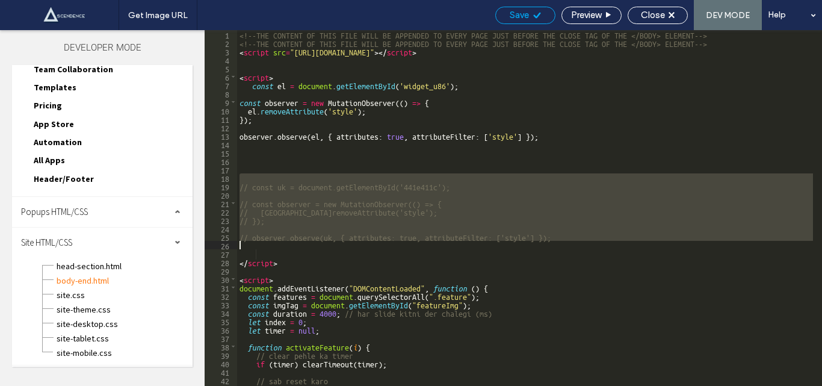
click at [510, 11] on span "Save" at bounding box center [519, 15] width 19 height 11
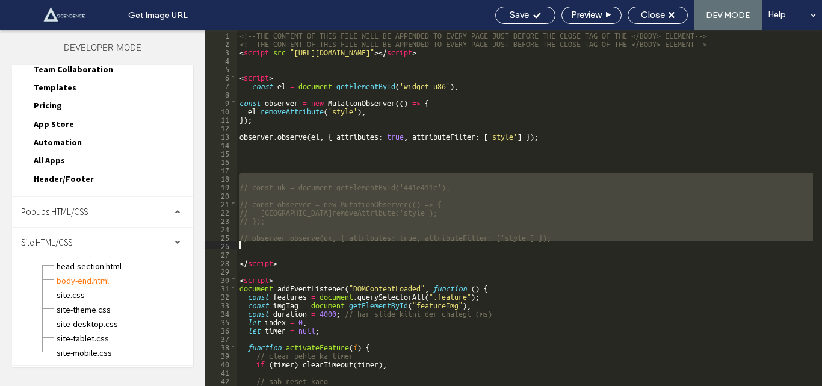
click at [510, 11] on span "Save" at bounding box center [519, 15] width 19 height 11
click at [506, 11] on div "Save" at bounding box center [525, 15] width 59 height 11
click at [285, 260] on div "<!--THE CONTENT OF THIS FILE WILL BE APPENDED TO EVERY PAGE JUST BEFORE THE CLO…" at bounding box center [525, 216] width 576 height 373
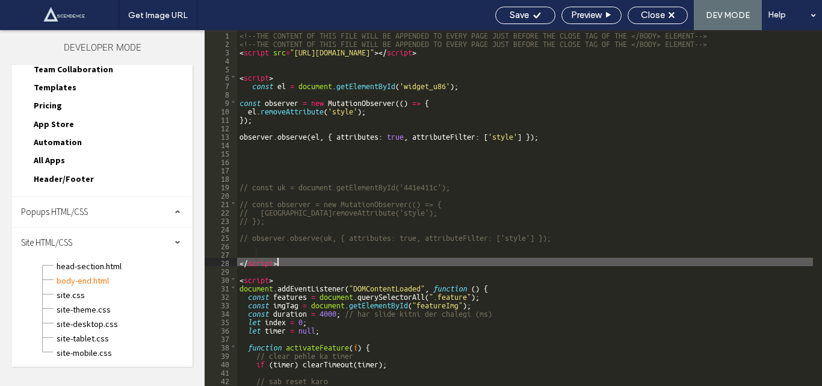
click at [285, 264] on div "<!--THE CONTENT OF THIS FILE WILL BE APPENDED TO EVERY PAGE JUST BEFORE THE CLO…" at bounding box center [525, 216] width 576 height 373
click at [293, 262] on div "<!--THE CONTENT OF THIS FILE WILL BE APPENDED TO EVERY PAGE JUST BEFORE THE CLO…" at bounding box center [525, 216] width 576 height 373
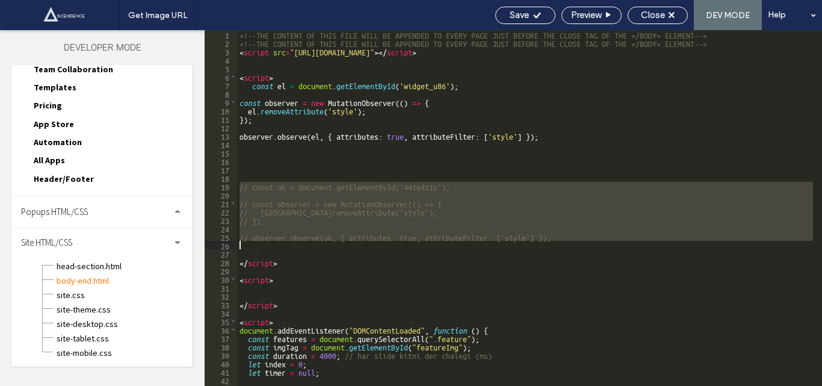
drag, startPoint x: 240, startPoint y: 183, endPoint x: 247, endPoint y: 244, distance: 61.2
click at [247, 244] on div "<!--THE CONTENT OF THIS FILE WILL BE APPENDED TO EVERY PAGE JUST BEFORE THE CLO…" at bounding box center [525, 216] width 576 height 373
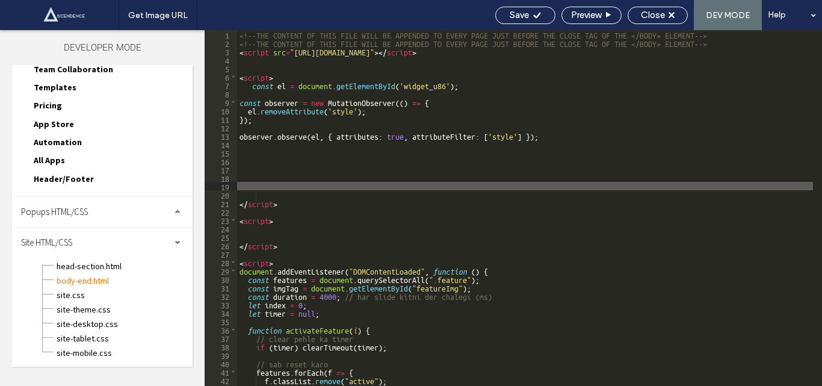
click at [266, 210] on div "<!--THE CONTENT OF THIS FILE WILL BE APPENDED TO EVERY PAGE JUST BEFORE THE CLO…" at bounding box center [525, 216] width 576 height 373
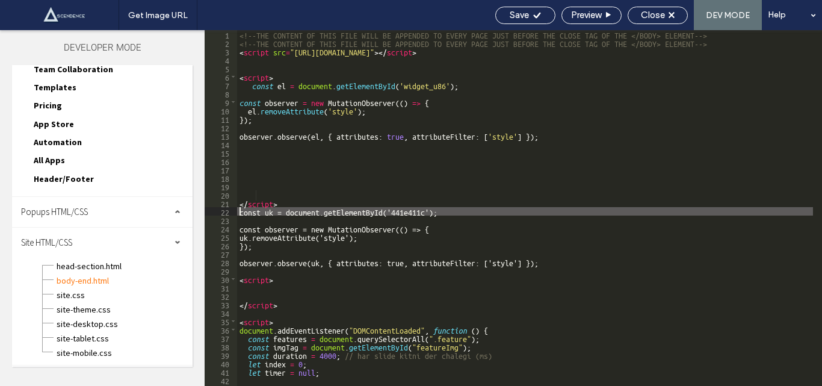
click at [240, 210] on div "<!--THE CONTENT OF THIS FILE WILL BE APPENDED TO EVERY PAGE JUST BEFORE THE CLO…" at bounding box center [525, 216] width 576 height 373
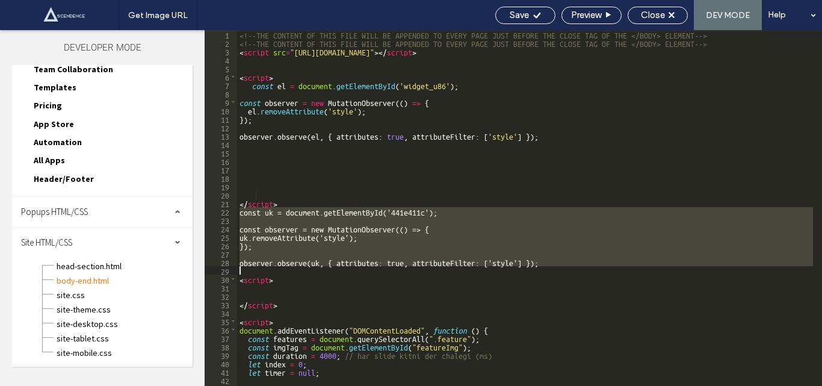
drag, startPoint x: 239, startPoint y: 212, endPoint x: 249, endPoint y: 270, distance: 59.3
click at [249, 270] on div "<!--THE CONTENT OF THIS FILE WILL BE APPENDED TO EVERY PAGE JUST BEFORE THE CLO…" at bounding box center [525, 216] width 576 height 373
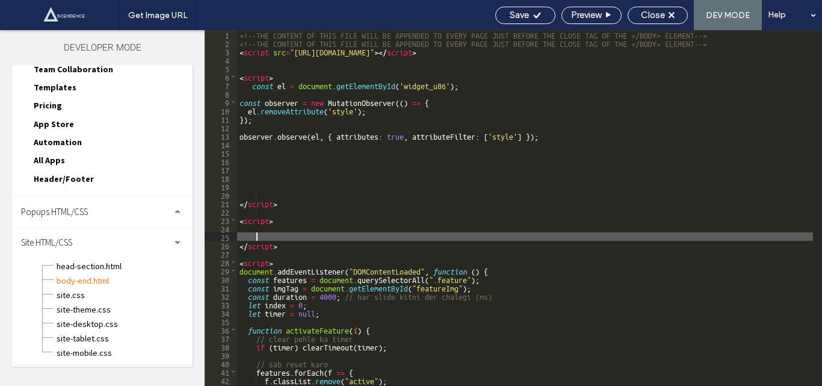
click at [262, 234] on div "<!--THE CONTENT OF THIS FILE WILL BE APPENDED TO EVERY PAGE JUST BEFORE THE CLO…" at bounding box center [525, 216] width 576 height 373
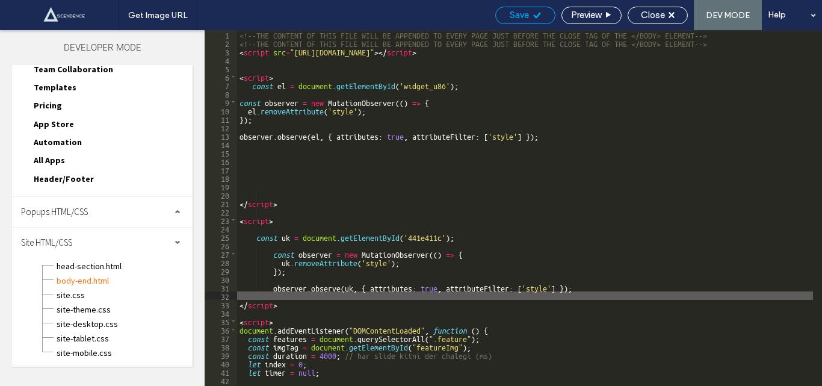
click at [514, 10] on span "Save" at bounding box center [519, 15] width 19 height 11
click at [513, 12] on span "Save" at bounding box center [519, 15] width 19 height 11
click at [512, 13] on span "Save" at bounding box center [519, 15] width 19 height 11
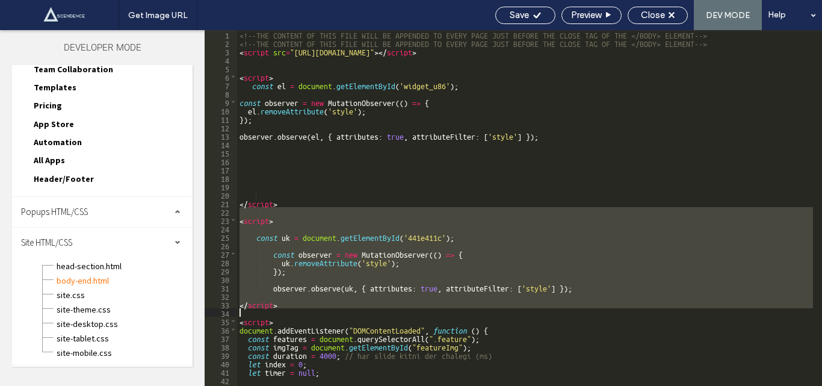
drag, startPoint x: 239, startPoint y: 215, endPoint x: 294, endPoint y: 311, distance: 110.6
click at [294, 311] on div "<!--THE CONTENT OF THIS FILE WILL BE APPENDED TO EVERY PAGE JUST BEFORE THE CLO…" at bounding box center [525, 216] width 576 height 373
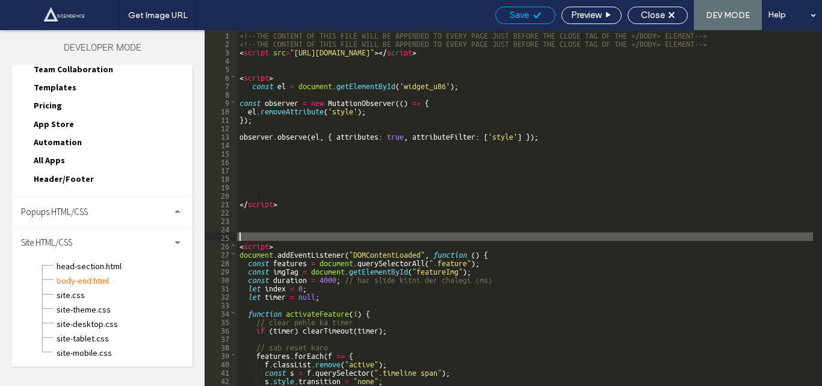
click at [526, 17] on span "Save" at bounding box center [519, 15] width 19 height 11
click at [526, 17] on div at bounding box center [411, 193] width 822 height 386
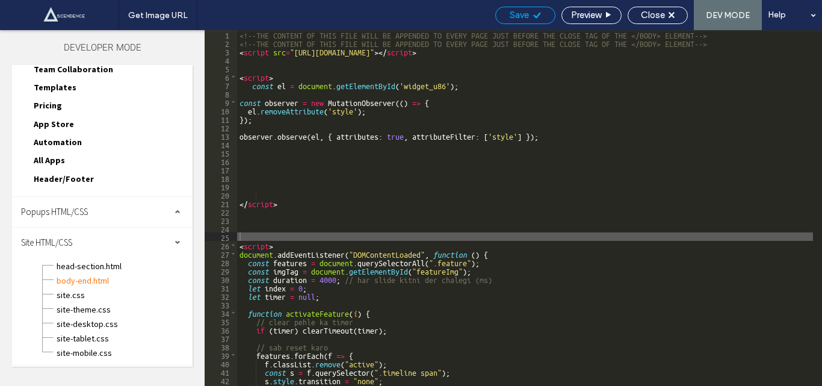
click at [526, 17] on div "Get Image URL Save Preview Close DEV MODE Help Design Panel Site Comments Team …" at bounding box center [411, 193] width 822 height 386
click at [526, 17] on span "Save" at bounding box center [519, 15] width 19 height 11
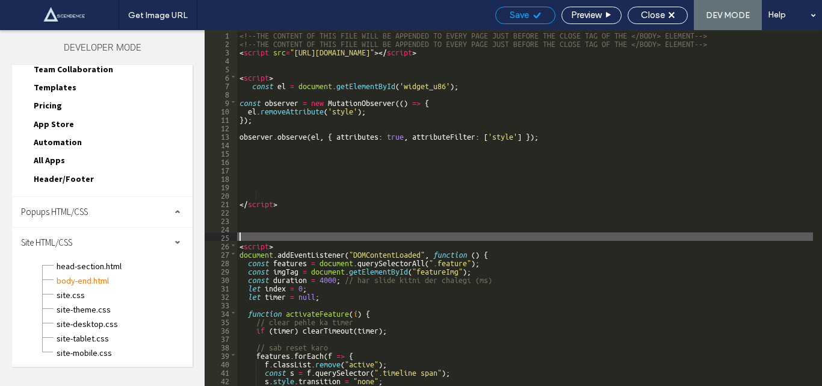
click at [526, 17] on span "Save" at bounding box center [519, 15] width 19 height 11
click at [523, 18] on span "Save" at bounding box center [519, 15] width 19 height 11
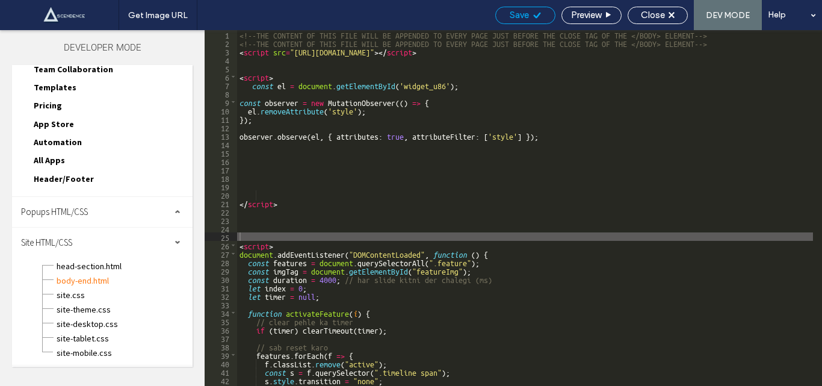
click at [519, 10] on span "Save" at bounding box center [519, 15] width 19 height 11
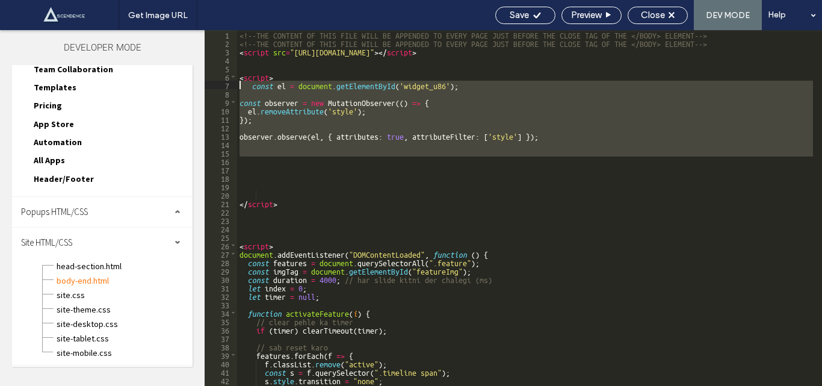
drag, startPoint x: 264, startPoint y: 164, endPoint x: 241, endPoint y: 83, distance: 83.9
click at [241, 83] on div "<!--THE CONTENT OF THIS FILE WILL BE APPENDED TO EVERY PAGE JUST BEFORE THE CLO…" at bounding box center [525, 216] width 576 height 373
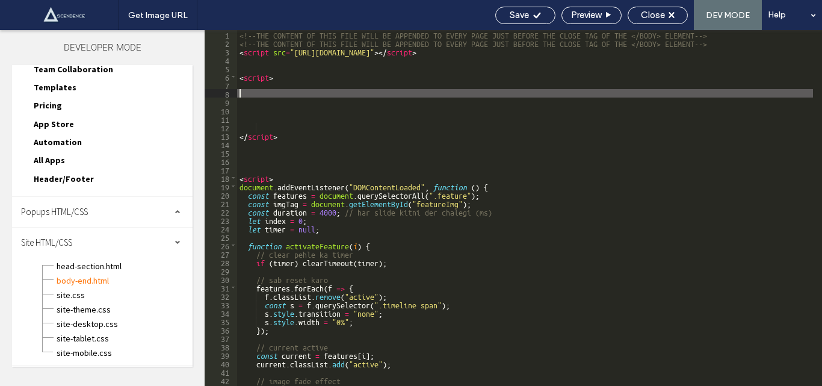
type textarea "**"
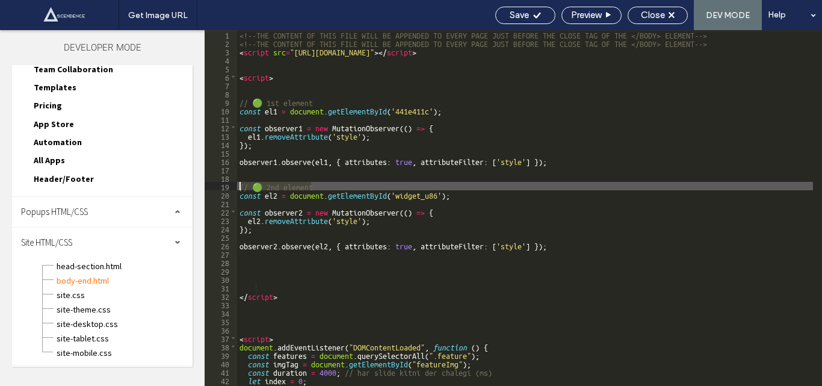
drag, startPoint x: 329, startPoint y: 182, endPoint x: 237, endPoint y: 184, distance: 92.7
click at [237, 184] on div "** 1 2 3 4 5 6 7 8 9 10 11 12 13 14 15 16 17 18 19 20 21 22 23 24 25 26 27 28 2…" at bounding box center [514, 208] width 618 height 356
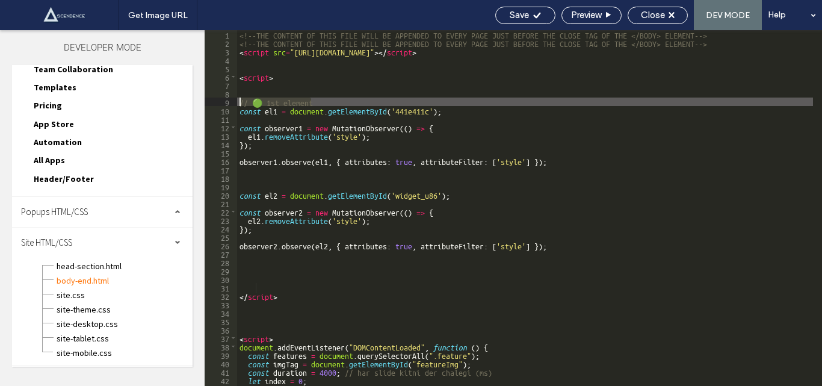
drag, startPoint x: 316, startPoint y: 101, endPoint x: 225, endPoint y: 100, distance: 90.9
click at [225, 100] on div "** 1 2 3 4 5 6 7 8 9 10 11 12 13 14 15 16 17 18 19 20 21 22 23 24 25 26 27 28 2…" at bounding box center [514, 208] width 618 height 356
click at [523, 13] on span "Save" at bounding box center [519, 15] width 19 height 11
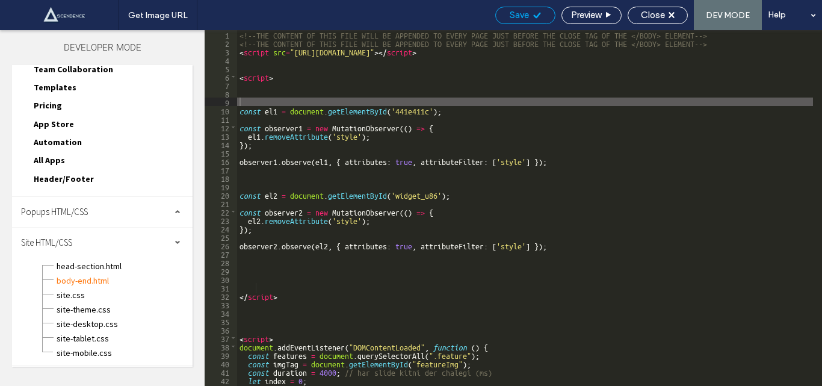
click at [523, 13] on div at bounding box center [411, 193] width 822 height 386
click at [523, 13] on span "Save" at bounding box center [519, 15] width 19 height 11
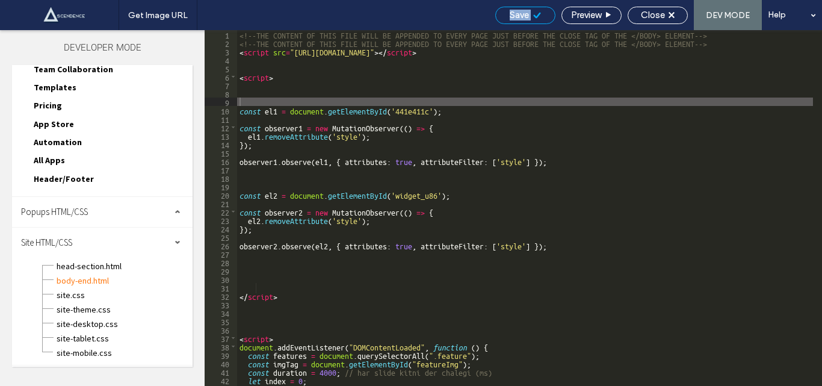
click at [523, 13] on span "Save" at bounding box center [519, 15] width 19 height 11
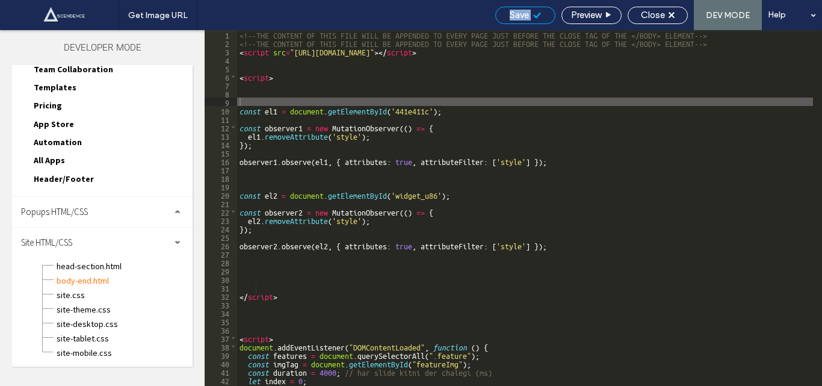
click at [523, 13] on span "Save" at bounding box center [519, 15] width 19 height 11
drag, startPoint x: 79, startPoint y: 295, endPoint x: 221, endPoint y: 241, distance: 151.9
click at [79, 295] on span "site.css" at bounding box center [121, 295] width 131 height 12
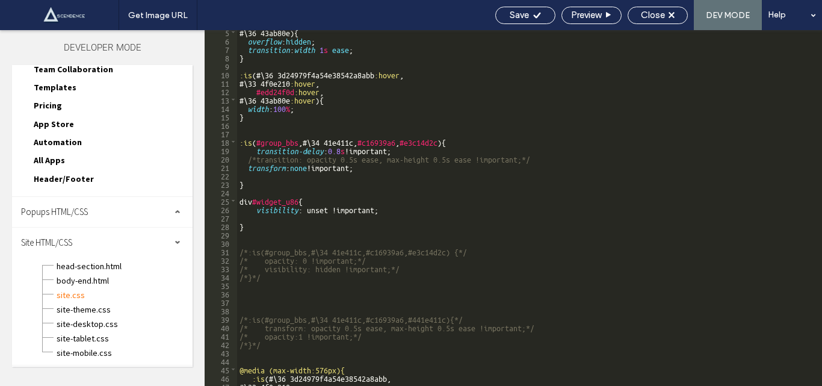
scroll to position [72, 0]
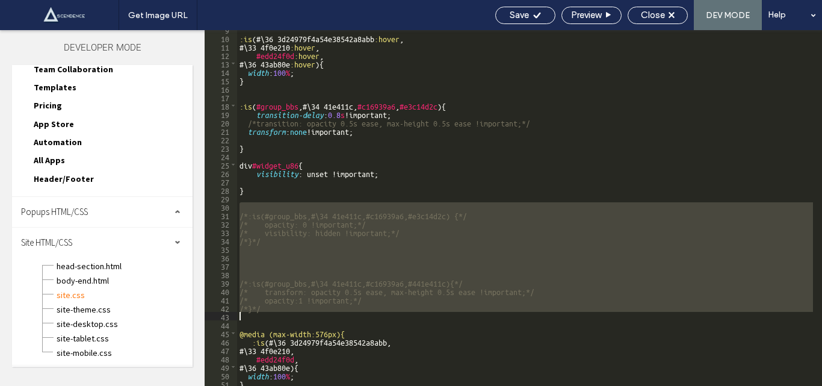
drag, startPoint x: 243, startPoint y: 205, endPoint x: 260, endPoint y: 310, distance: 106.2
click at [260, 312] on div ":is (#\ 36 3d24979f4a54e38542a8abb :hover , #\ 33 4f0e210 :hover , #edd24f0d :h…" at bounding box center [525, 211] width 576 height 373
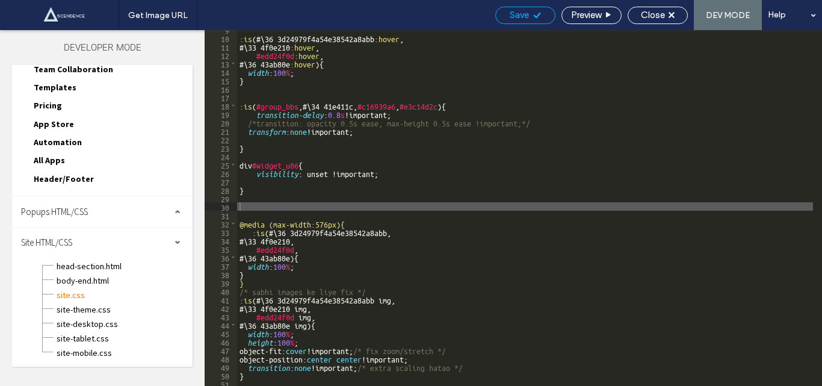
click at [512, 13] on span "Save" at bounding box center [519, 15] width 19 height 11
click at [512, 13] on div "Get Image URL Save Preview Close DEV MODE Help Design Panel Site Comments Team …" at bounding box center [411, 193] width 822 height 386
click at [512, 13] on div at bounding box center [411, 193] width 822 height 386
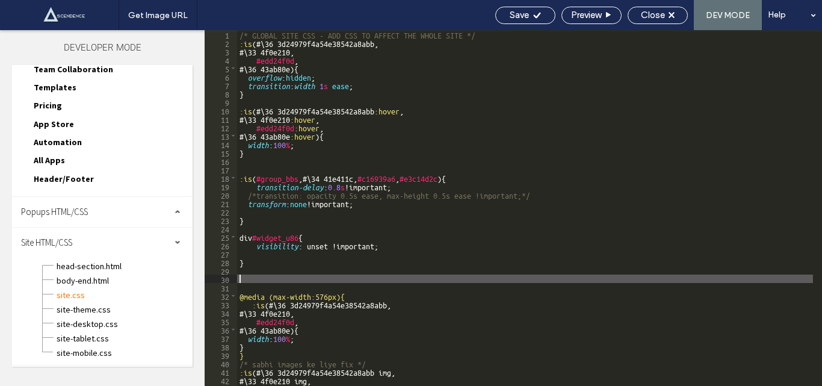
scroll to position [0, 0]
click at [517, 16] on span "Save" at bounding box center [519, 15] width 19 height 11
click at [648, 15] on span "Close" at bounding box center [653, 15] width 24 height 11
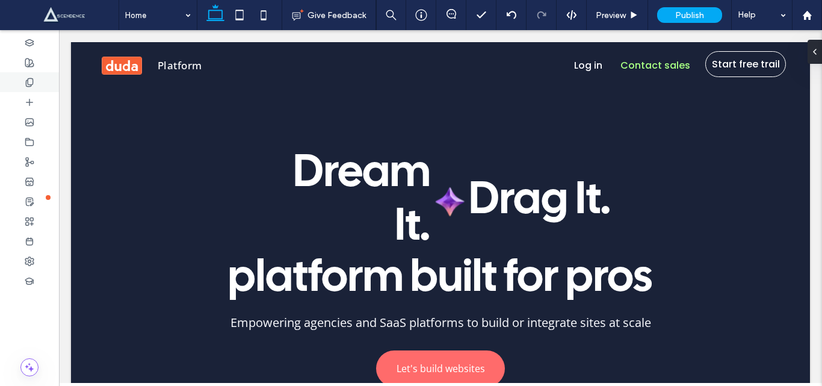
click at [26, 76] on div at bounding box center [29, 82] width 59 height 20
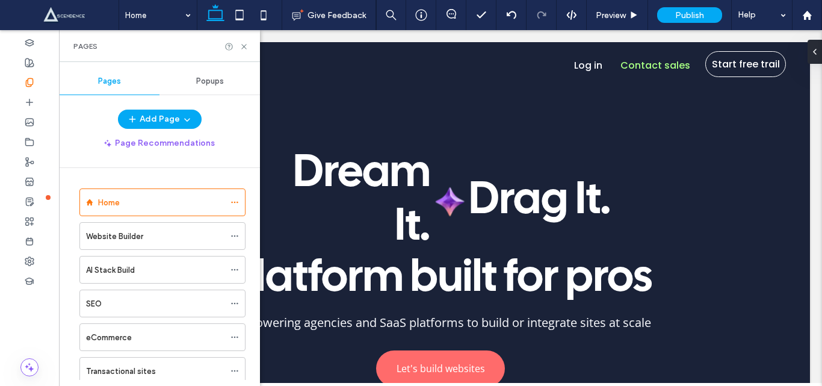
scroll to position [338, 0]
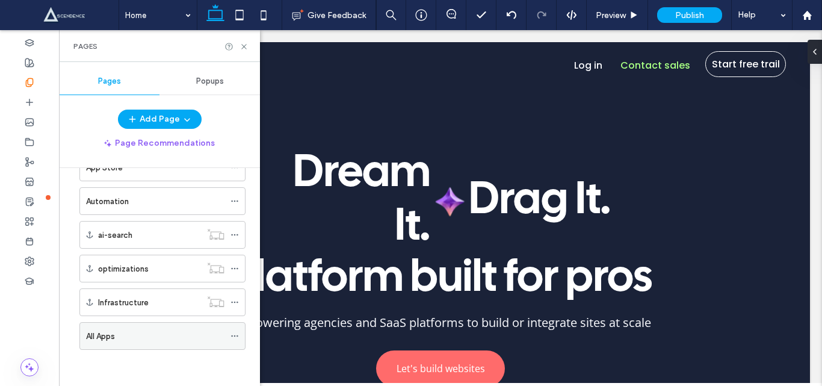
click at [149, 332] on div "All Apps" at bounding box center [155, 336] width 138 height 13
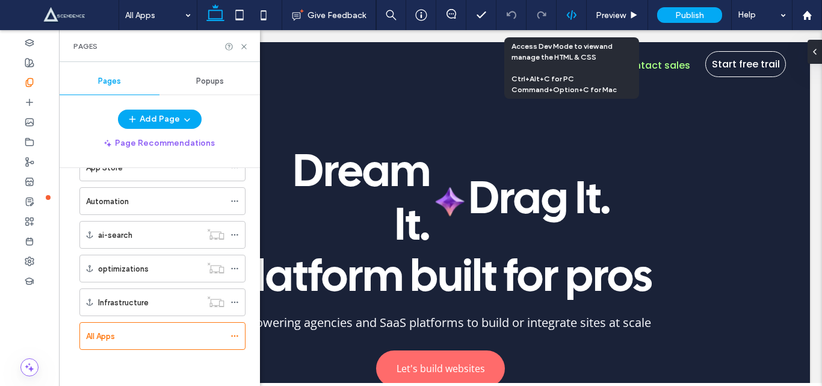
click at [574, 10] on icon at bounding box center [572, 15] width 11 height 11
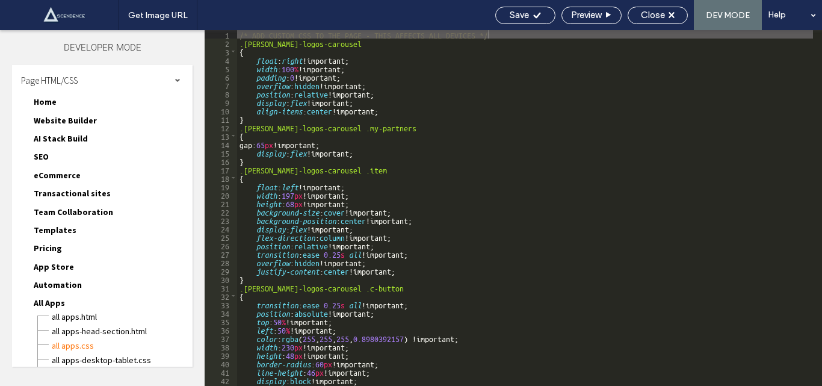
scroll to position [107, 0]
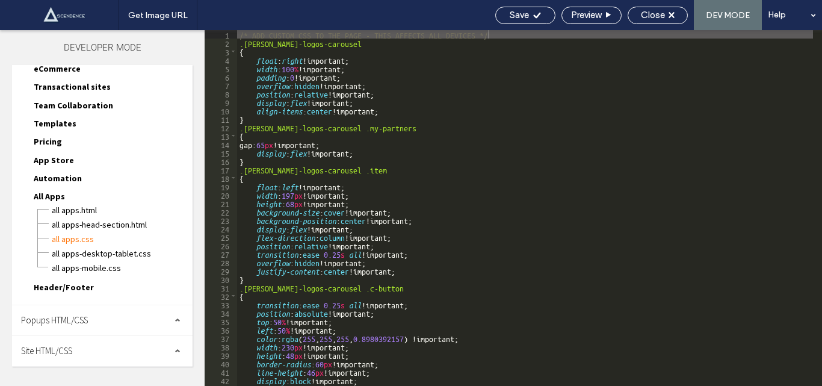
click at [87, 346] on div "Site HTML/CSS" at bounding box center [102, 351] width 181 height 30
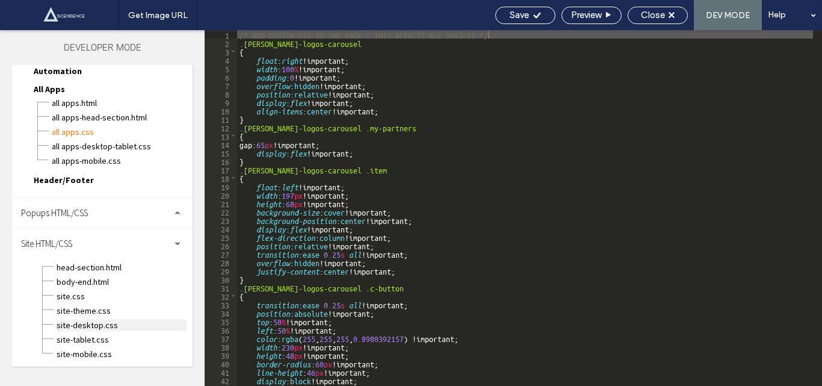
scroll to position [215, 0]
click at [70, 290] on span "site.css" at bounding box center [121, 295] width 131 height 12
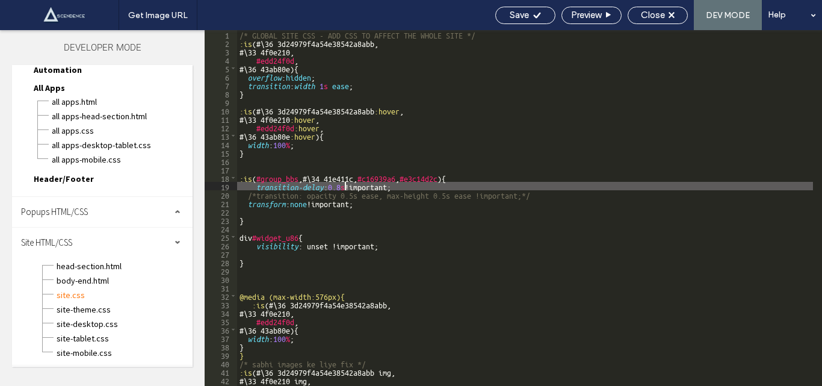
click at [345, 184] on div "/* GLOBAL SITE CSS - ADD CSS TO AFFECT THE WHOLE SITE */ :is (#\ 36 3d24979f4a5…" at bounding box center [525, 216] width 576 height 373
click at [511, 13] on span "Save" at bounding box center [519, 15] width 19 height 11
click at [511, 13] on div "Get Image URL Save Preview Close DEV MODE Help Design Panel Site Comments Team …" at bounding box center [411, 193] width 822 height 386
click at [511, 13] on div at bounding box center [411, 193] width 822 height 386
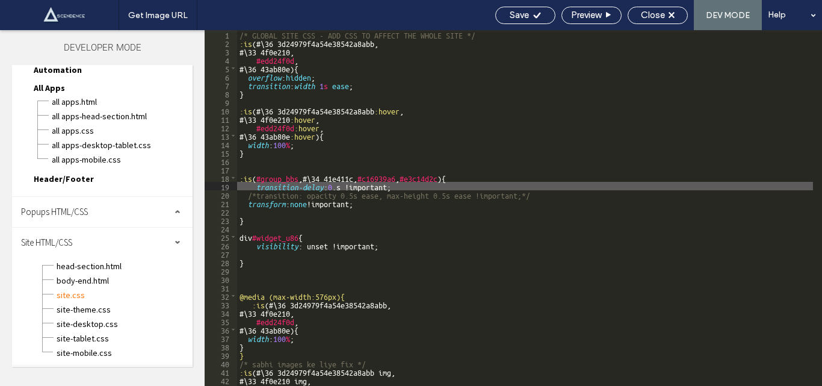
type textarea "**"
click at [528, 12] on div "Save" at bounding box center [525, 15] width 59 height 11
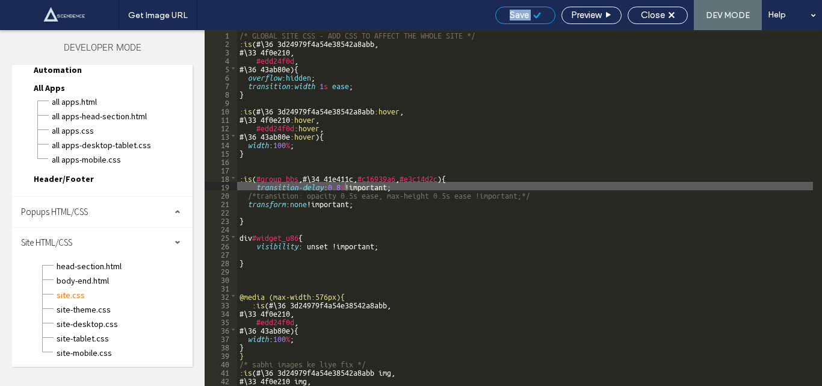
click at [528, 12] on div "Save" at bounding box center [525, 15] width 59 height 11
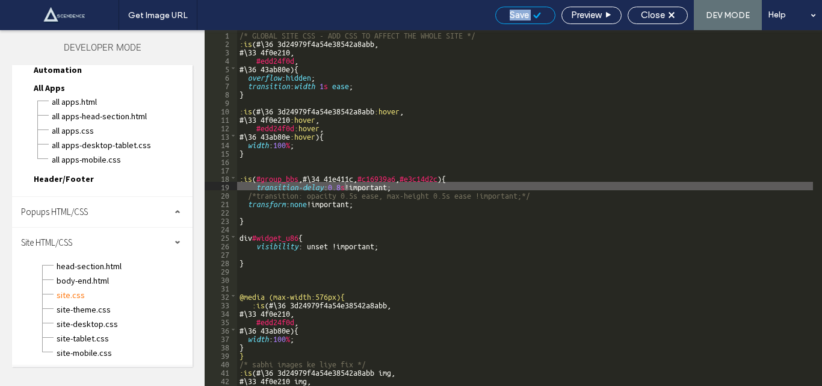
click at [528, 12] on div "Save" at bounding box center [525, 15] width 59 height 11
